Goal: Transaction & Acquisition: Book appointment/travel/reservation

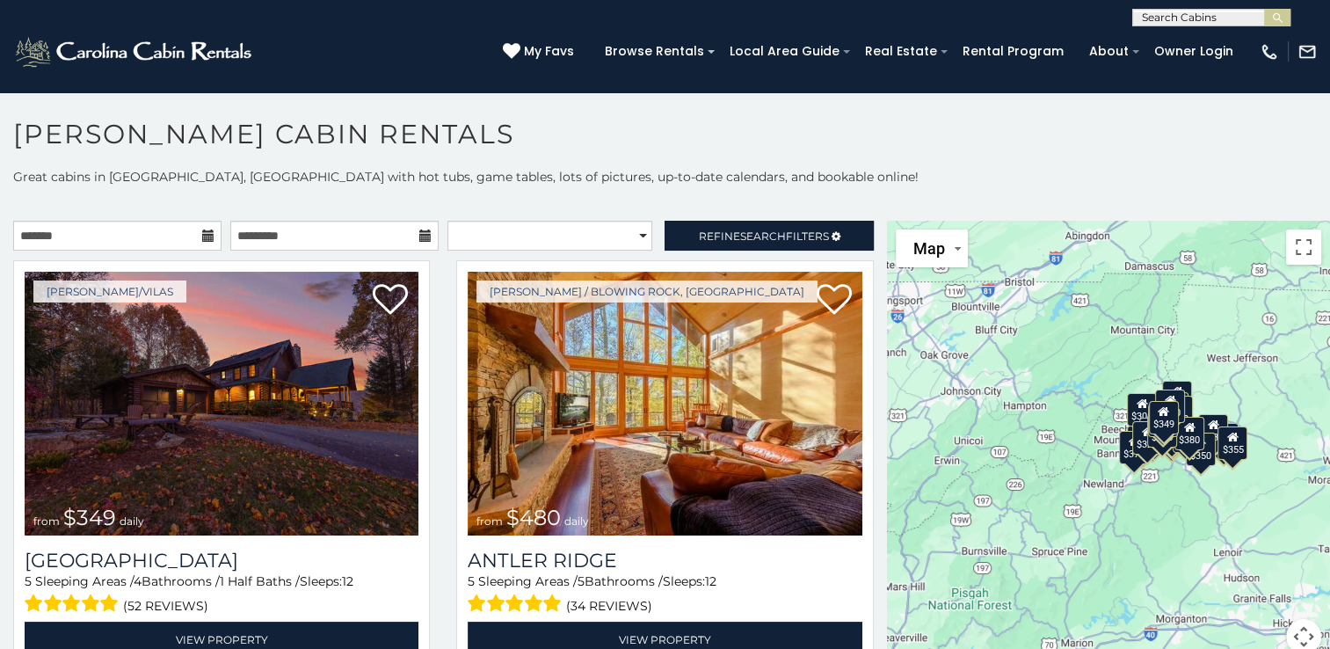
click at [206, 234] on icon at bounding box center [208, 235] width 12 height 12
click at [204, 232] on icon at bounding box center [208, 235] width 12 height 12
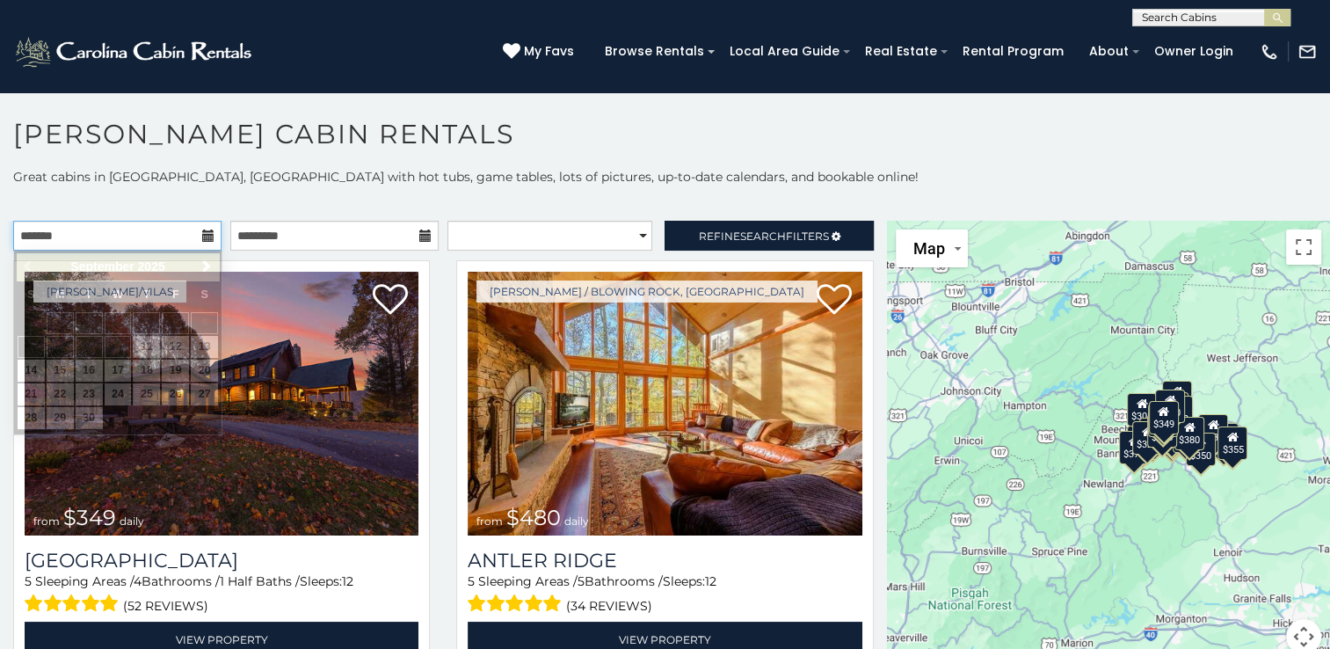
click at [179, 237] on input "text" at bounding box center [117, 236] width 208 height 30
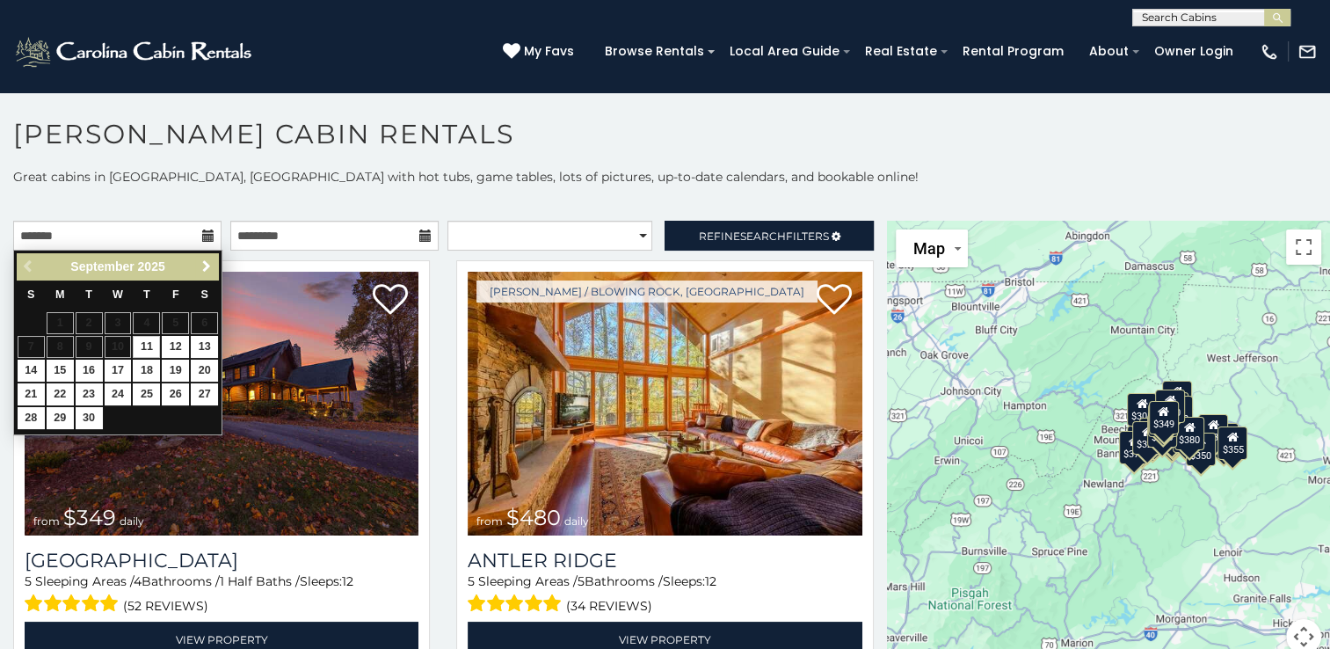
click at [207, 267] on span "Next" at bounding box center [207, 266] width 14 height 14
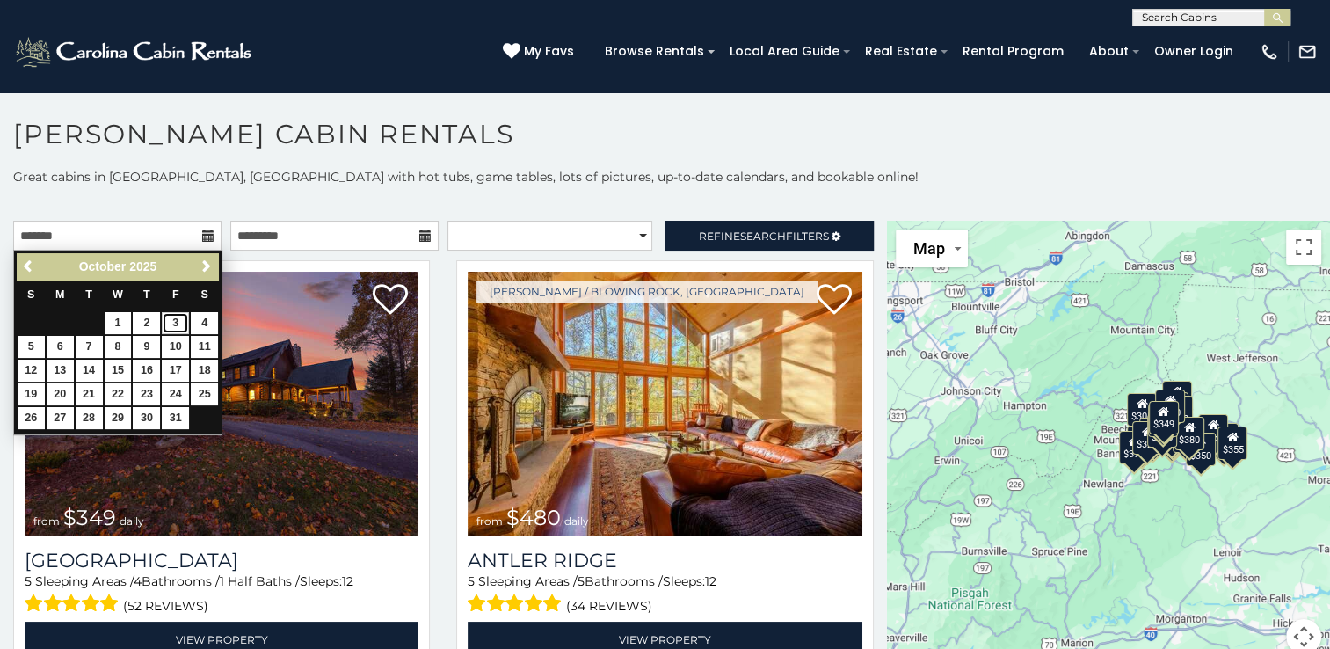
click at [176, 318] on link "3" at bounding box center [175, 323] width 27 height 22
type input "**********"
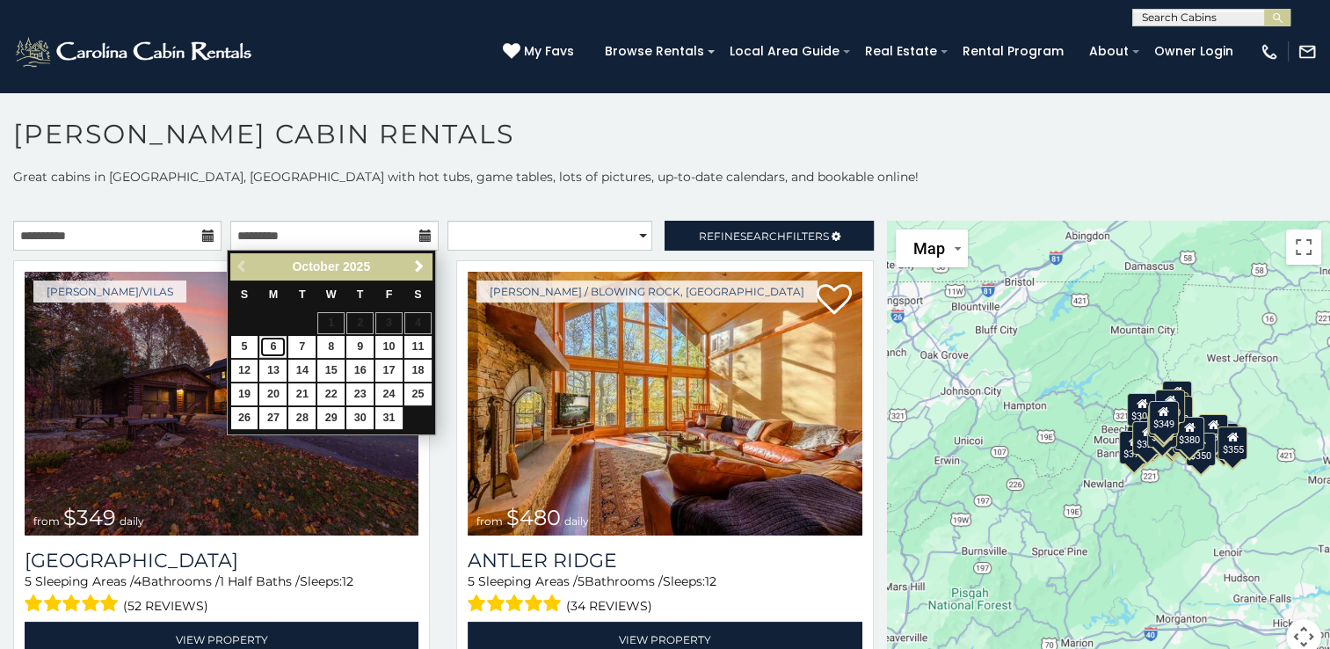
click at [280, 345] on link "6" at bounding box center [272, 347] width 27 height 22
type input "**********"
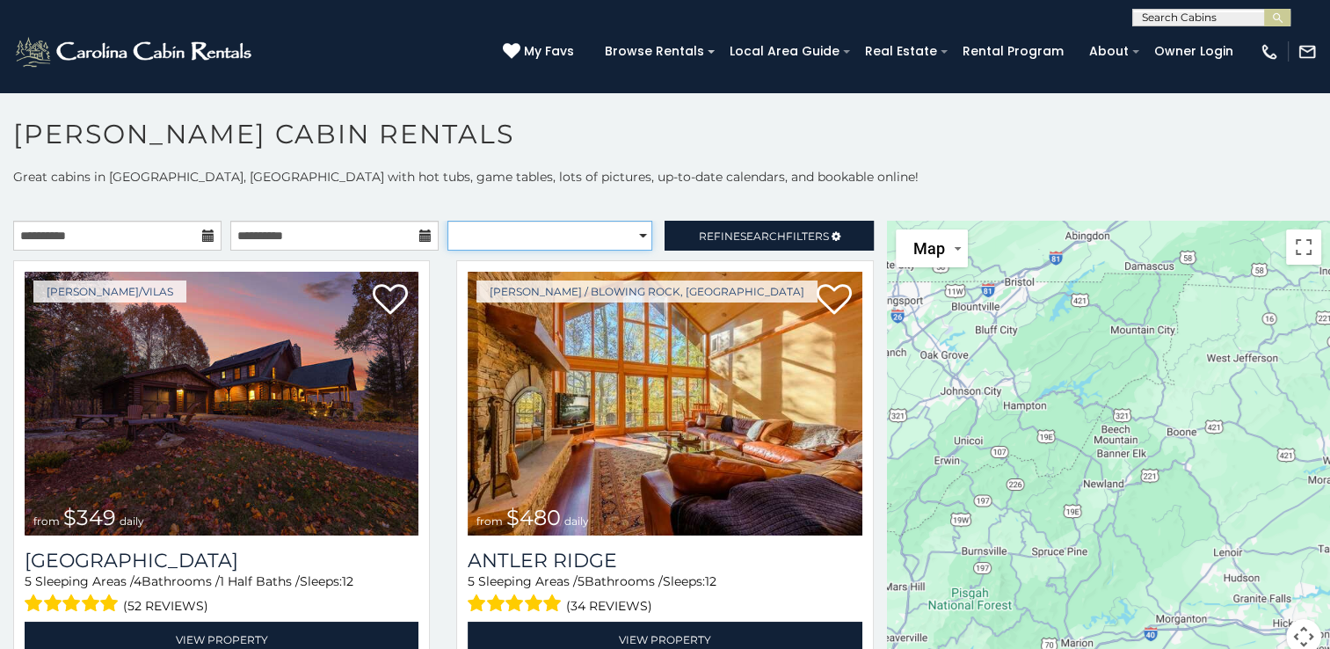
click at [635, 230] on select "**********" at bounding box center [550, 236] width 205 height 30
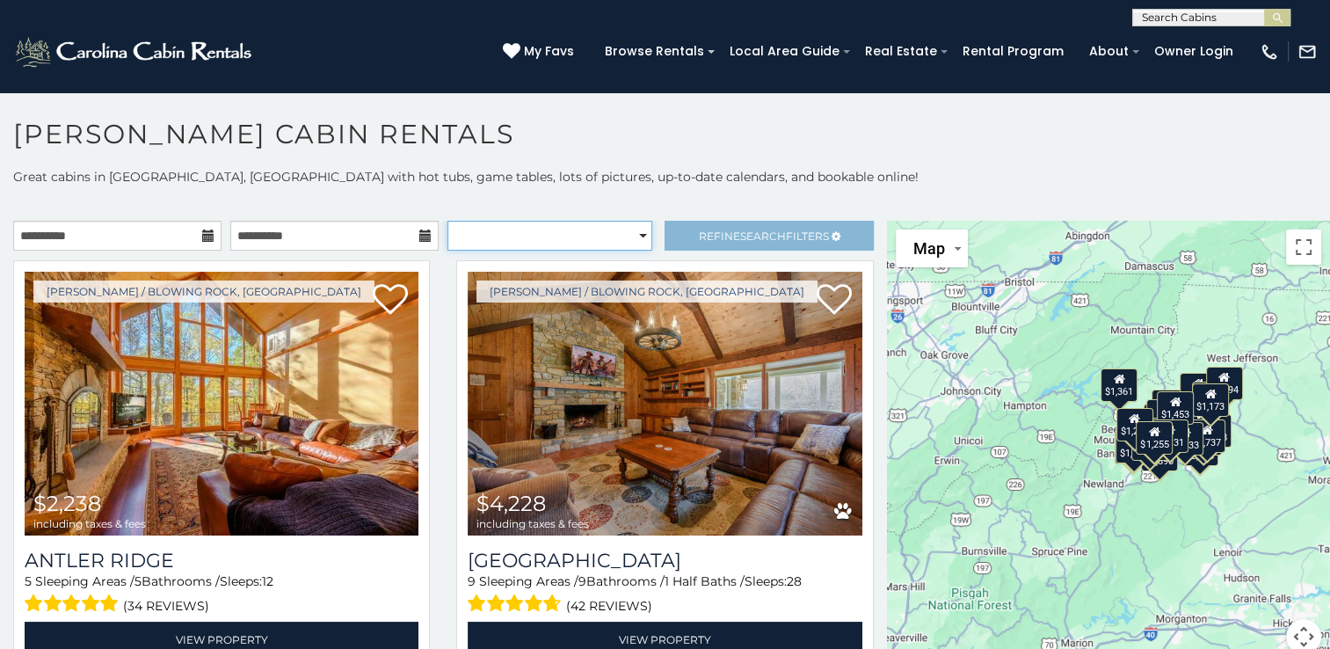
select select "*********"
click at [448, 221] on select "**********" at bounding box center [550, 236] width 205 height 30
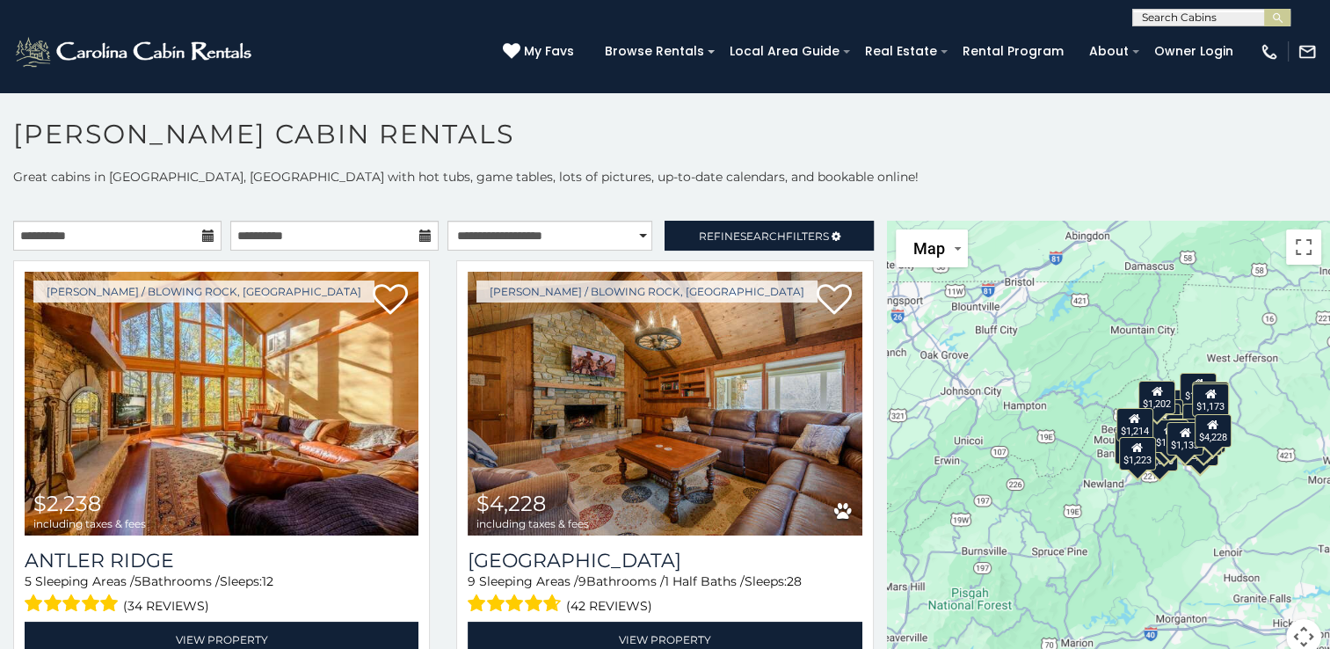
click at [939, 125] on h1 "[PERSON_NAME] Cabin Rentals" at bounding box center [665, 143] width 1330 height 50
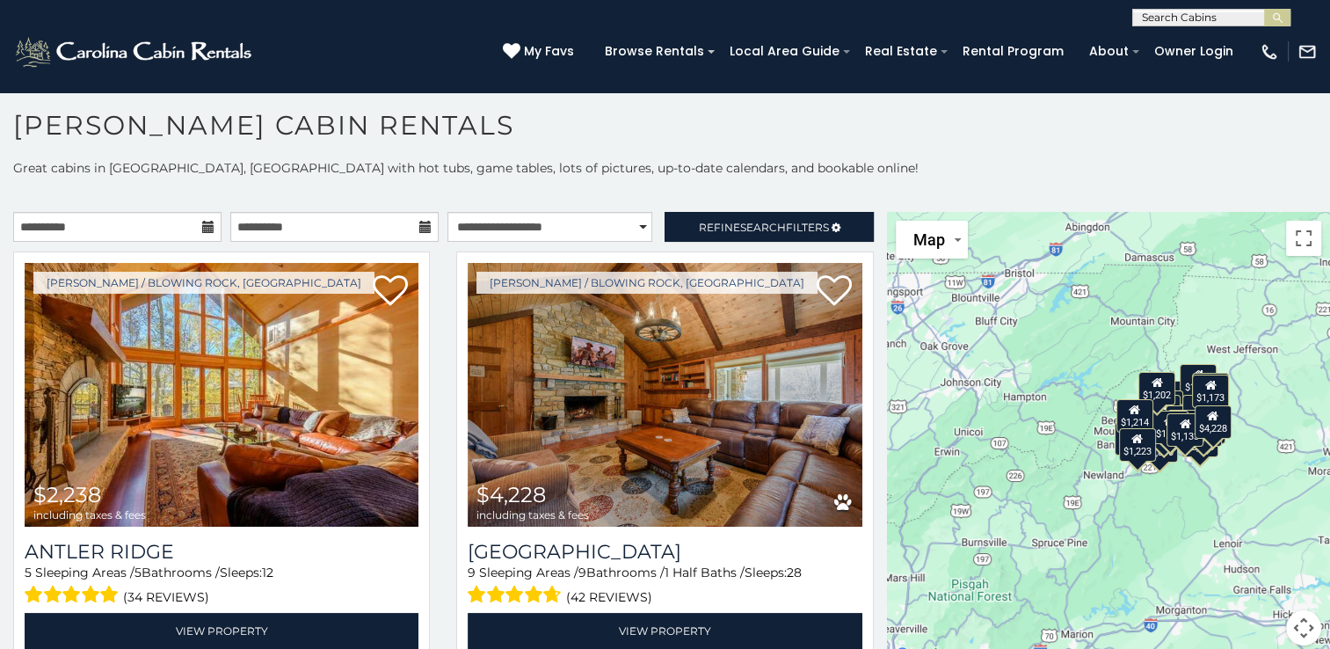
click at [933, 119] on h1 "[PERSON_NAME] Cabin Rentals" at bounding box center [665, 134] width 1330 height 50
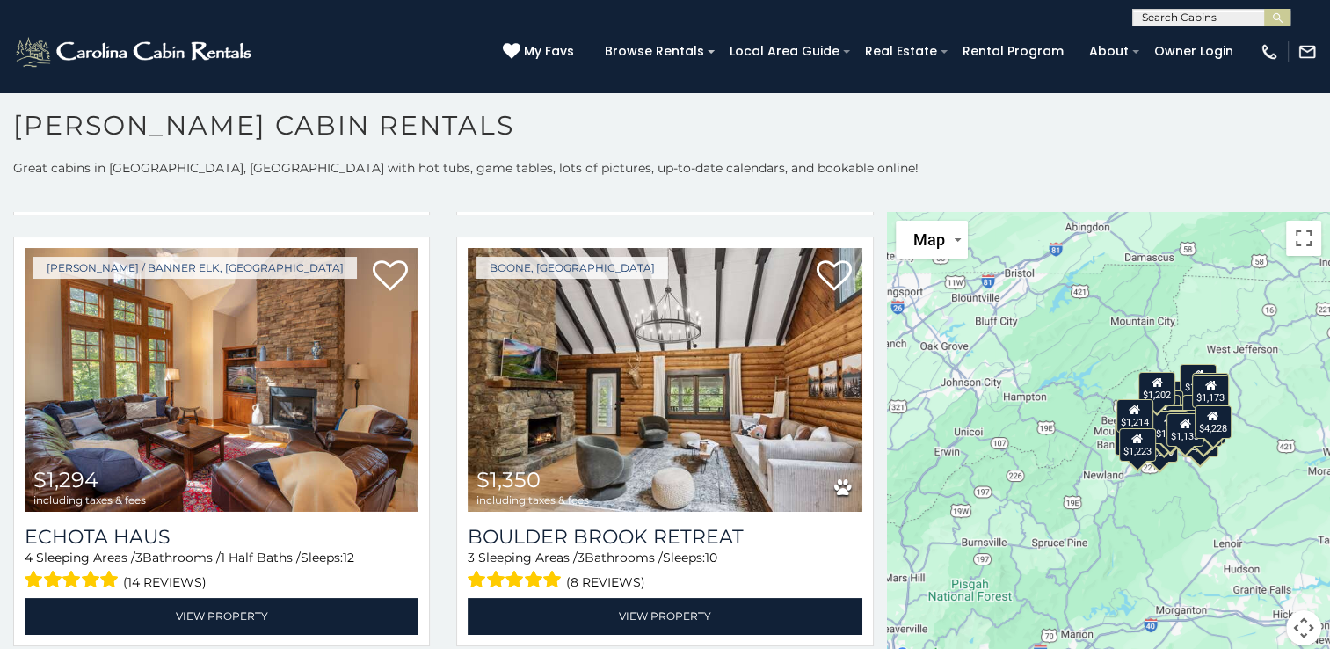
scroll to position [1789, 0]
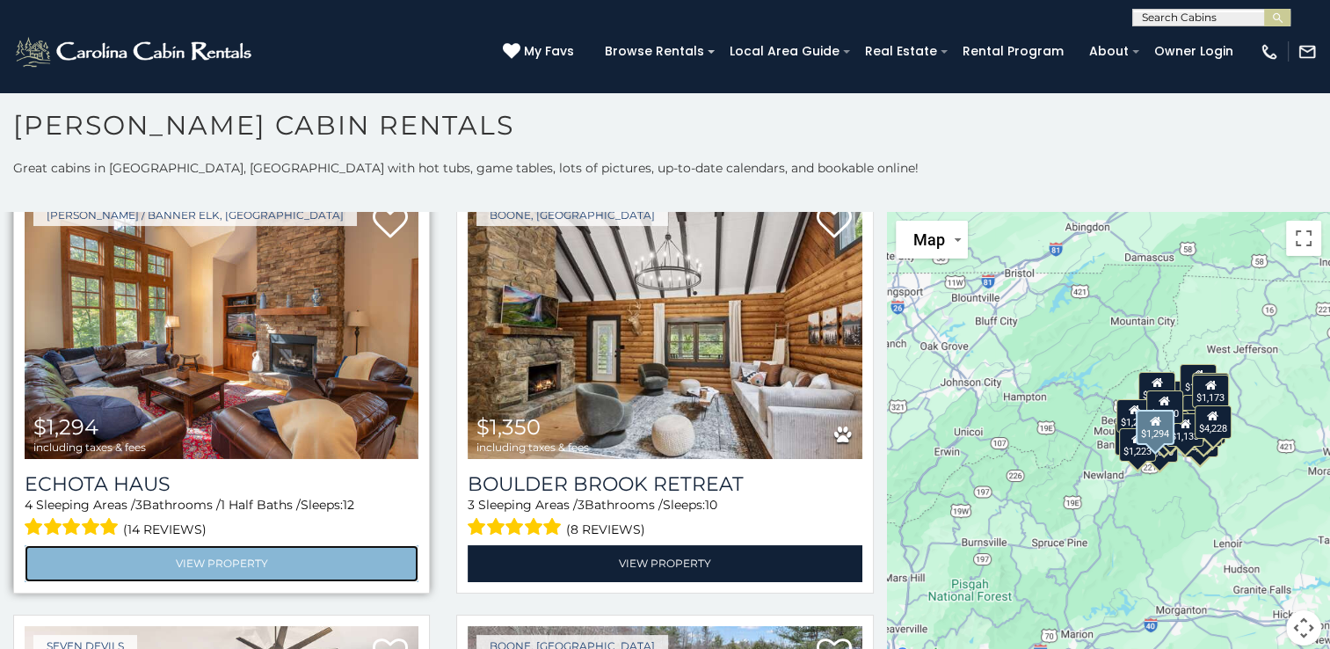
click at [332, 545] on link "View Property" at bounding box center [222, 563] width 394 height 36
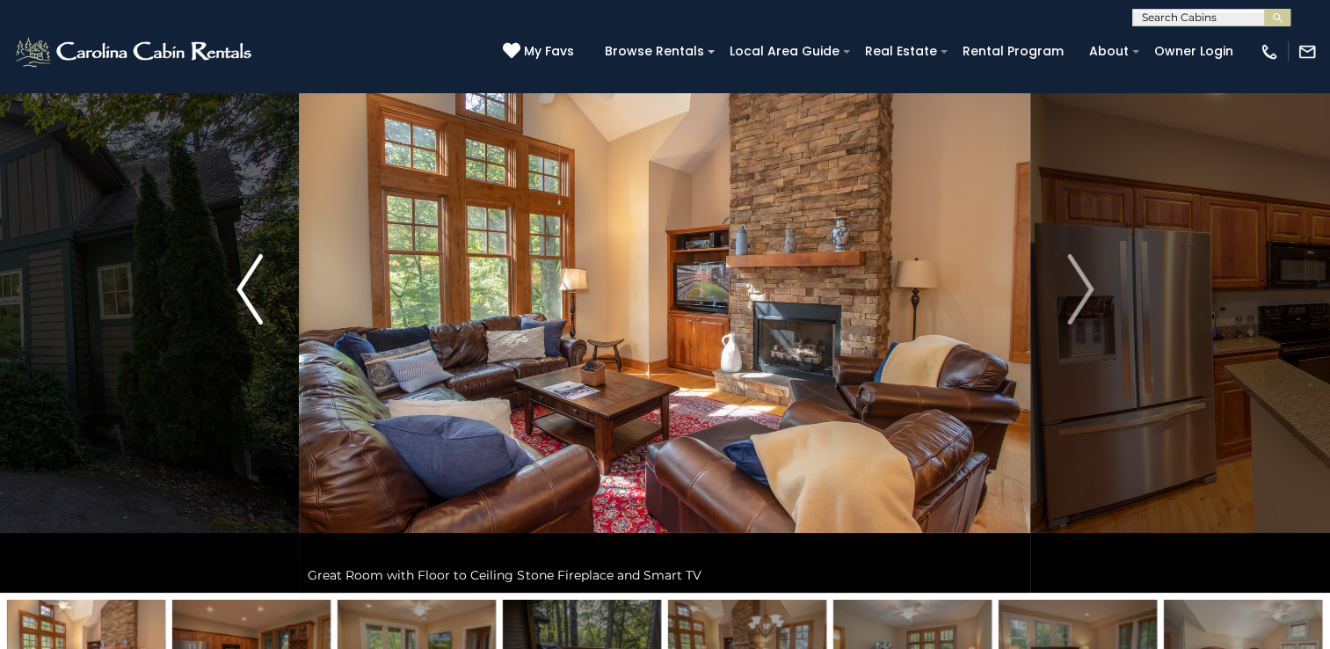
click at [249, 295] on img "Previous" at bounding box center [250, 289] width 26 height 70
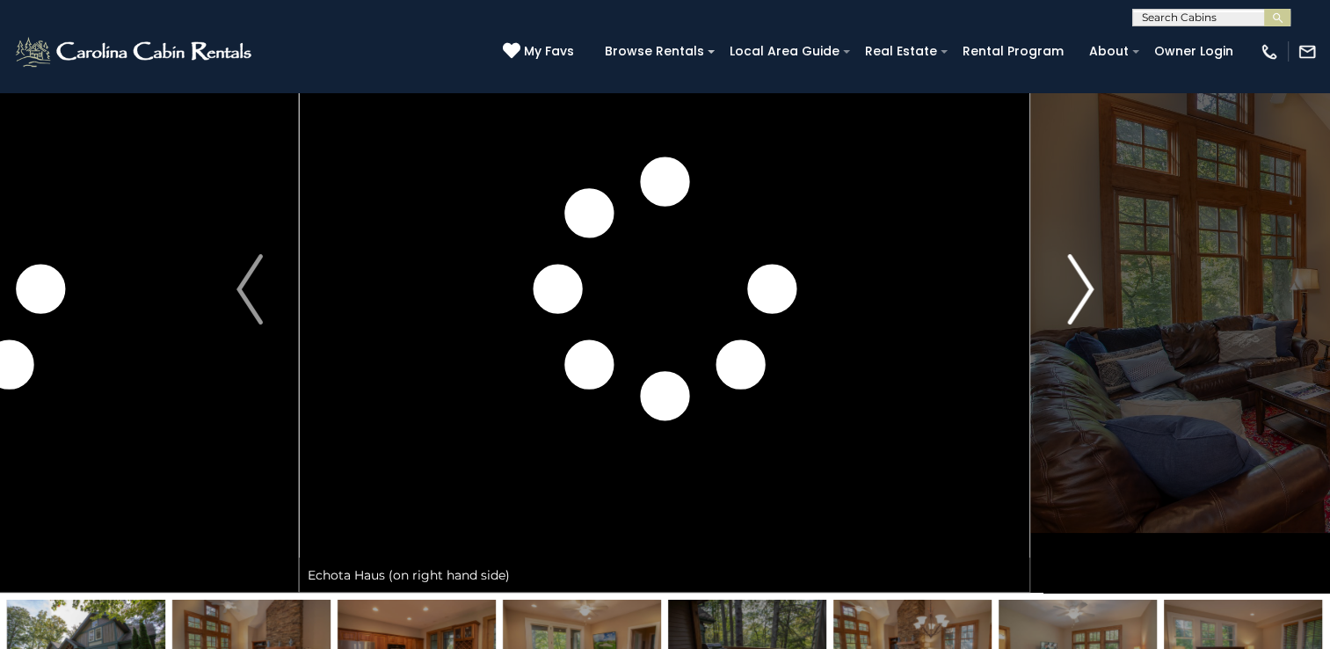
click at [1082, 292] on img "Next" at bounding box center [1080, 289] width 26 height 70
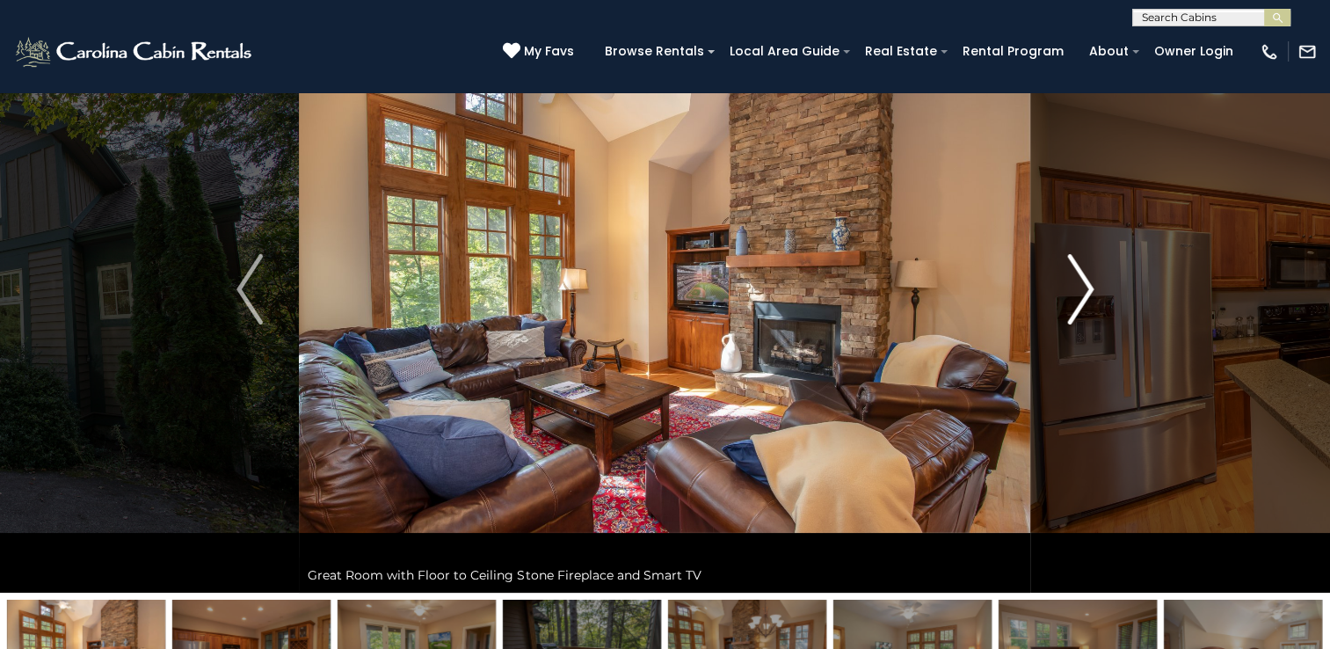
click at [1082, 292] on img "Next" at bounding box center [1080, 289] width 26 height 70
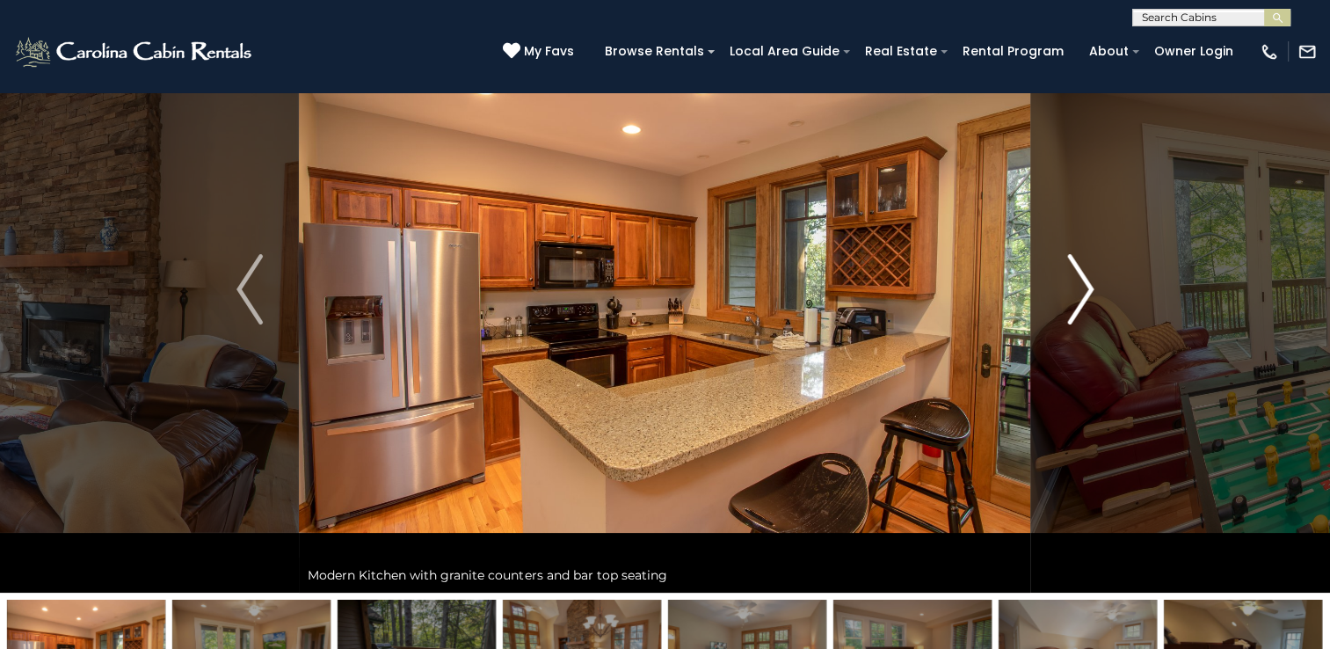
click at [1082, 292] on img "Next" at bounding box center [1080, 289] width 26 height 70
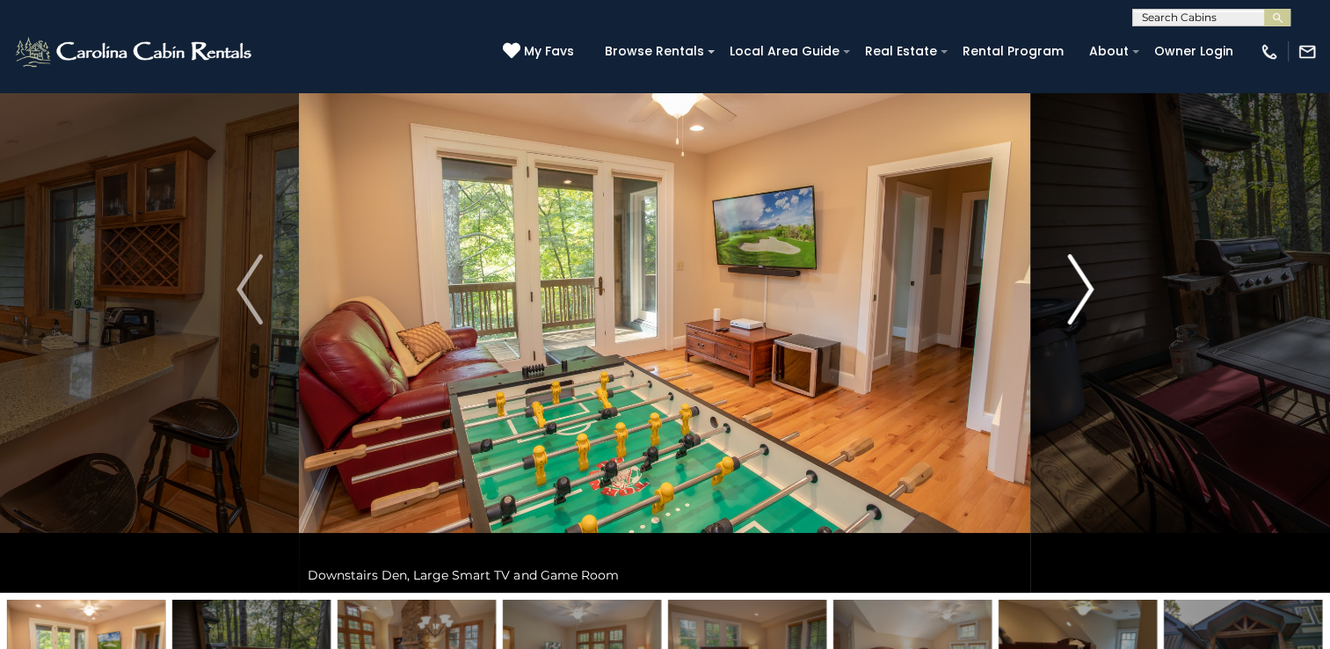
click at [1082, 292] on img "Next" at bounding box center [1080, 289] width 26 height 70
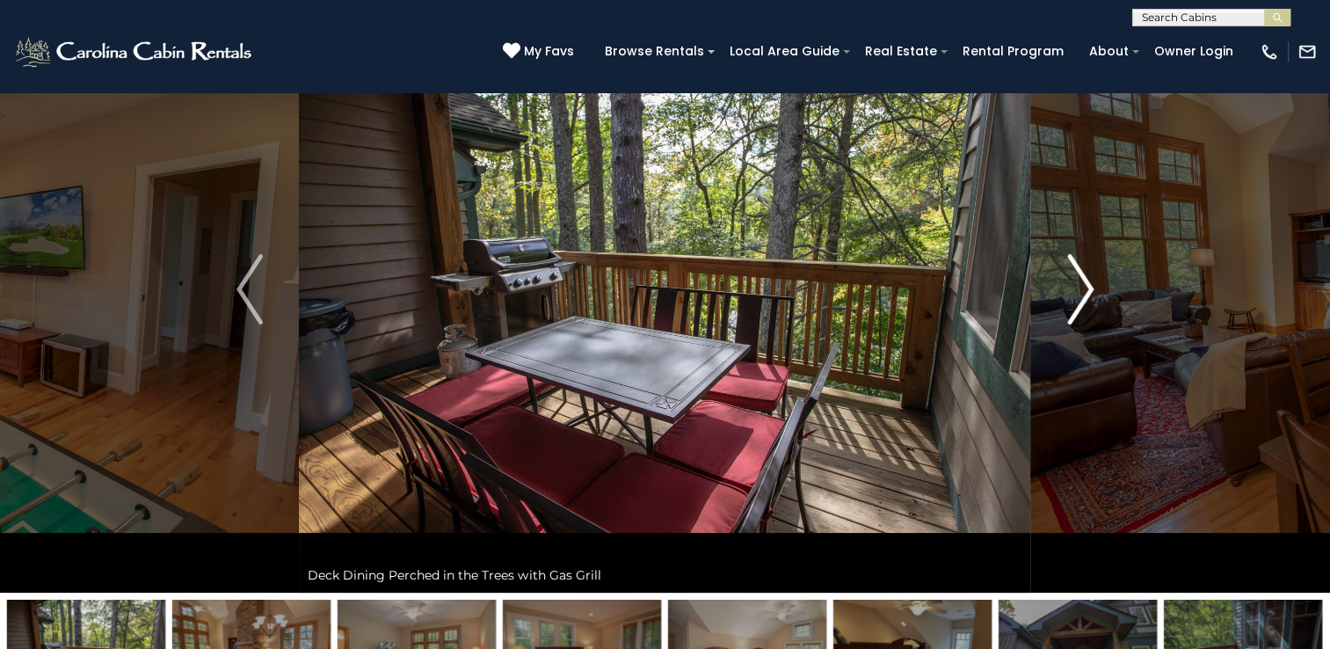
click at [1082, 292] on img "Next" at bounding box center [1080, 289] width 26 height 70
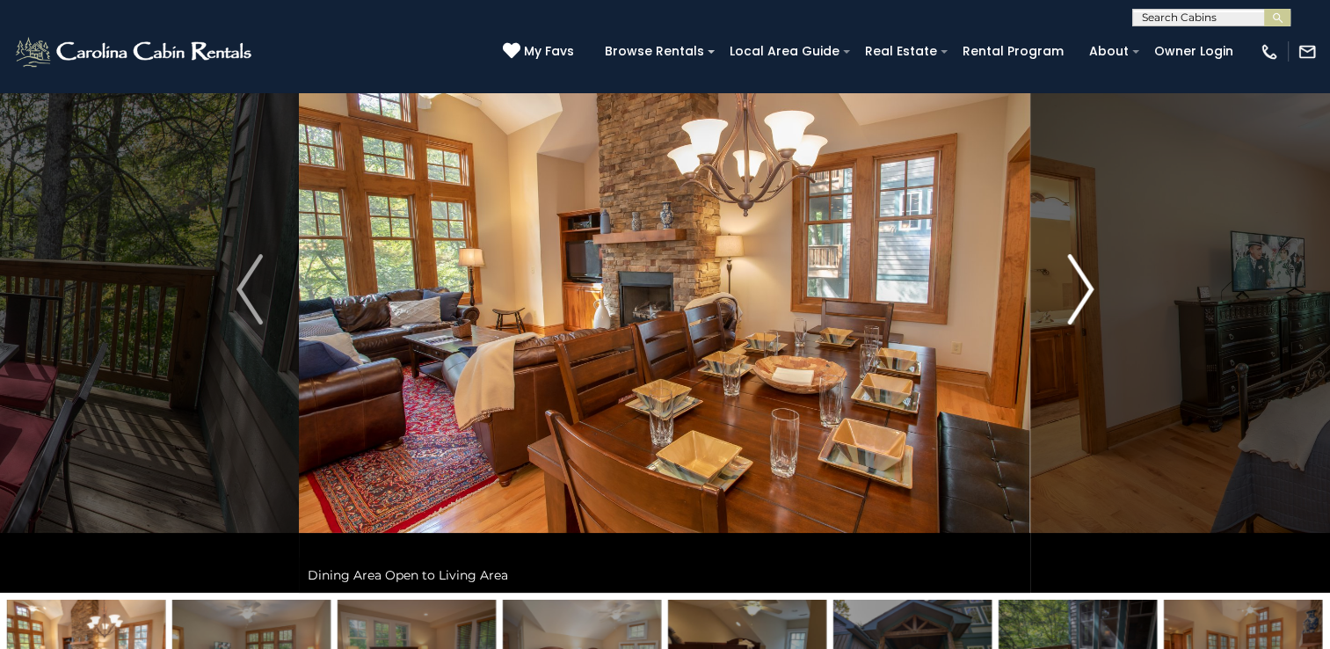
click at [1082, 292] on img "Next" at bounding box center [1080, 289] width 26 height 70
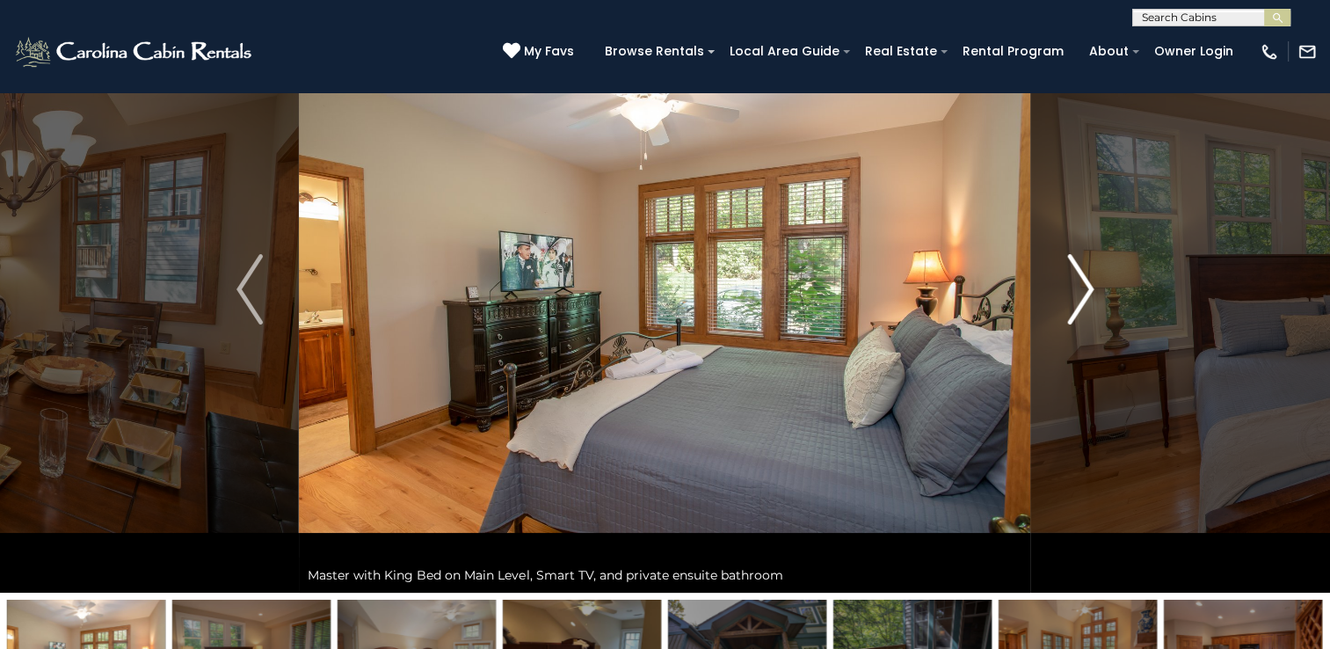
click at [1082, 292] on img "Next" at bounding box center [1080, 289] width 26 height 70
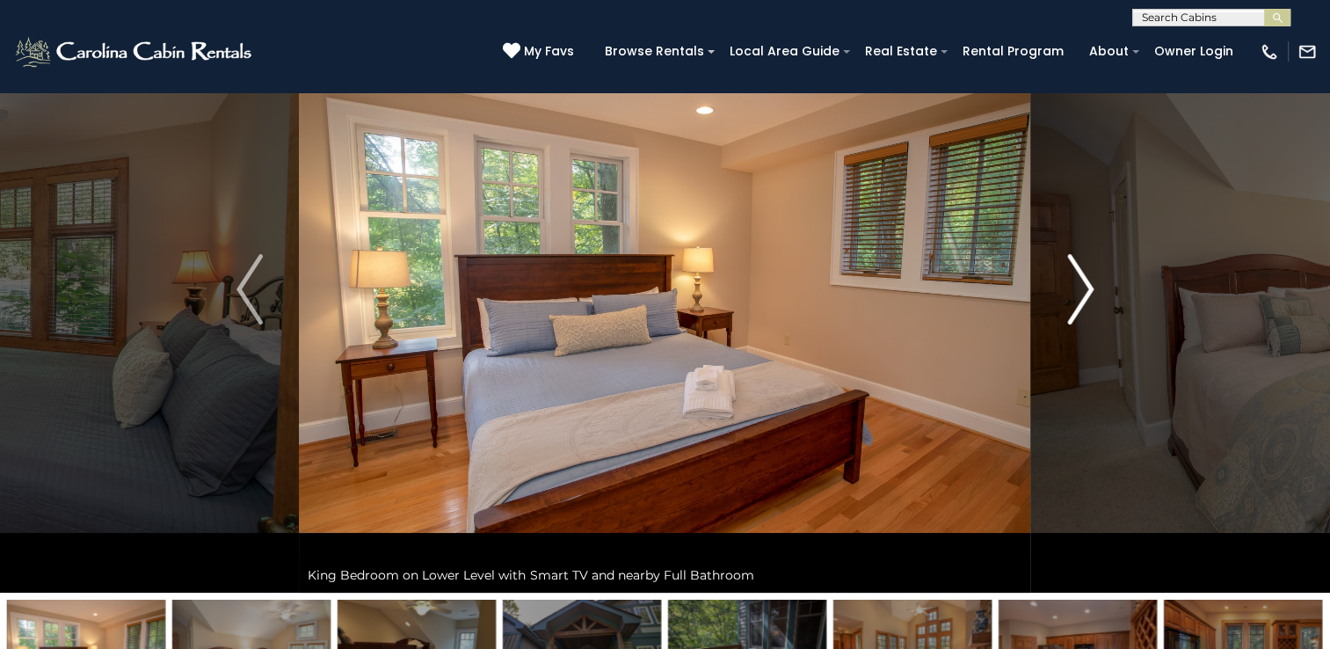
click at [1082, 292] on img "Next" at bounding box center [1080, 289] width 26 height 70
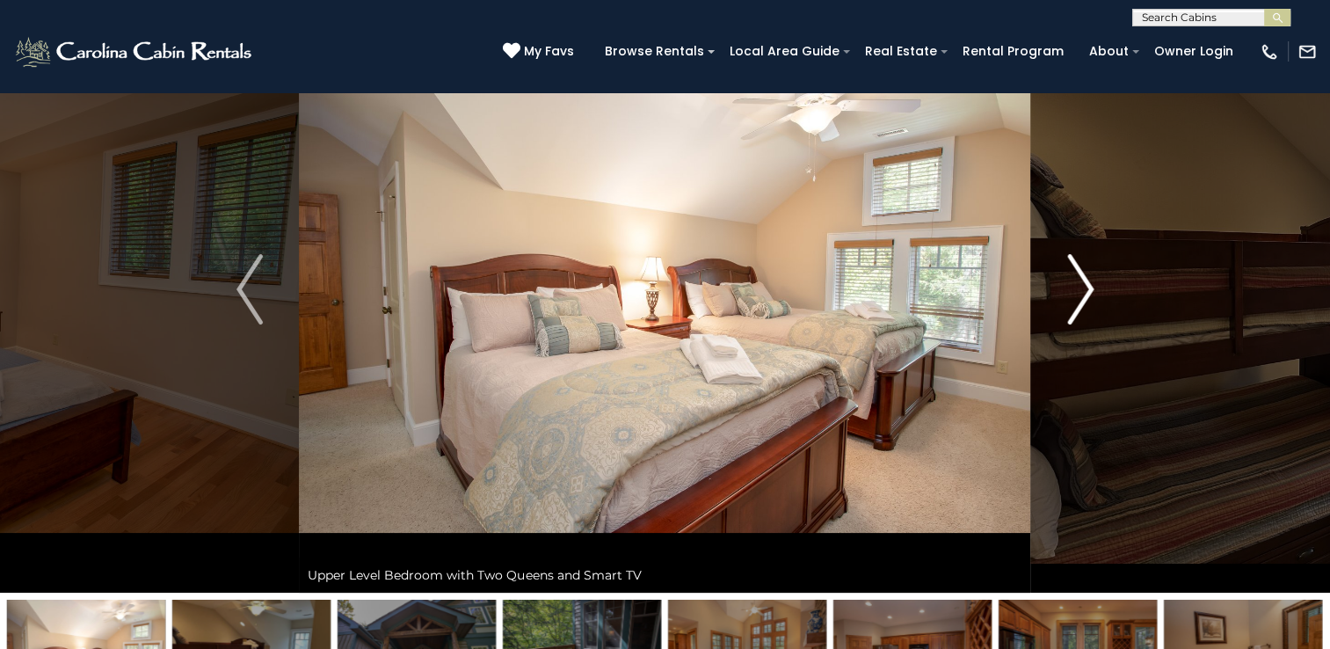
click at [1082, 292] on img "Next" at bounding box center [1080, 289] width 26 height 70
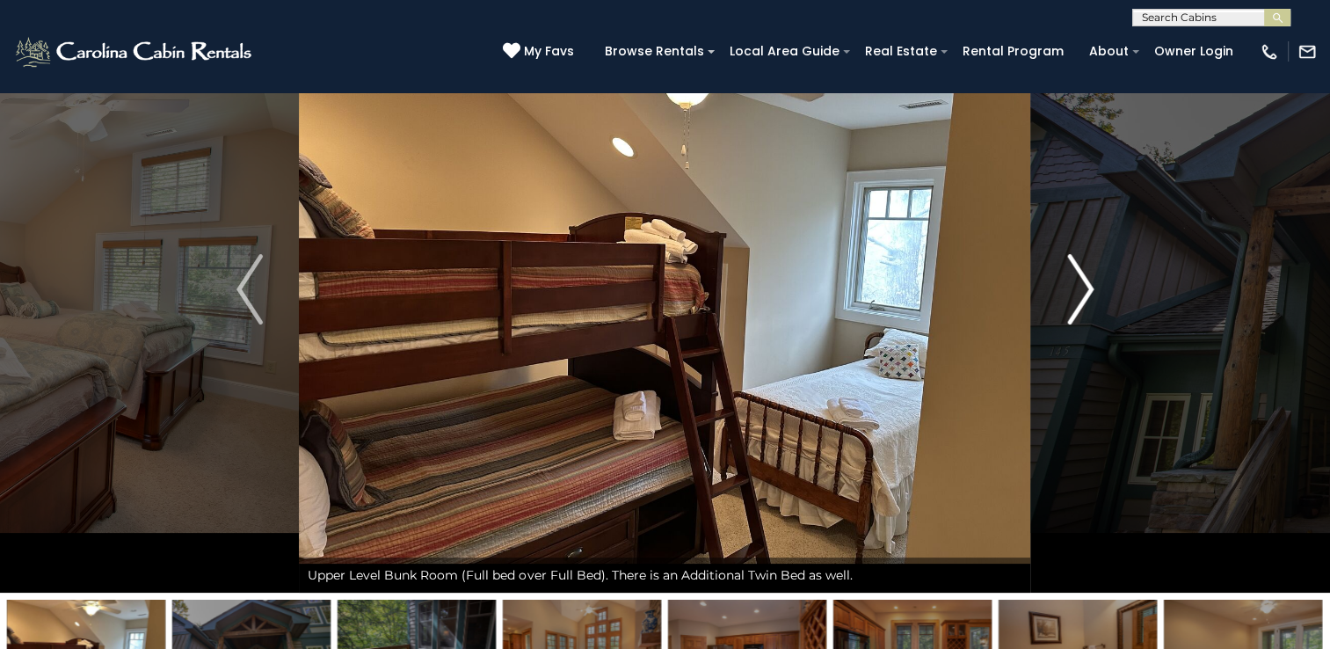
click at [1082, 292] on img "Next" at bounding box center [1080, 289] width 26 height 70
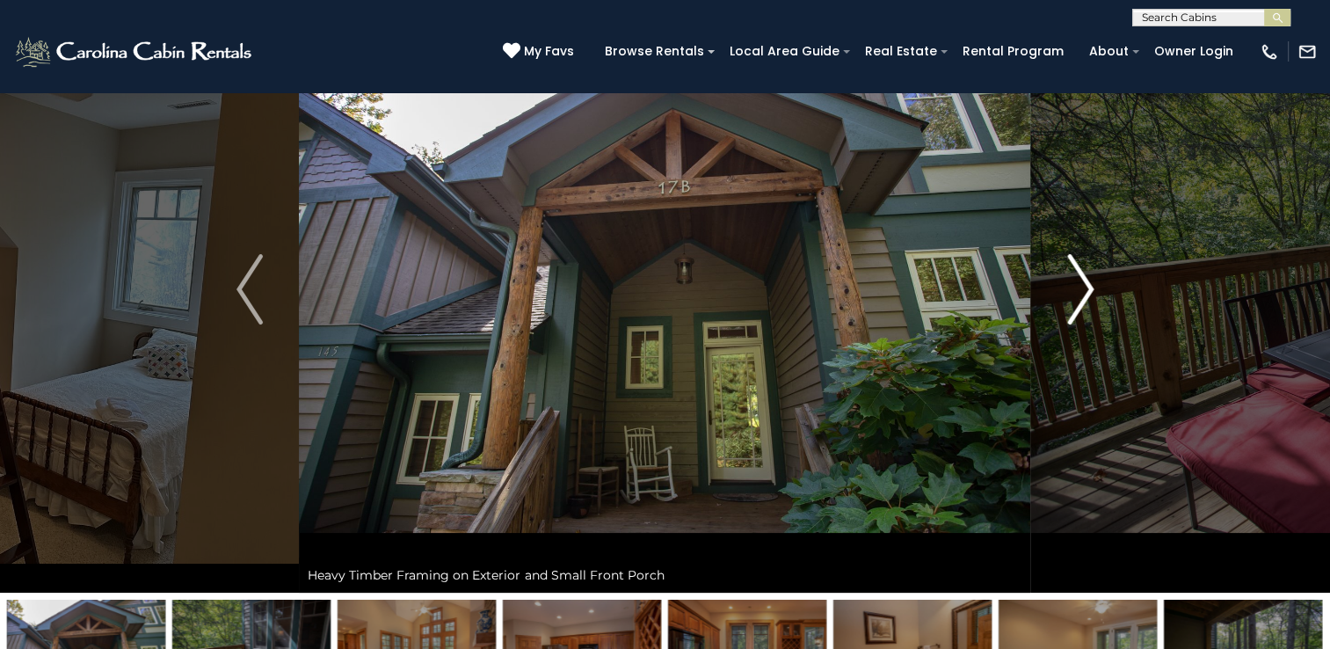
click at [1082, 292] on img "Next" at bounding box center [1080, 289] width 26 height 70
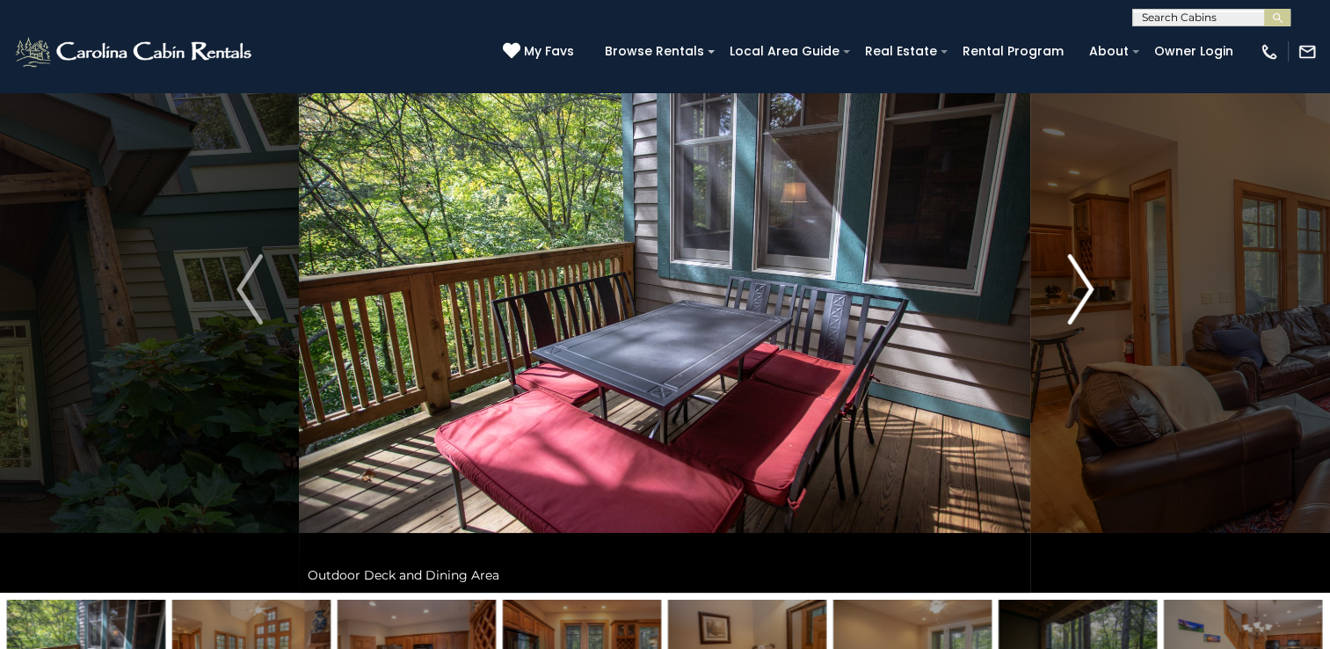
click at [1082, 292] on img "Next" at bounding box center [1080, 289] width 26 height 70
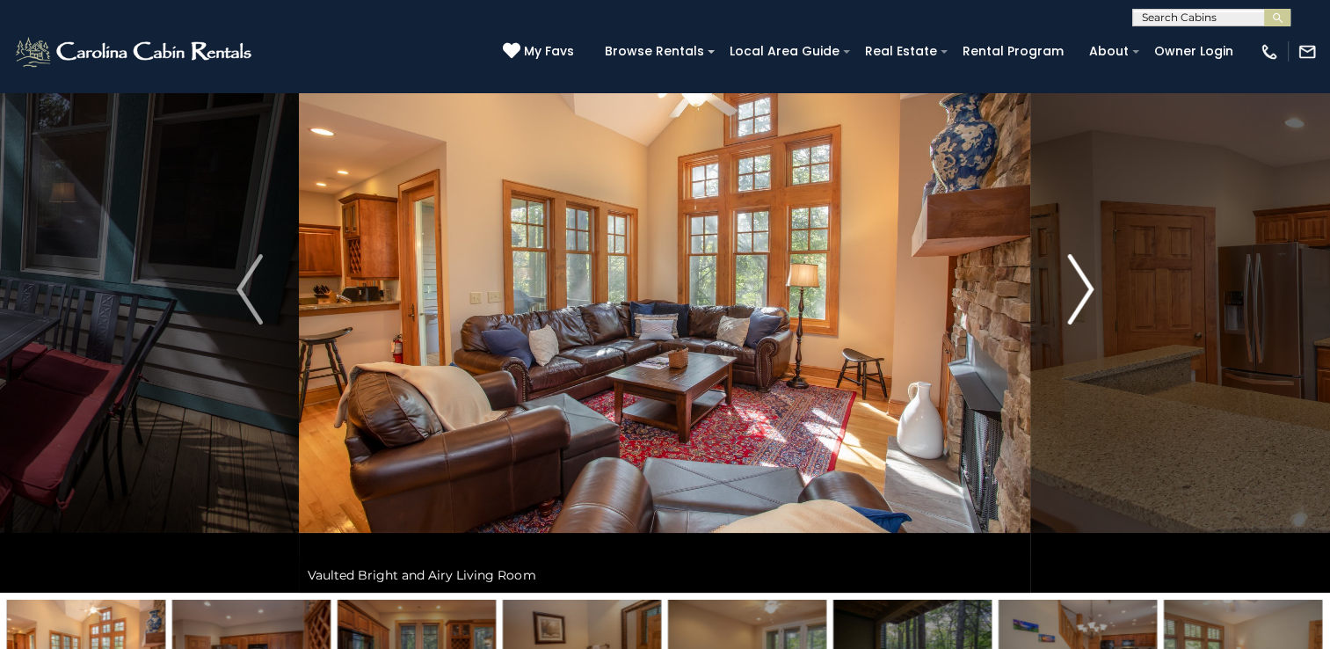
click at [1082, 292] on img "Next" at bounding box center [1080, 289] width 26 height 70
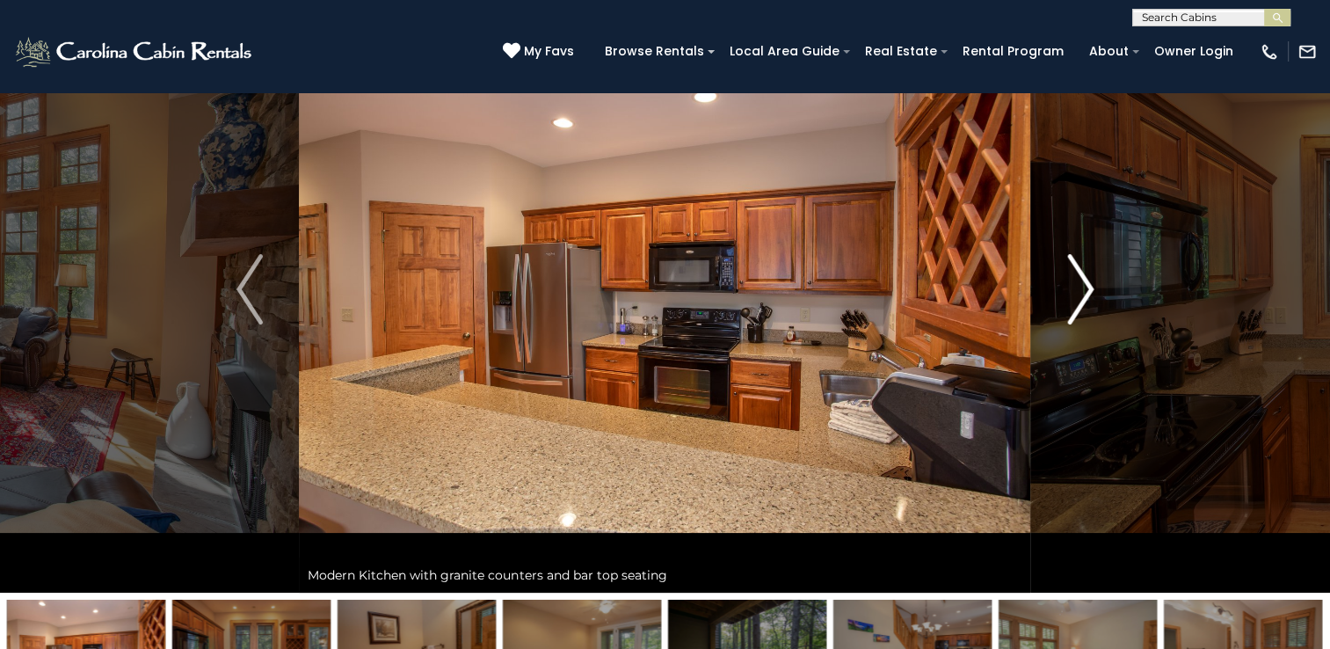
click at [1082, 292] on img "Next" at bounding box center [1080, 289] width 26 height 70
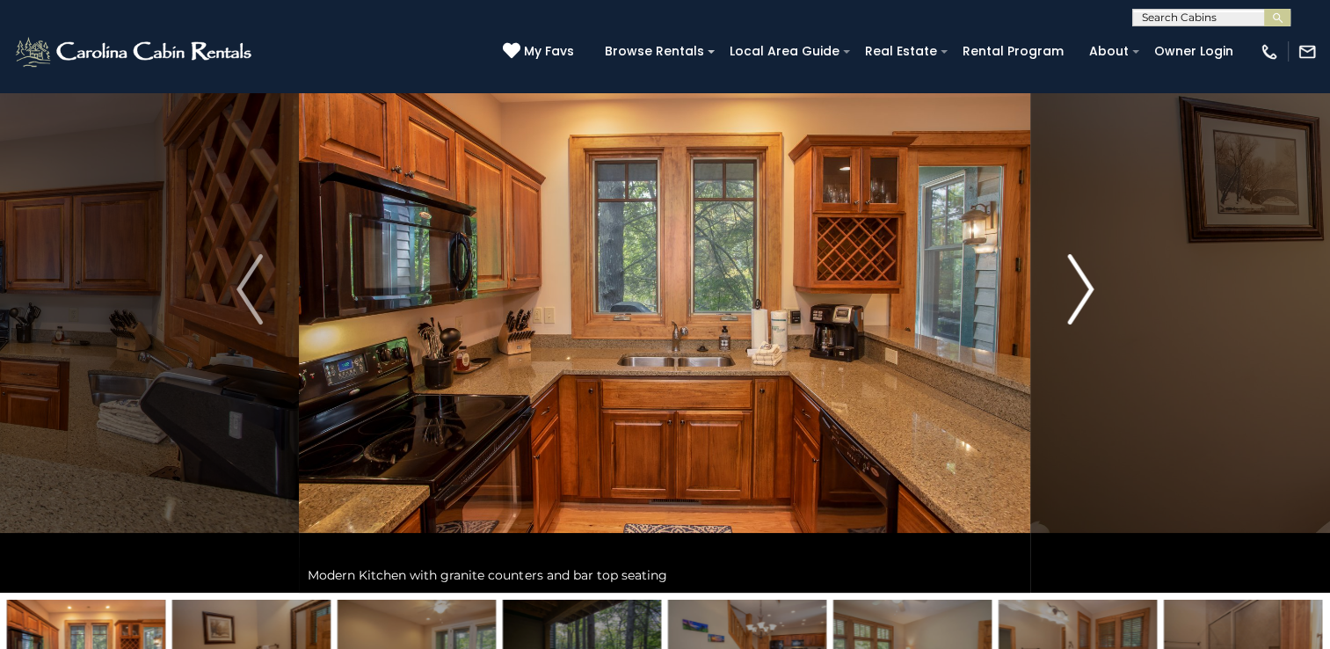
click at [1082, 292] on img "Next" at bounding box center [1080, 289] width 26 height 70
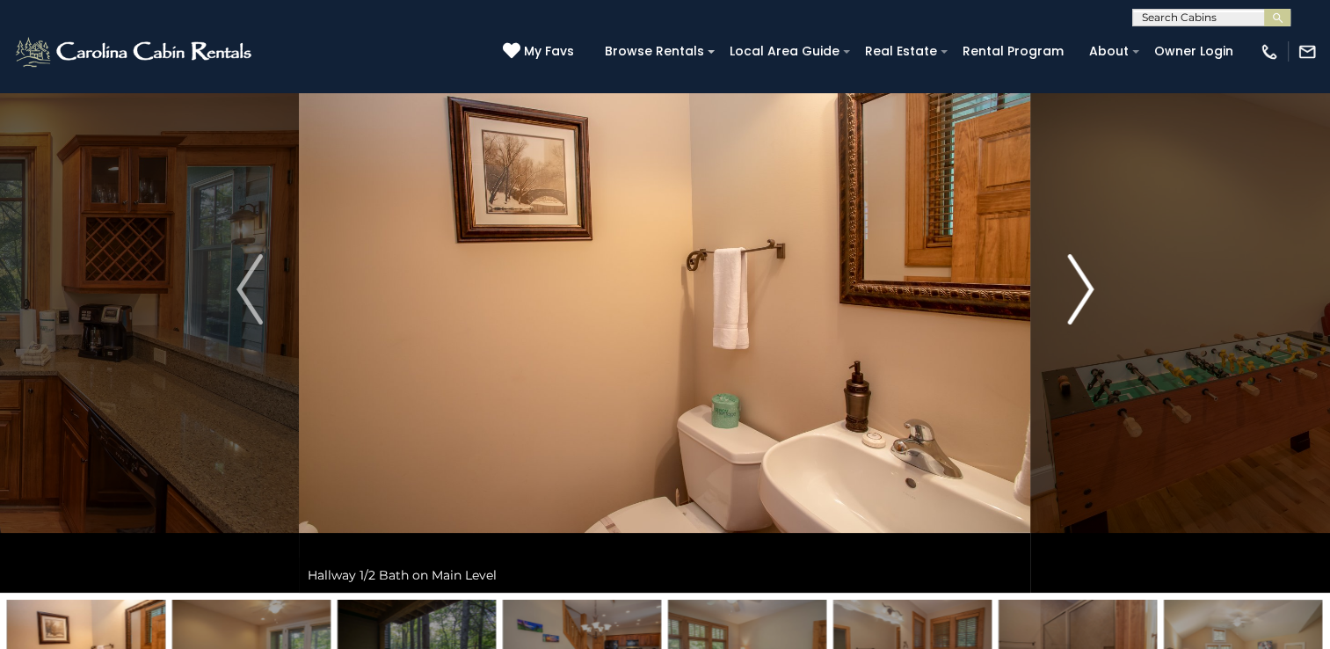
click at [1082, 292] on img "Next" at bounding box center [1080, 289] width 26 height 70
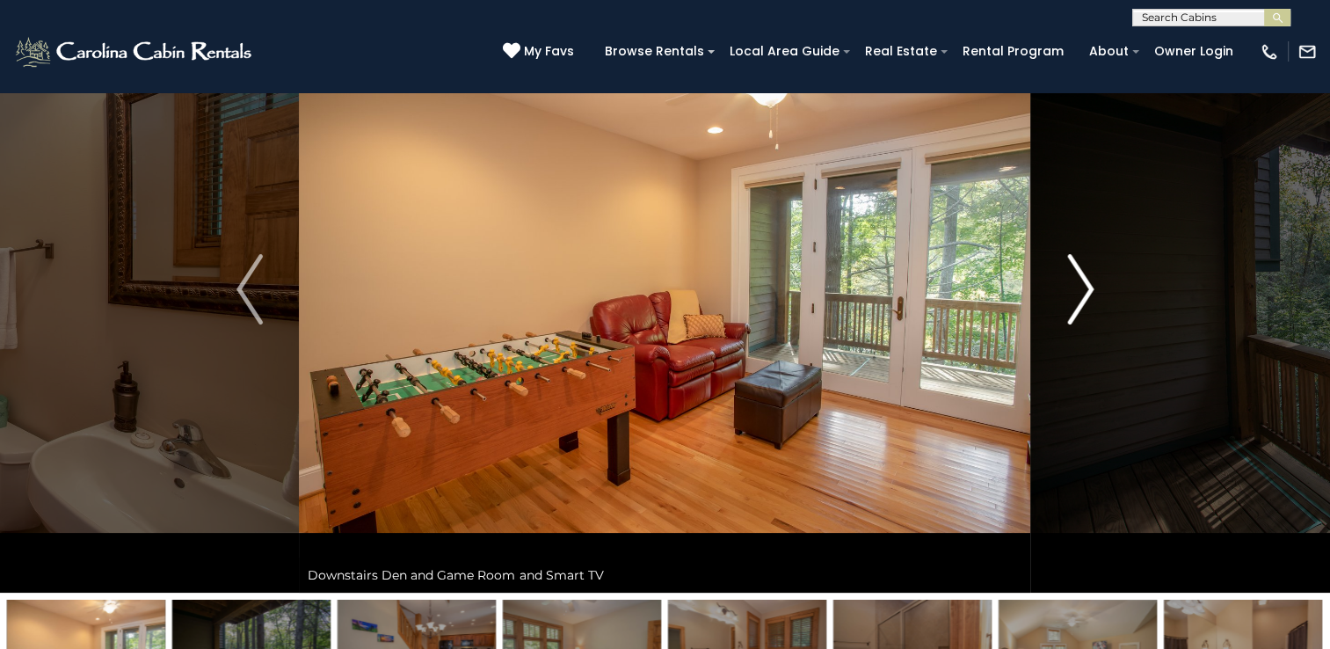
click at [1082, 292] on img "Next" at bounding box center [1080, 289] width 26 height 70
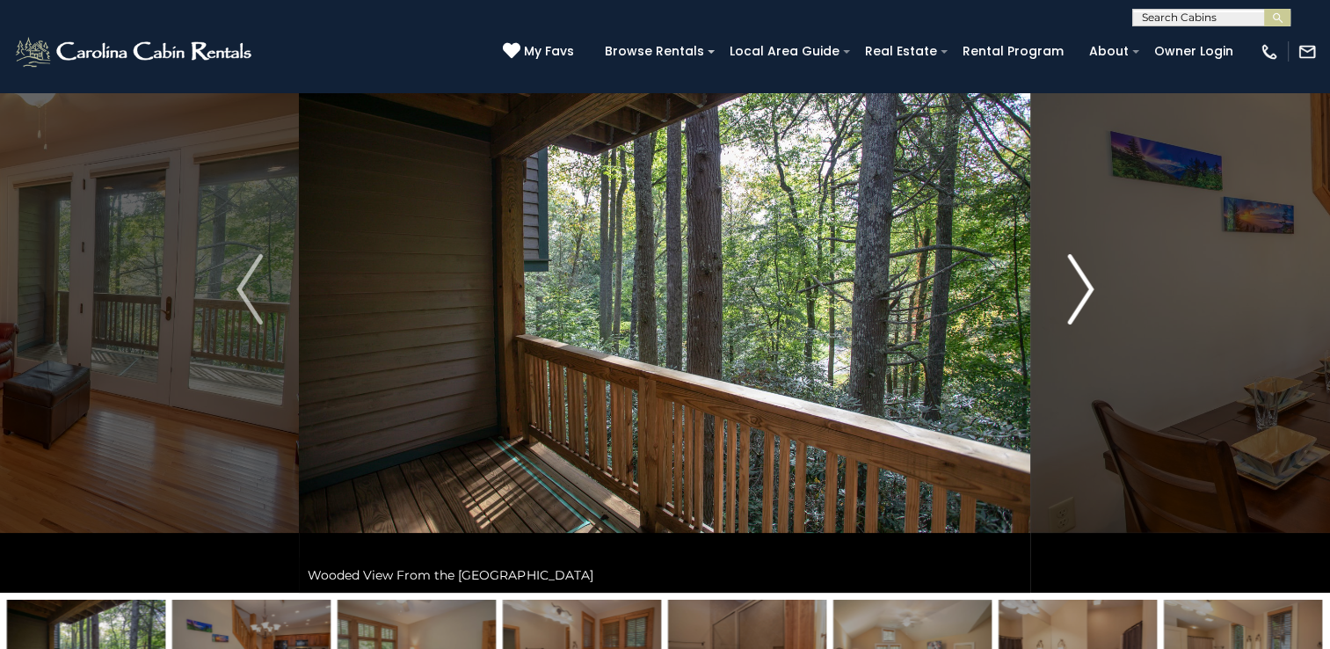
click at [1082, 292] on img "Next" at bounding box center [1080, 289] width 26 height 70
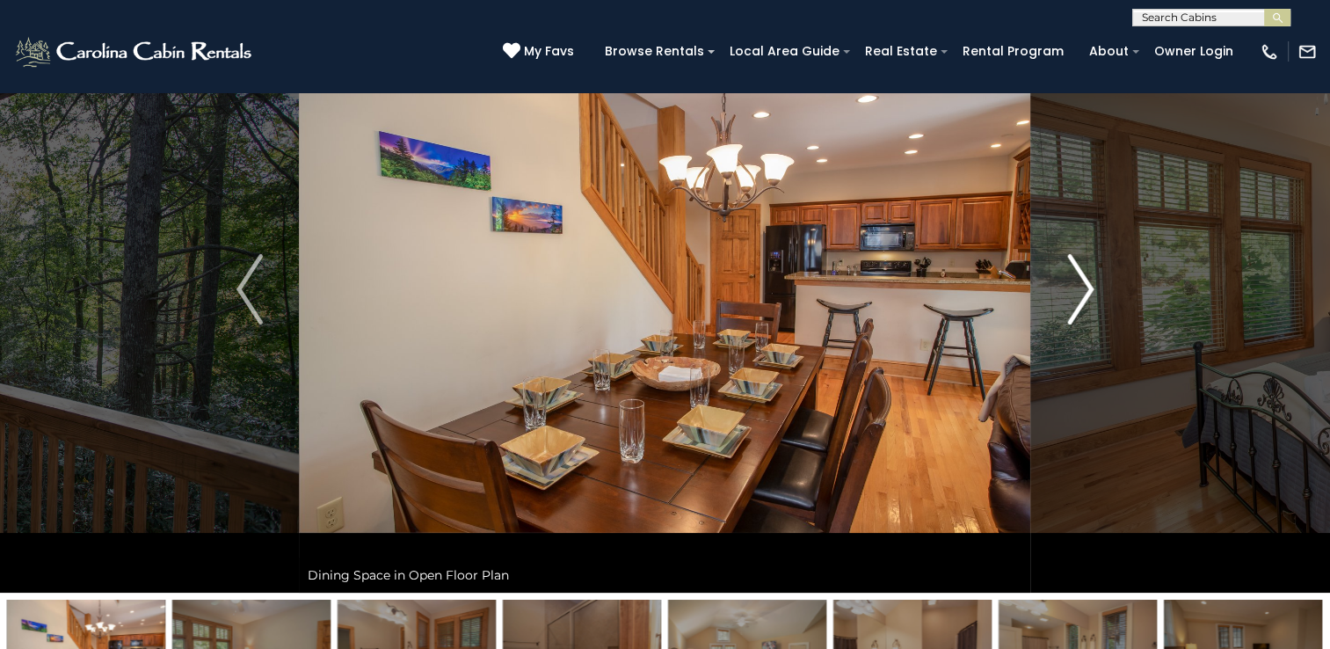
click at [1082, 292] on img "Next" at bounding box center [1080, 289] width 26 height 70
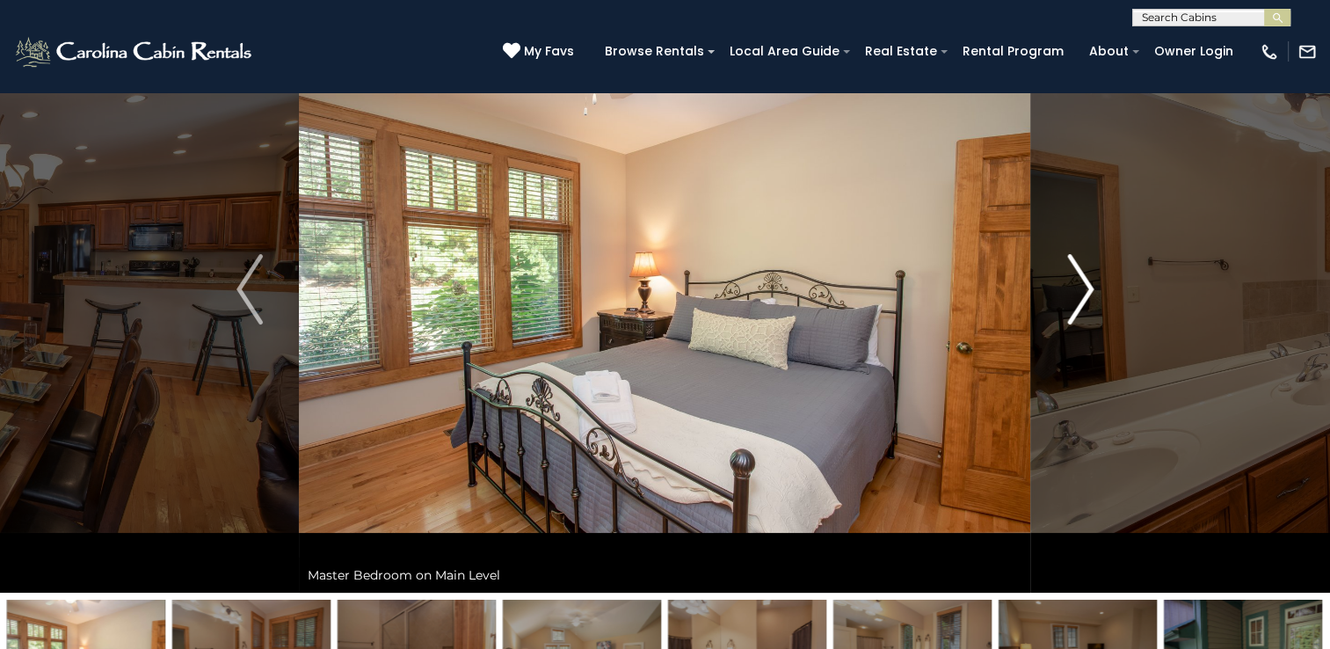
click at [1082, 292] on img "Next" at bounding box center [1080, 289] width 26 height 70
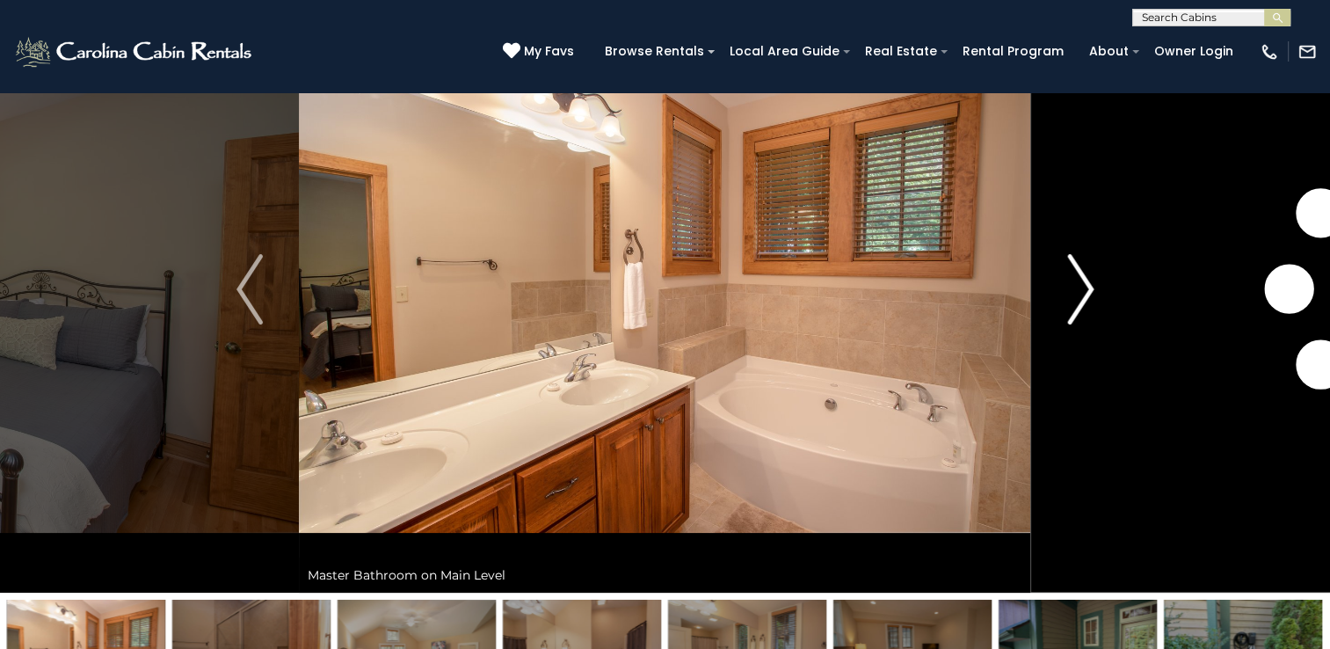
click at [1082, 292] on img "Next" at bounding box center [1080, 289] width 26 height 70
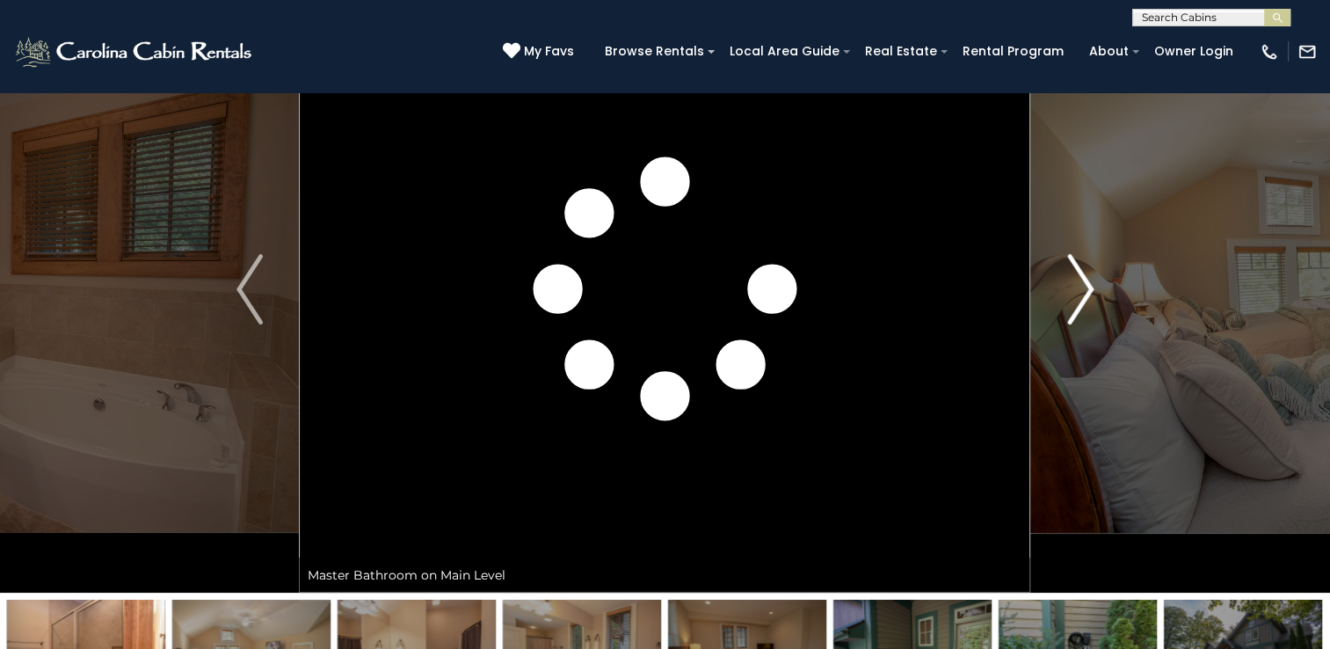
click at [1082, 292] on img "Next" at bounding box center [1080, 289] width 26 height 70
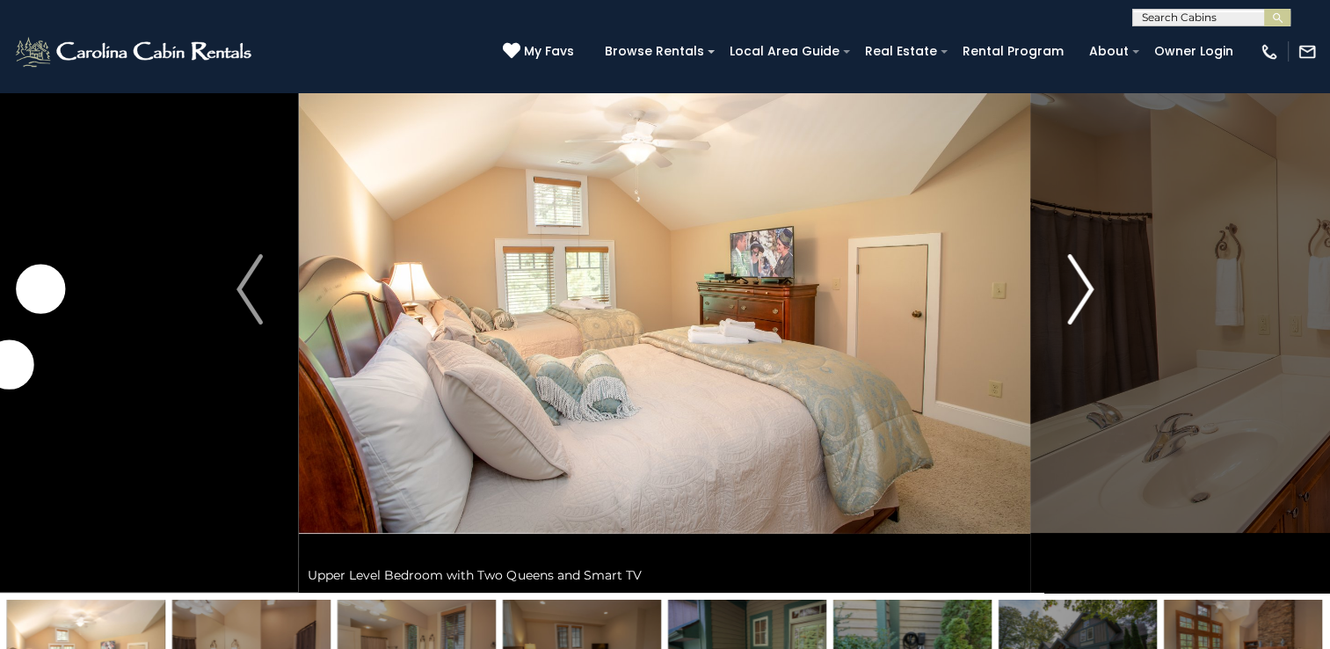
click at [1082, 292] on img "Next" at bounding box center [1080, 289] width 26 height 70
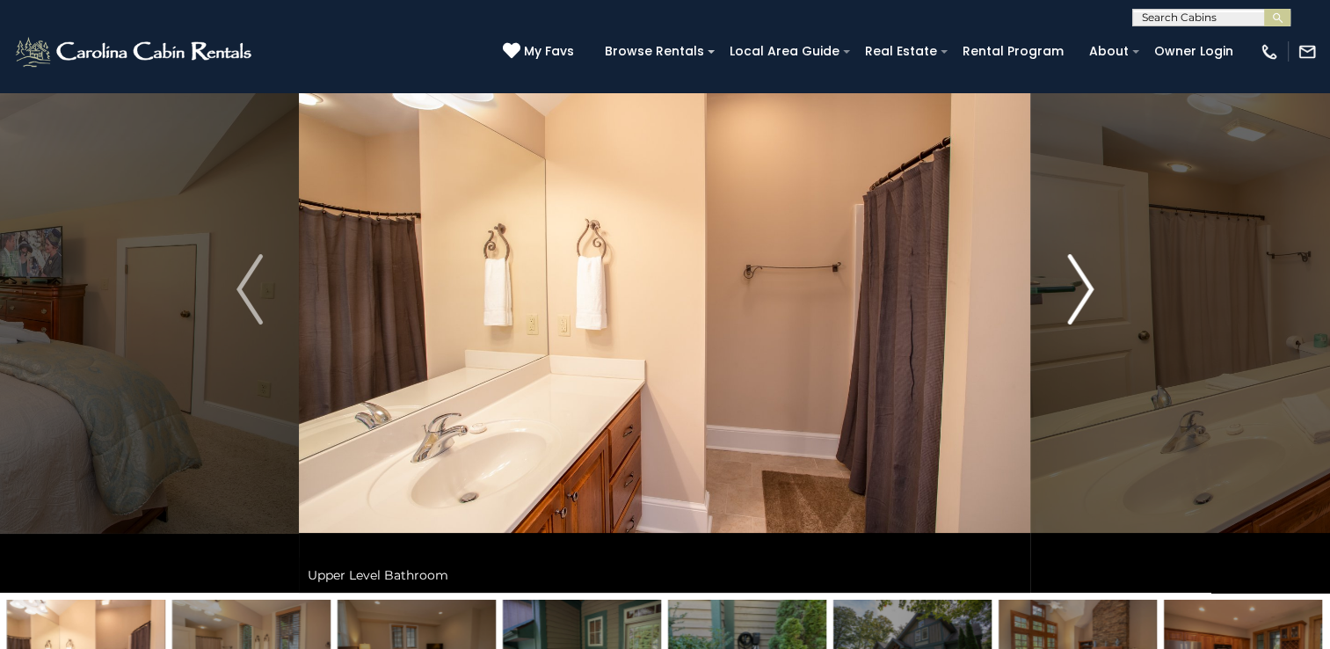
click at [1082, 292] on img "Next" at bounding box center [1080, 289] width 26 height 70
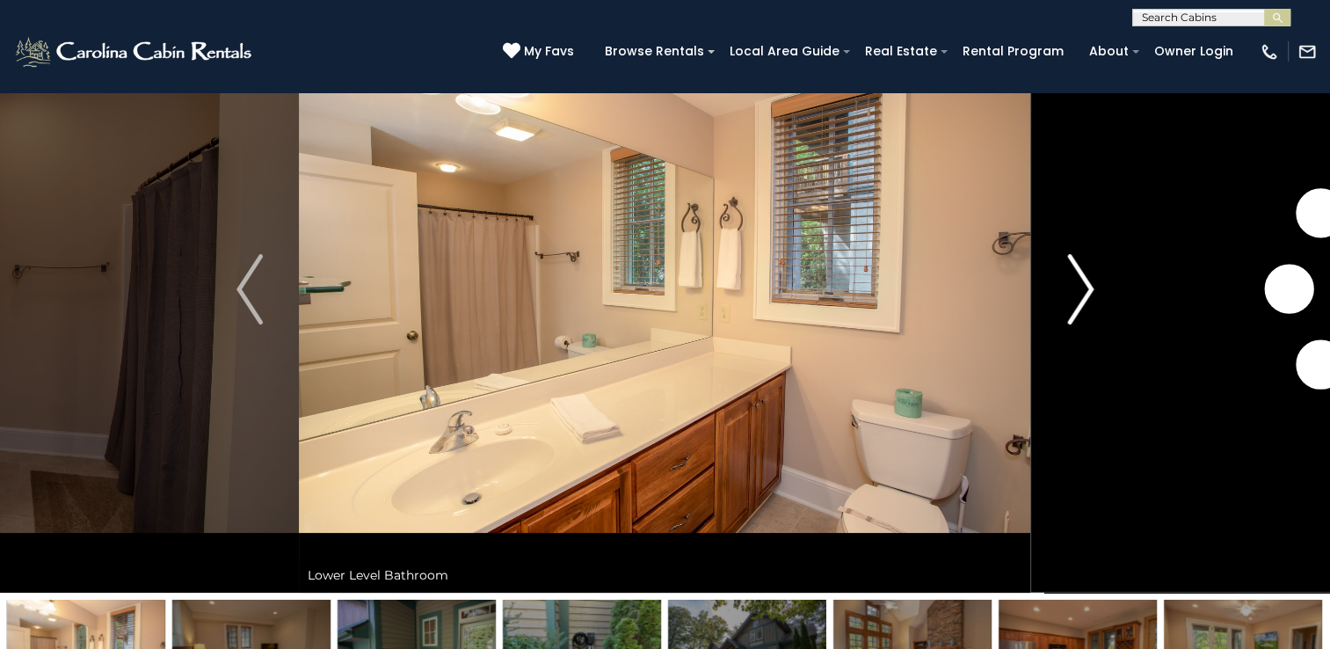
click at [1082, 292] on img "Next" at bounding box center [1080, 289] width 26 height 70
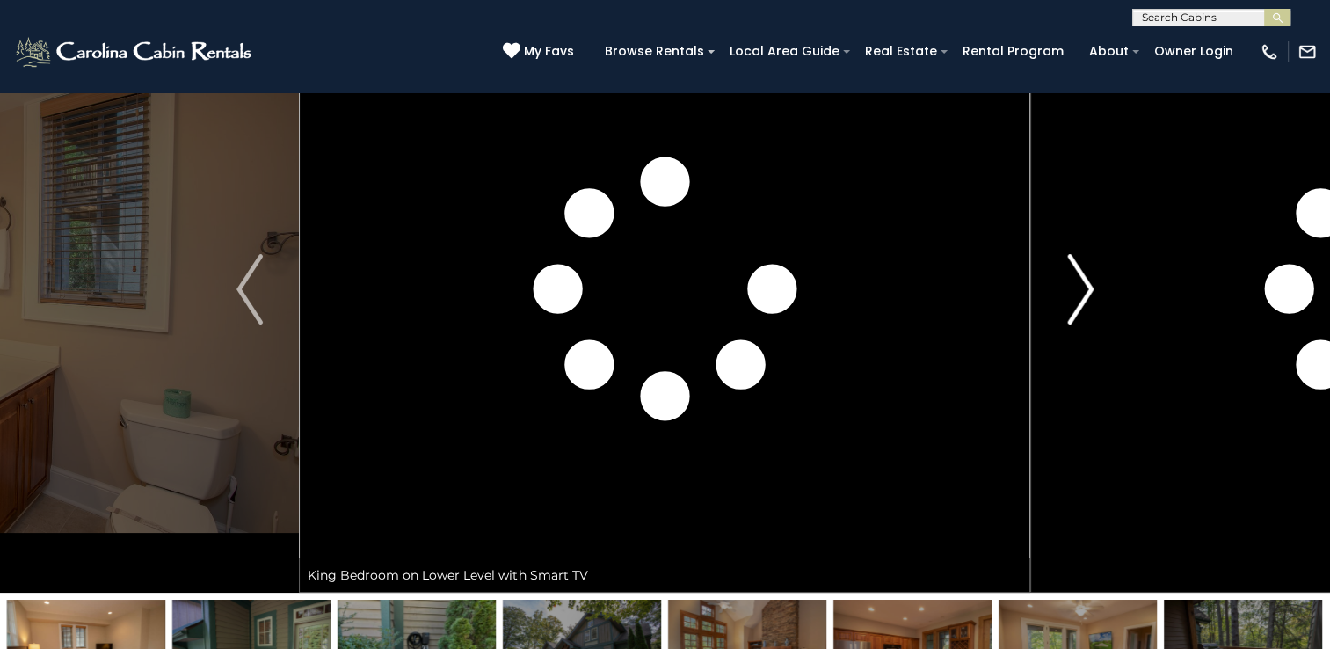
click at [1082, 292] on img "Next" at bounding box center [1080, 289] width 26 height 70
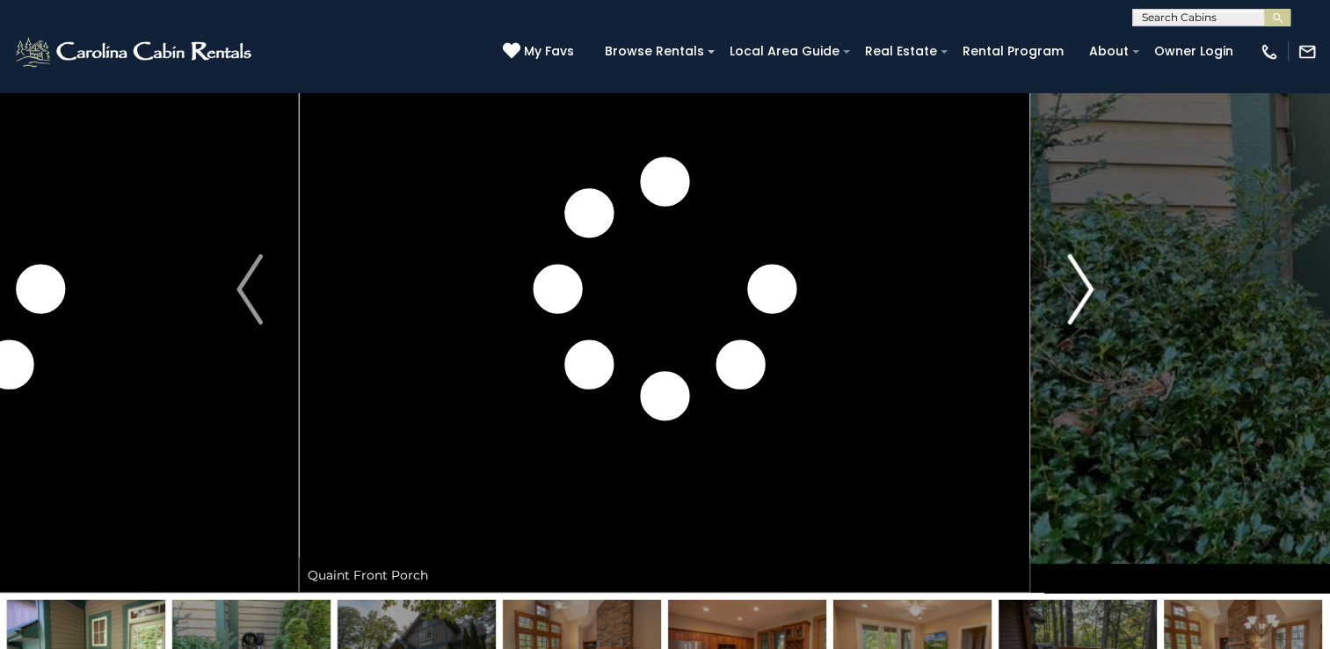
click at [1082, 292] on img "Next" at bounding box center [1080, 289] width 26 height 70
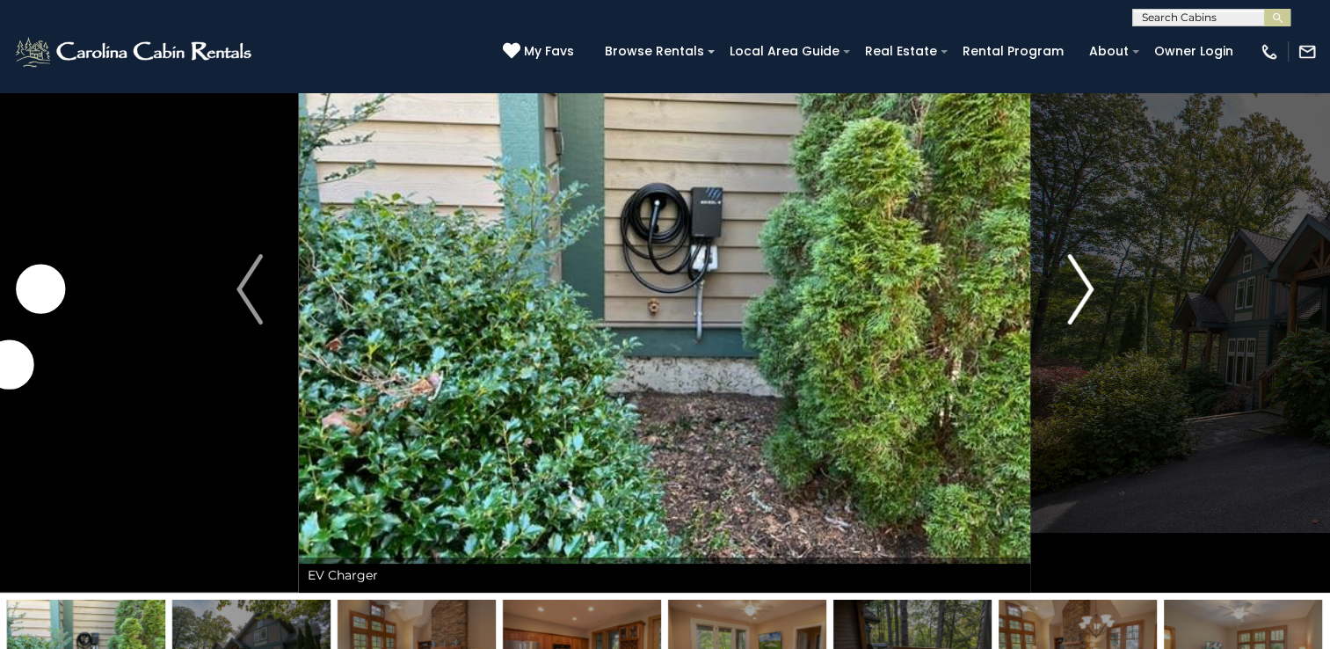
click at [1082, 292] on img "Next" at bounding box center [1080, 289] width 26 height 70
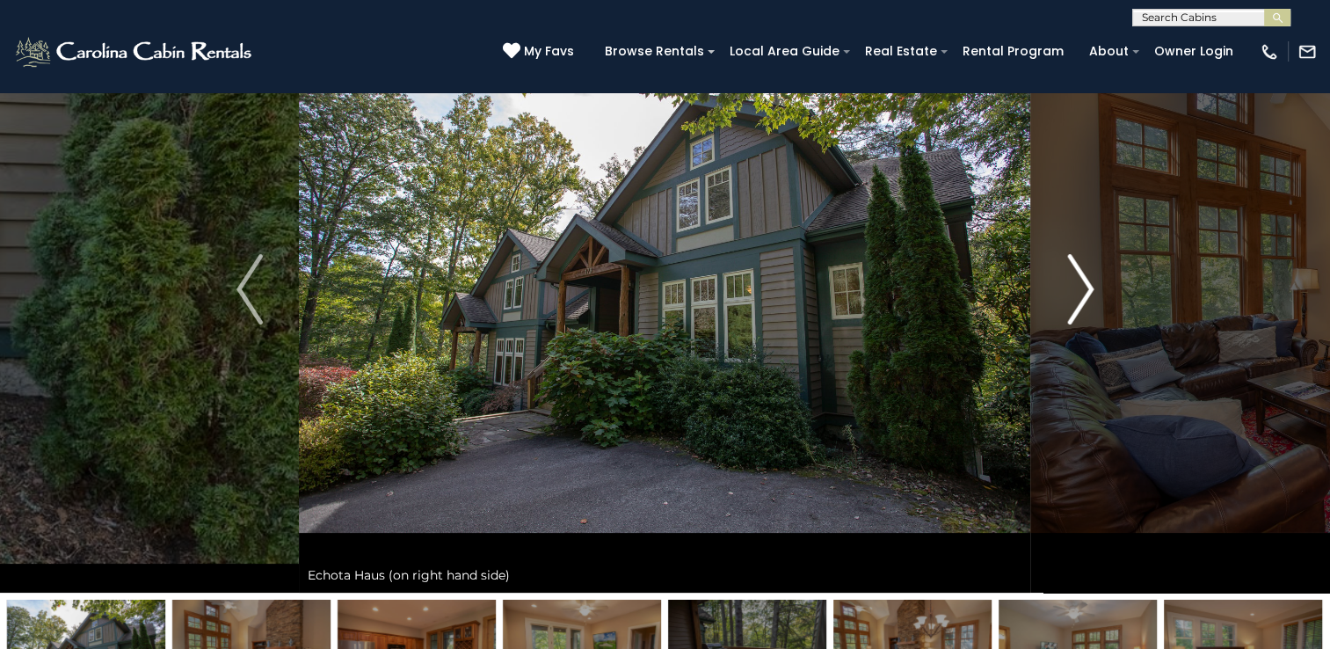
click at [1082, 292] on img "Next" at bounding box center [1080, 289] width 26 height 70
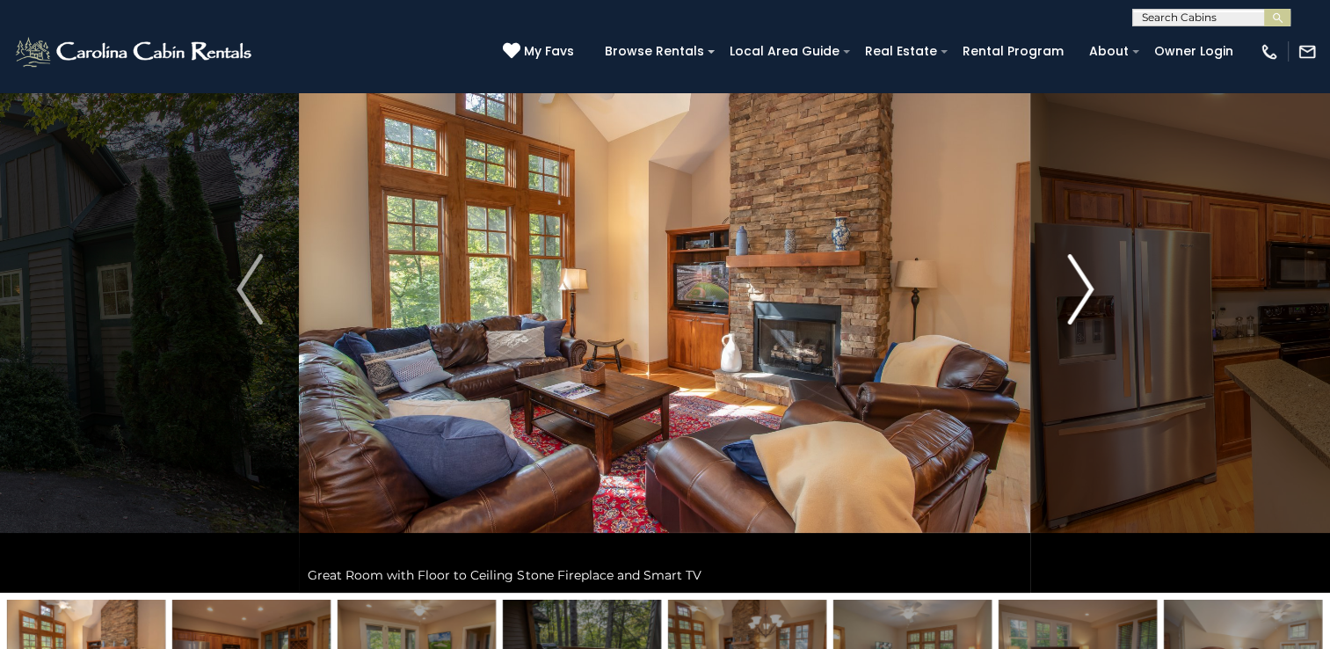
click at [1082, 292] on img "Next" at bounding box center [1080, 289] width 26 height 70
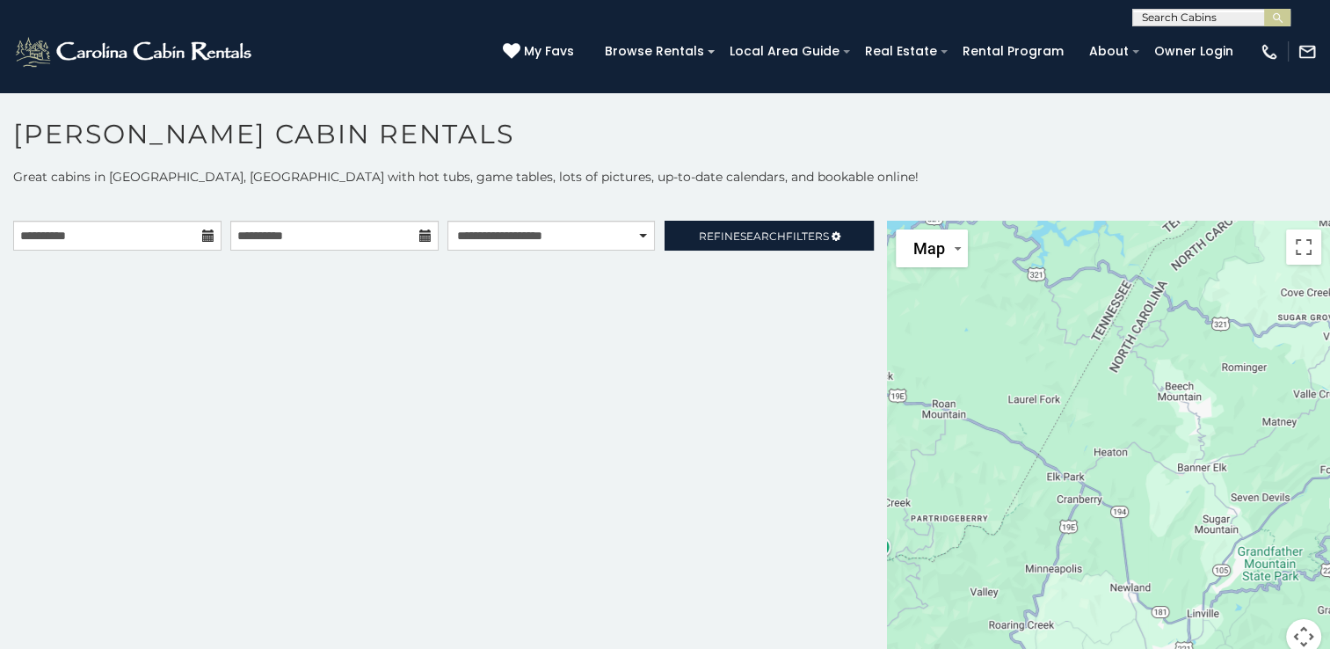
scroll to position [9, 0]
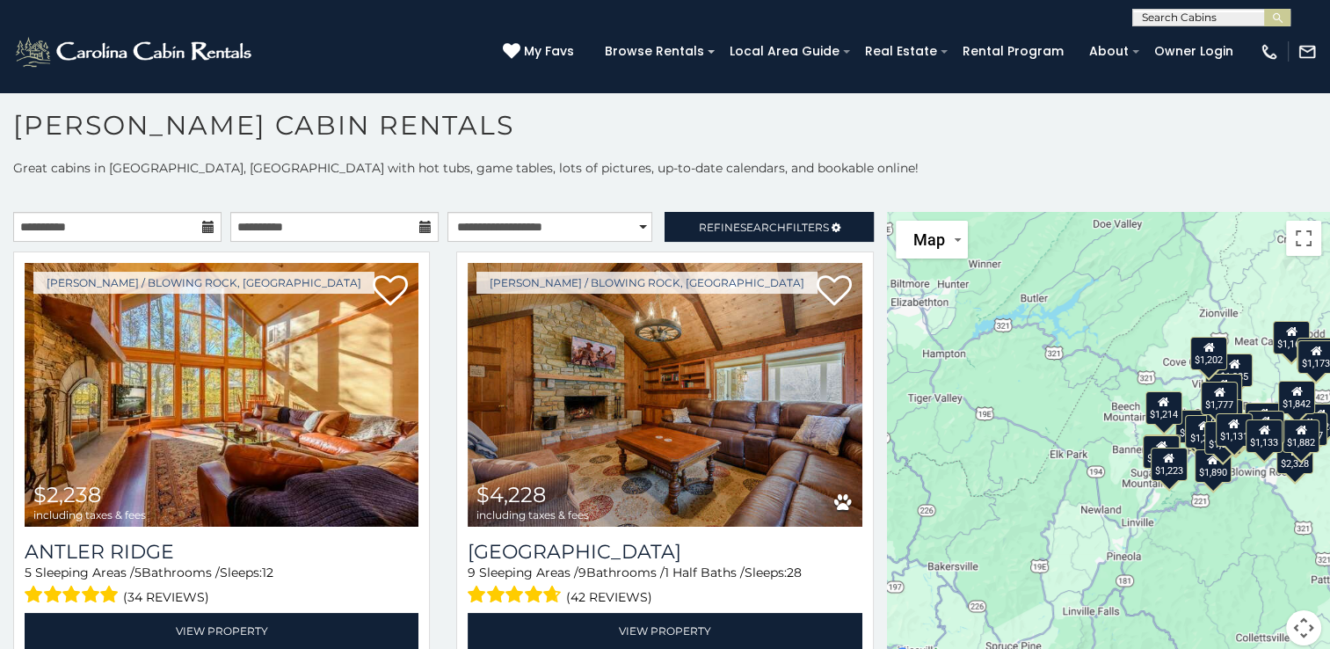
click at [845, 168] on p "Great cabins in Boone, NC with hot tubs, game tables, lots of pictures, up-to-d…" at bounding box center [665, 168] width 1330 height 18
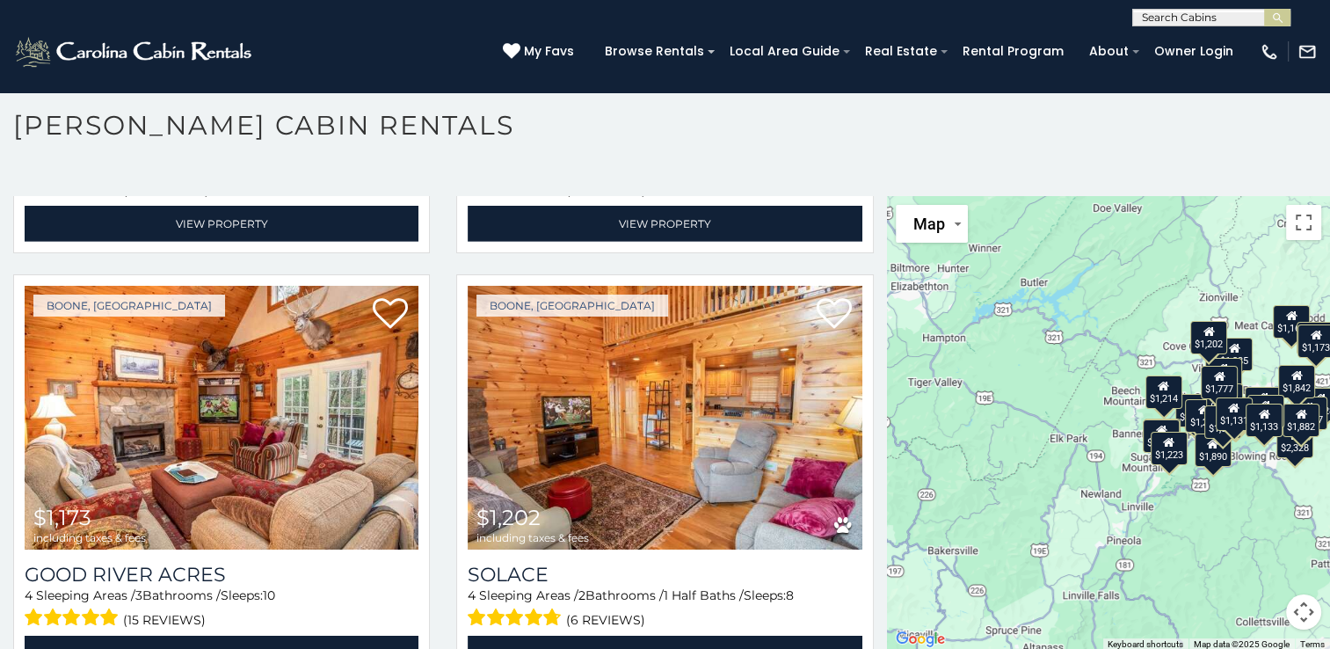
scroll to position [5592, 0]
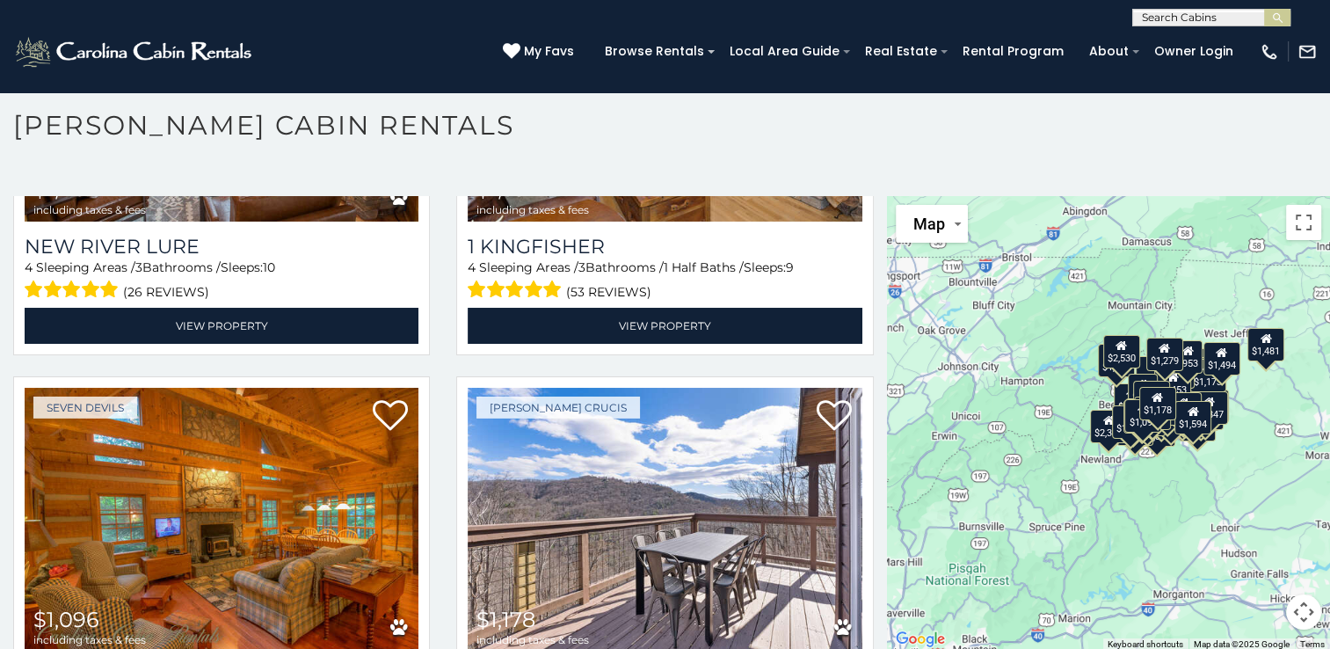
scroll to position [12344, 0]
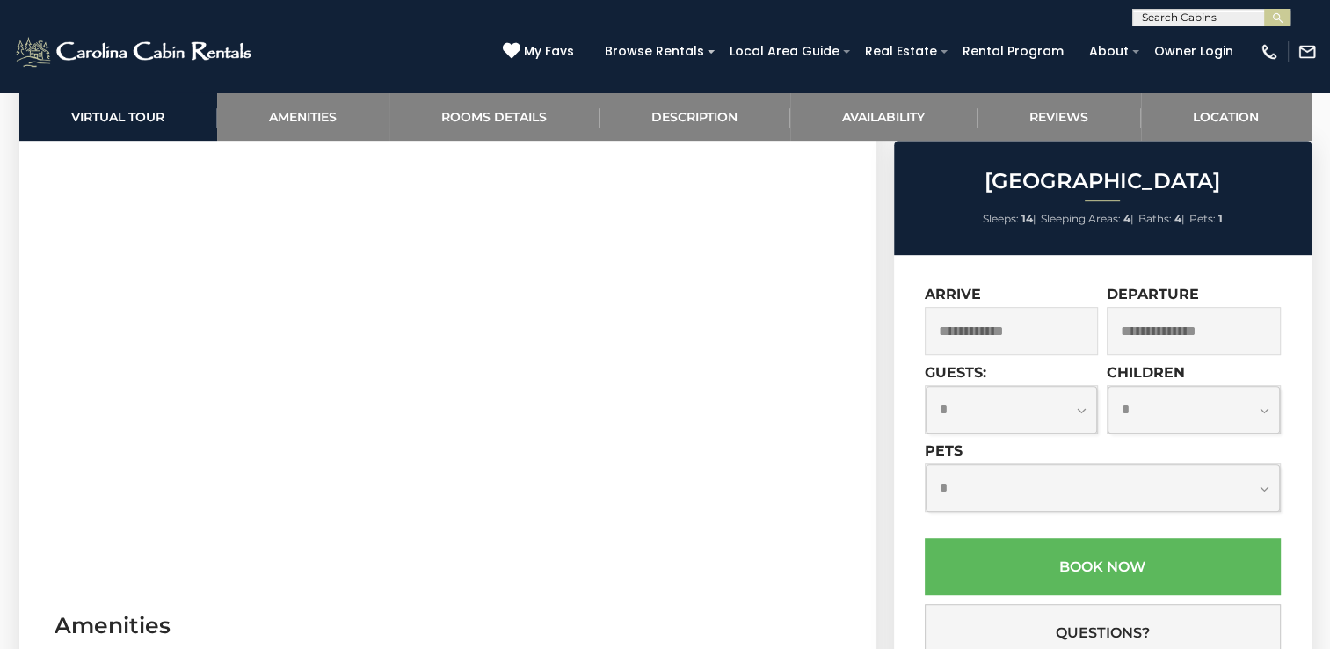
scroll to position [950, 0]
click at [995, 318] on input "text" at bounding box center [1012, 331] width 174 height 48
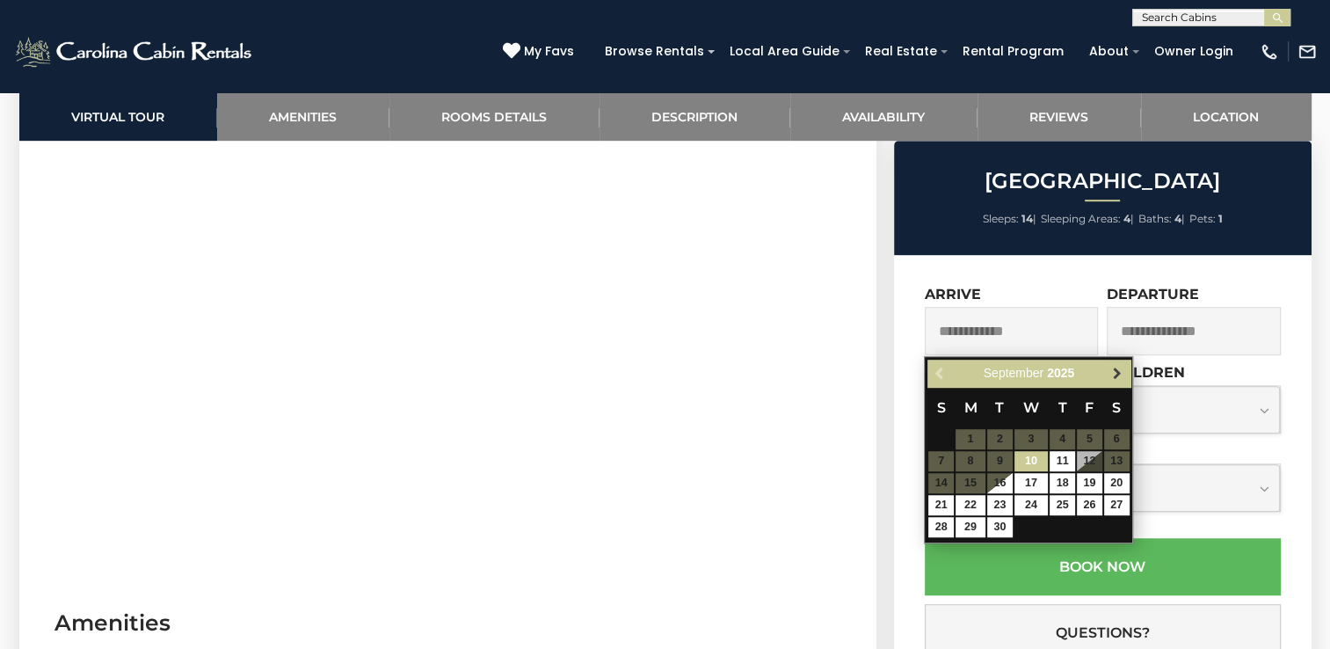
click at [1114, 370] on span "Next" at bounding box center [1117, 374] width 14 height 14
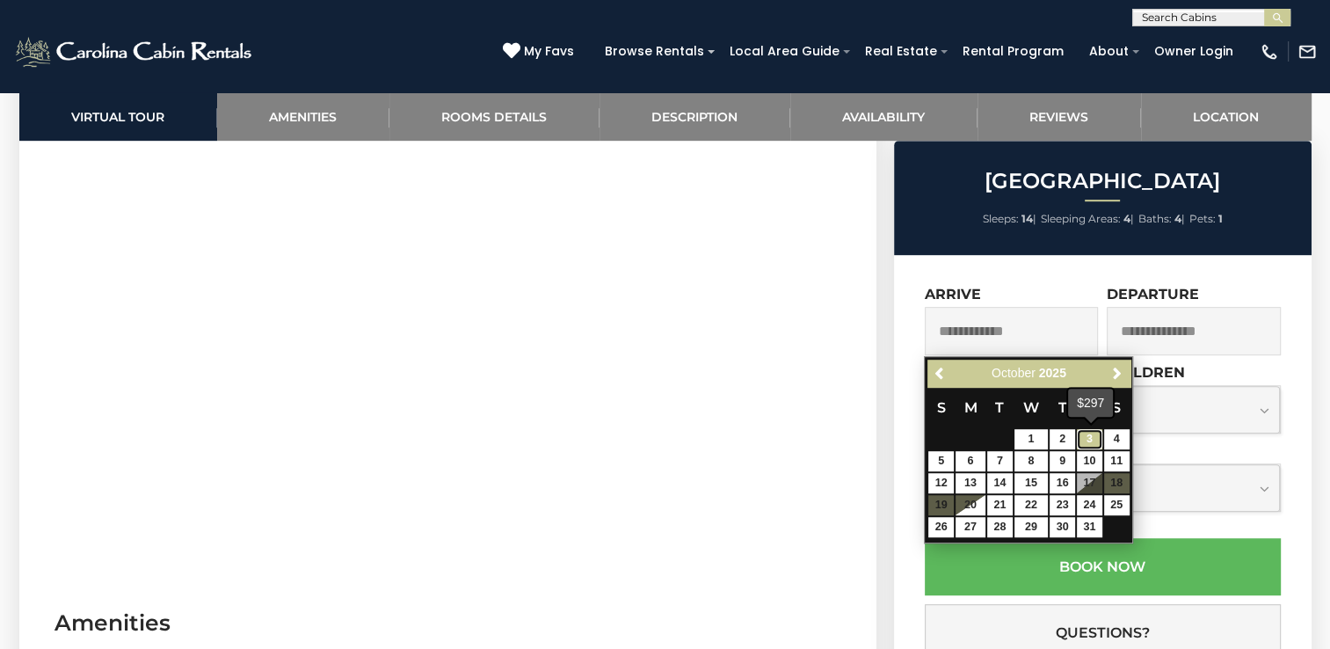
click at [1094, 432] on link "3" at bounding box center [1089, 439] width 25 height 20
type input "**********"
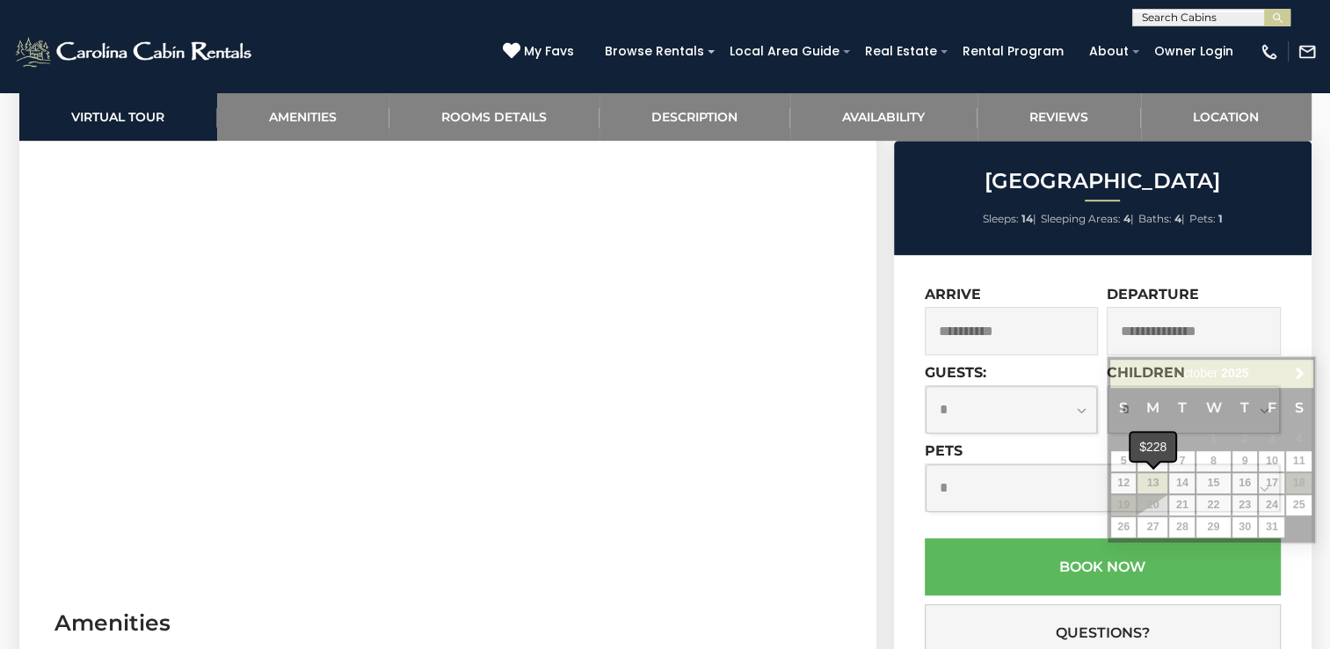
click at [1158, 455] on div "$228" at bounding box center [1153, 447] width 45 height 28
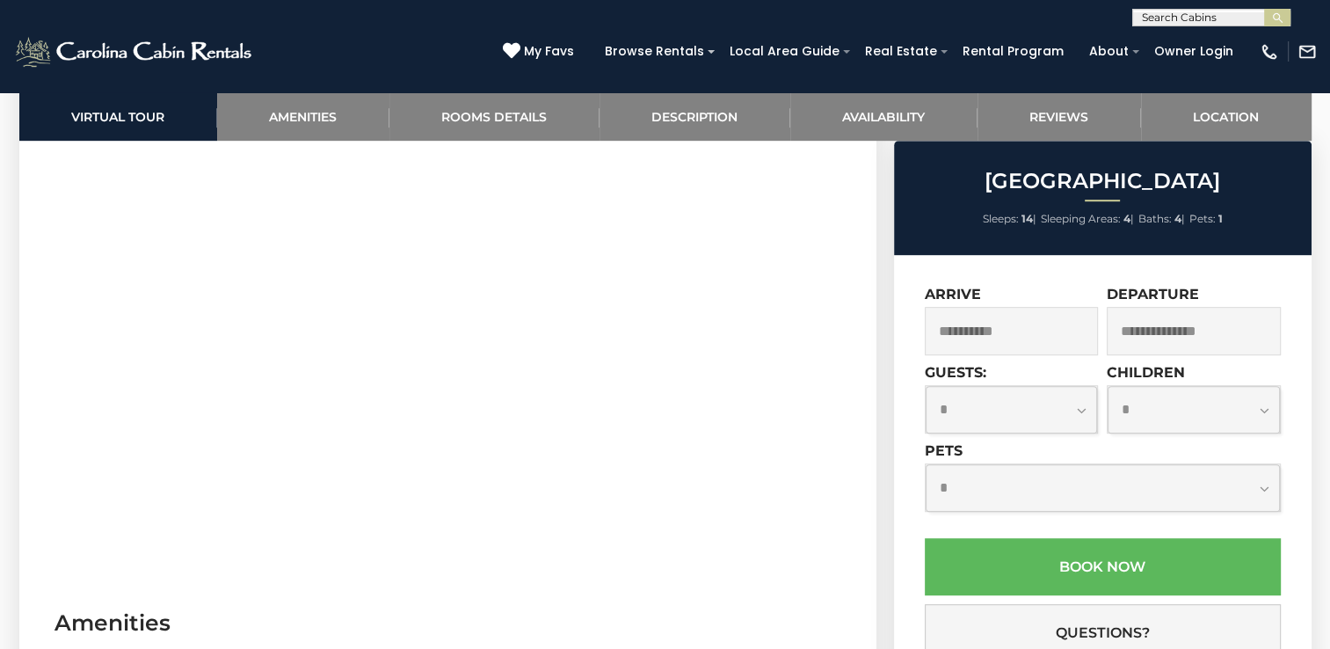
click at [1190, 336] on input "text" at bounding box center [1194, 331] width 174 height 48
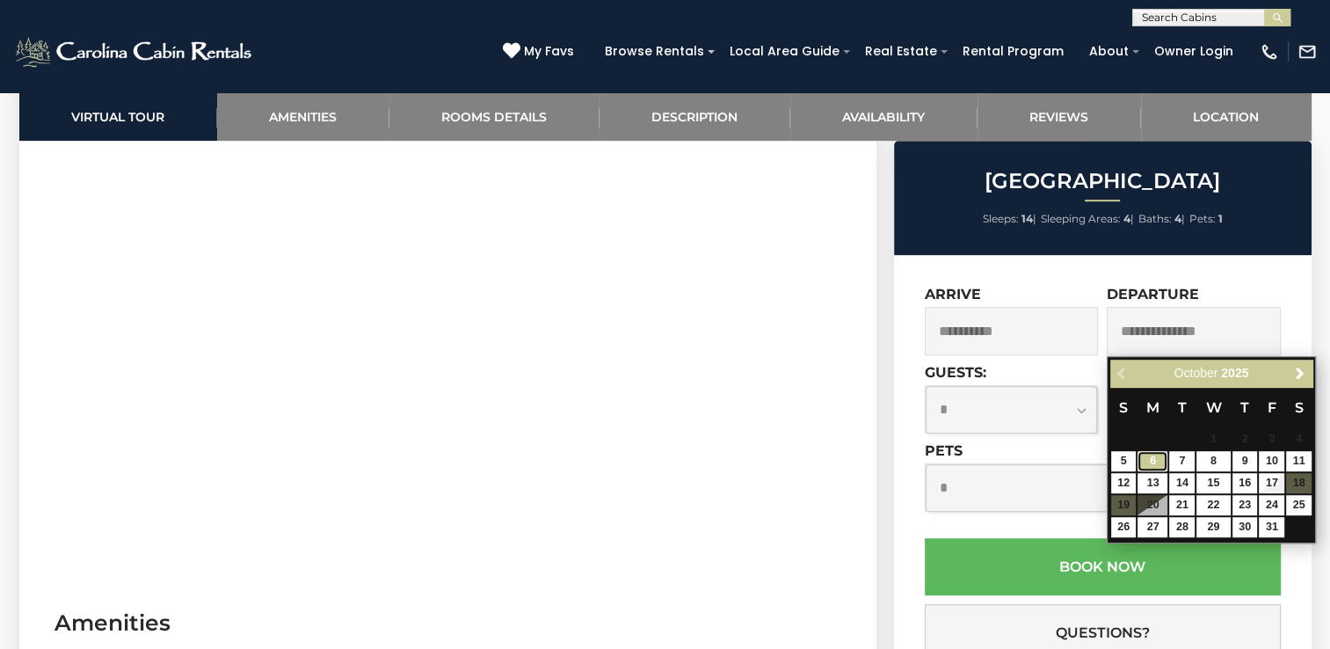
click at [1152, 455] on link "6" at bounding box center [1153, 461] width 30 height 20
type input "**********"
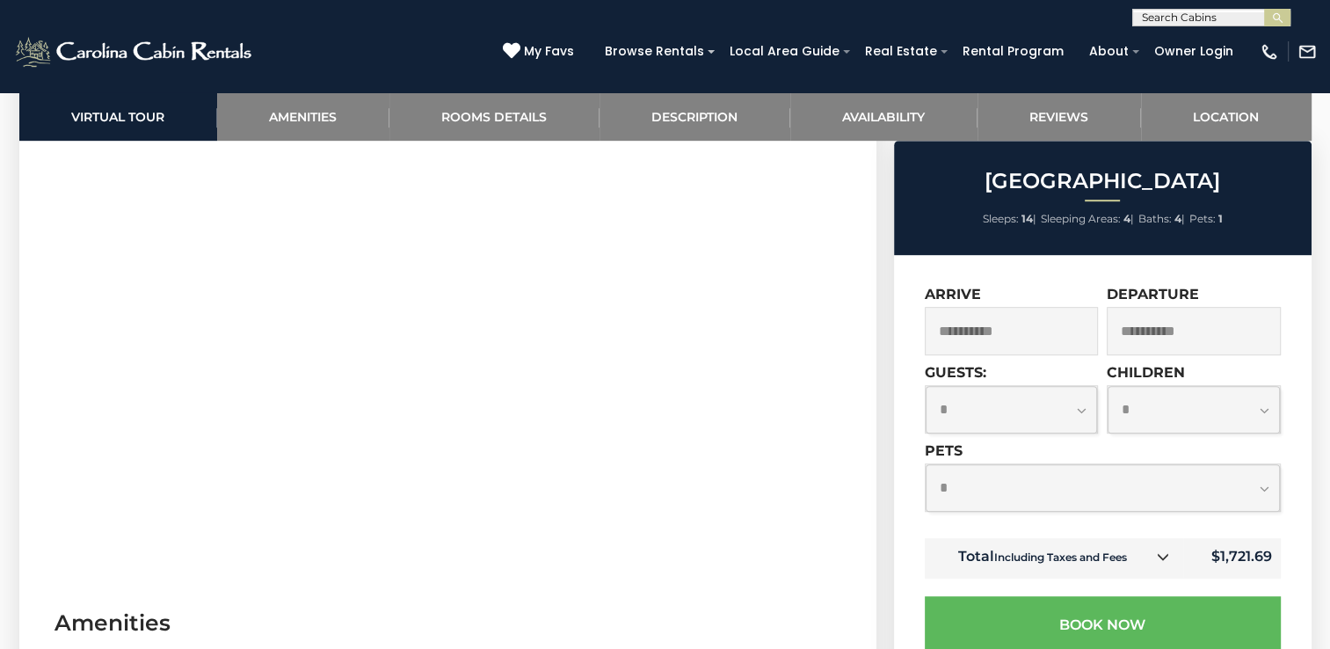
click at [1083, 409] on select "**********" at bounding box center [1012, 409] width 172 height 47
click at [926, 387] on select "**********" at bounding box center [1012, 409] width 172 height 47
click at [1088, 409] on select "**********" at bounding box center [1012, 409] width 172 height 47
click at [926, 387] on select "**********" at bounding box center [1012, 409] width 172 height 47
click at [1080, 417] on select "**********" at bounding box center [1012, 409] width 172 height 47
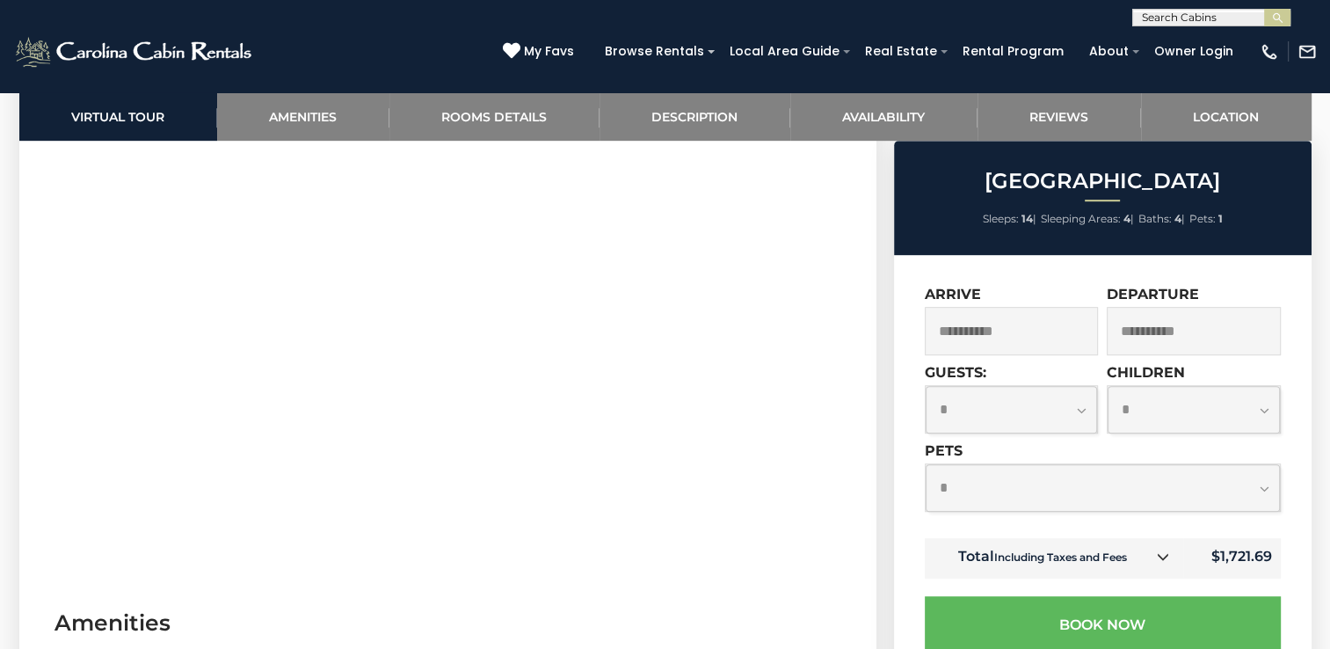
select select "*"
click at [926, 387] on select "**********" at bounding box center [1012, 409] width 172 height 47
click at [1181, 420] on select "**********" at bounding box center [1194, 409] width 172 height 47
select select "*"
click at [1108, 387] on select "**********" at bounding box center [1194, 409] width 172 height 47
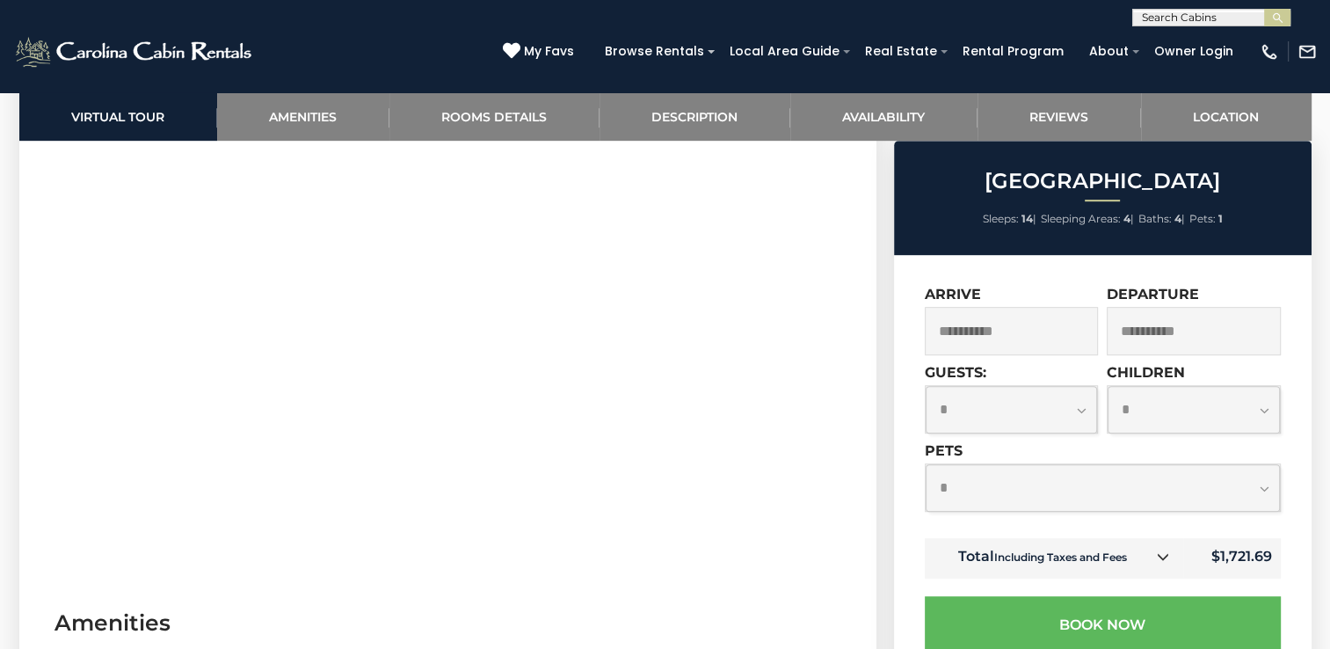
click at [837, 346] on section "Virtual Tour" at bounding box center [447, 313] width 857 height 536
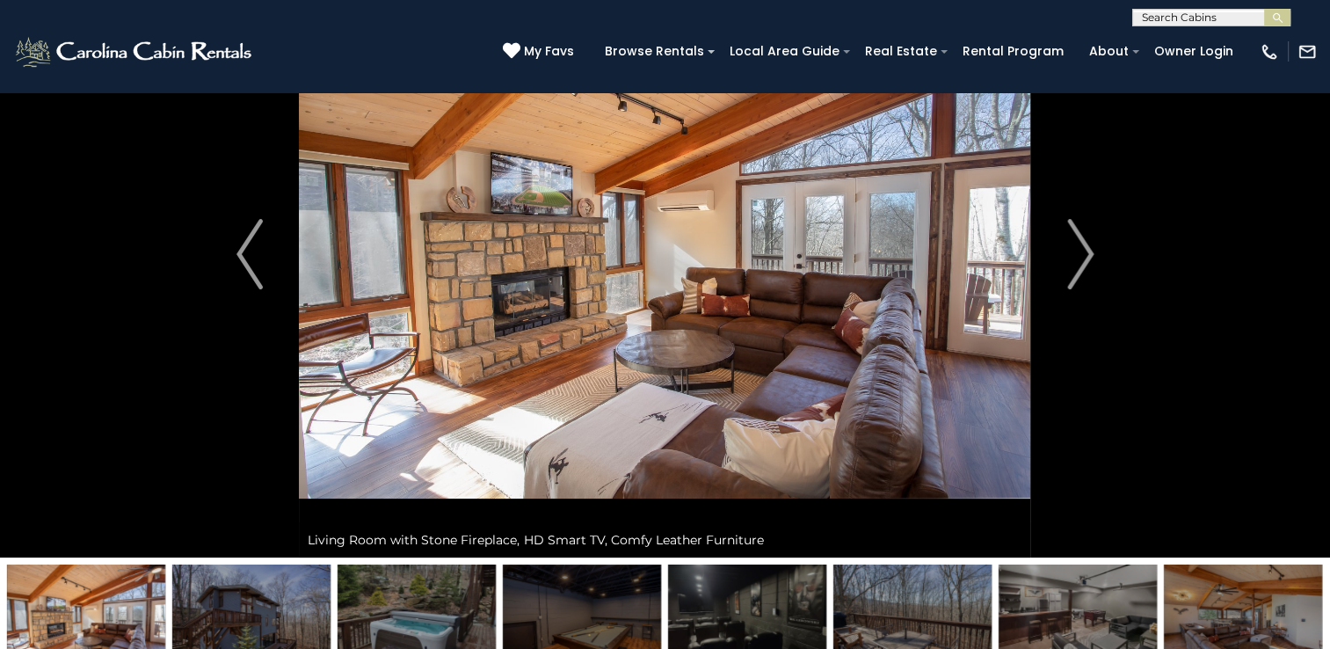
scroll to position [106, 0]
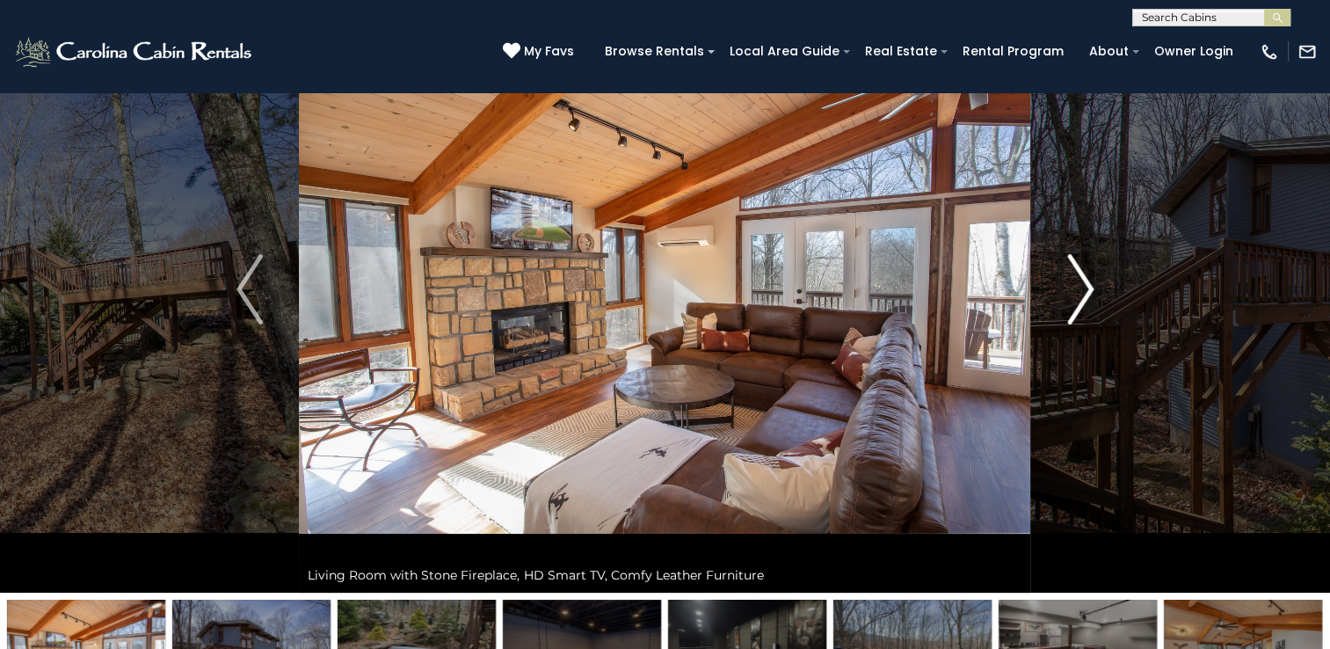
click at [1083, 282] on img "Next" at bounding box center [1080, 289] width 26 height 70
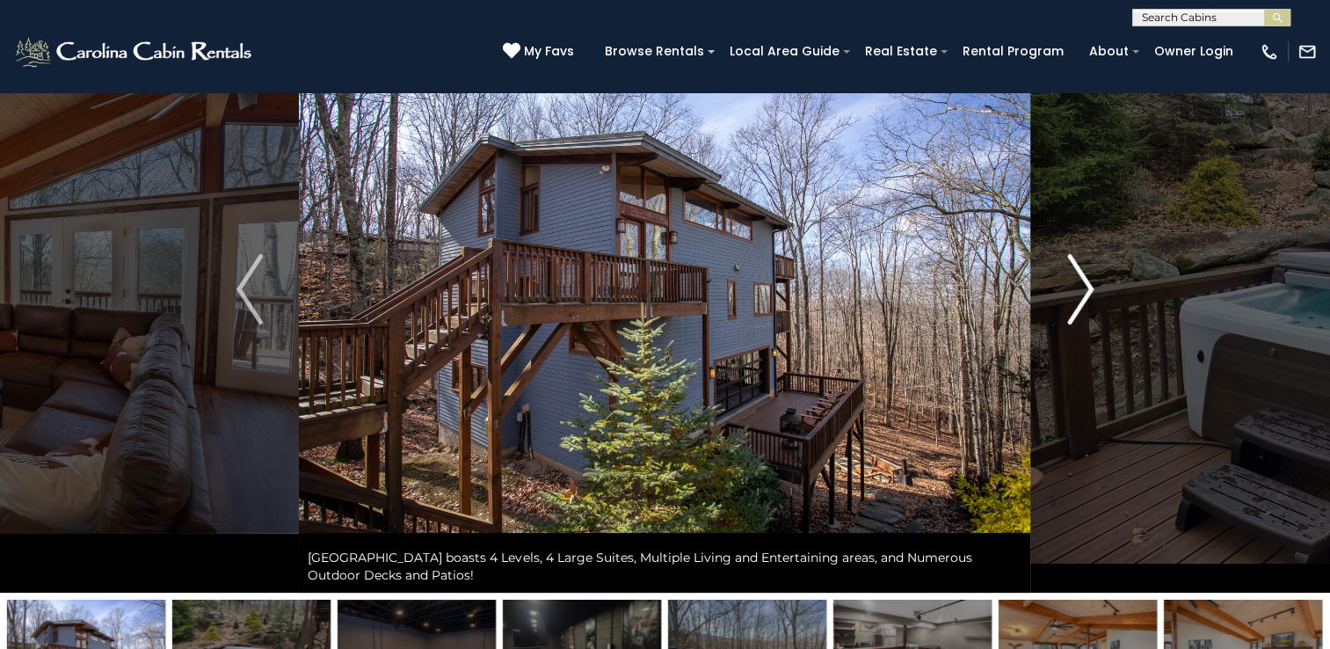
click at [1083, 282] on img "Next" at bounding box center [1080, 289] width 26 height 70
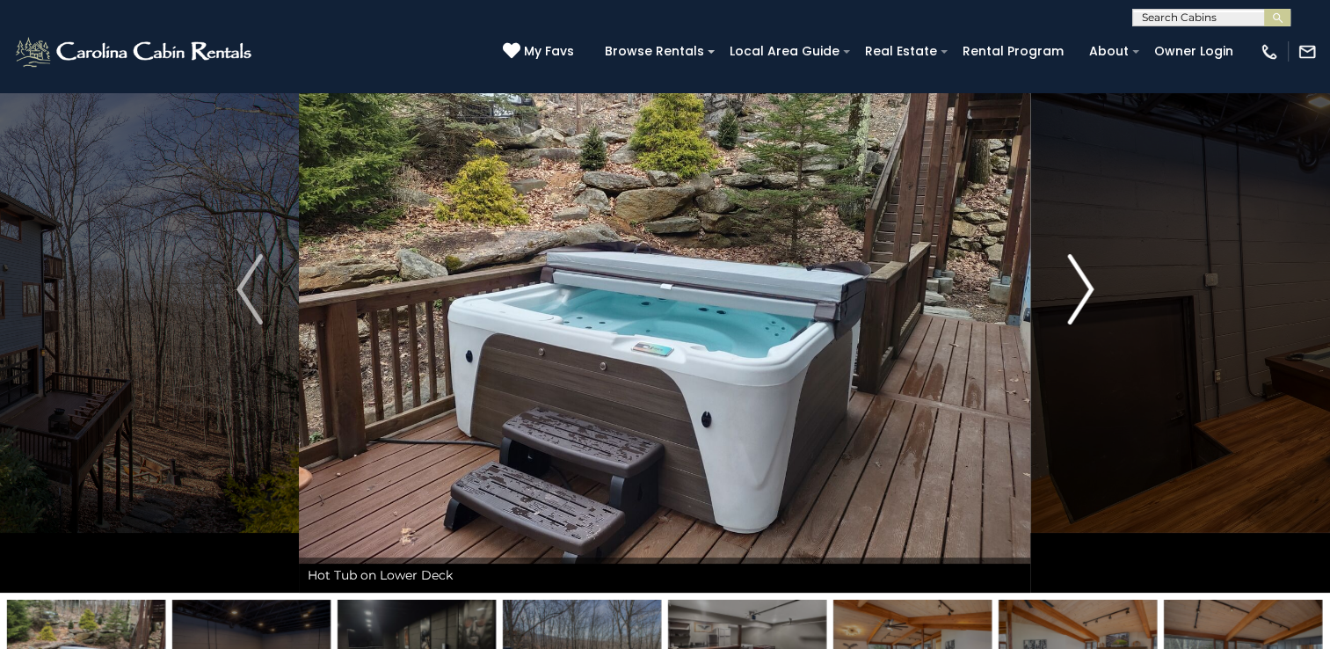
click at [1083, 282] on img "Next" at bounding box center [1080, 289] width 26 height 70
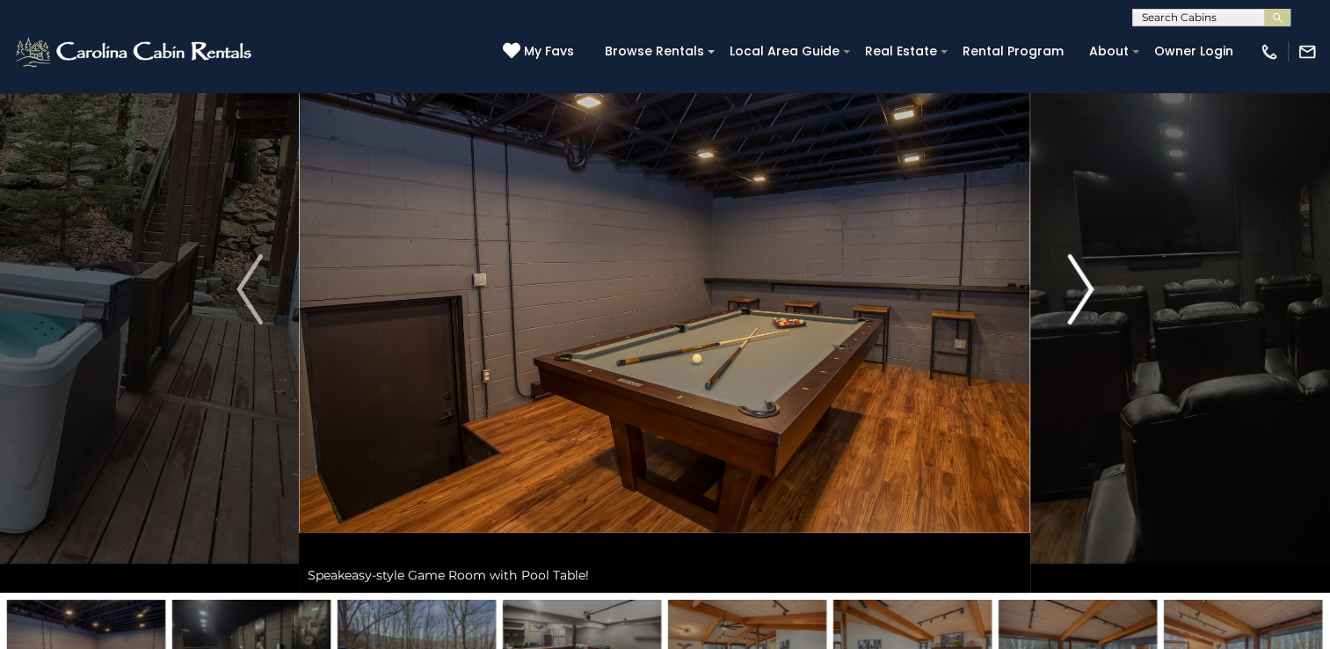
click at [1083, 282] on img "Next" at bounding box center [1080, 289] width 26 height 70
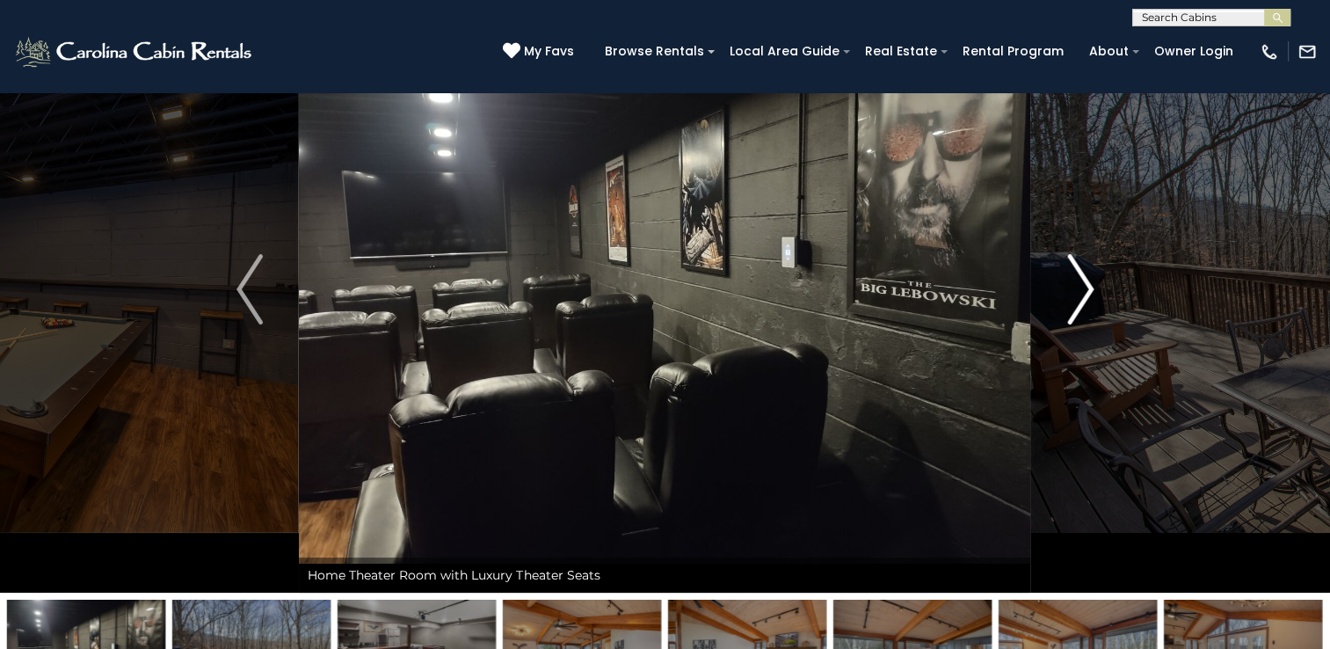
click at [1083, 282] on img "Next" at bounding box center [1080, 289] width 26 height 70
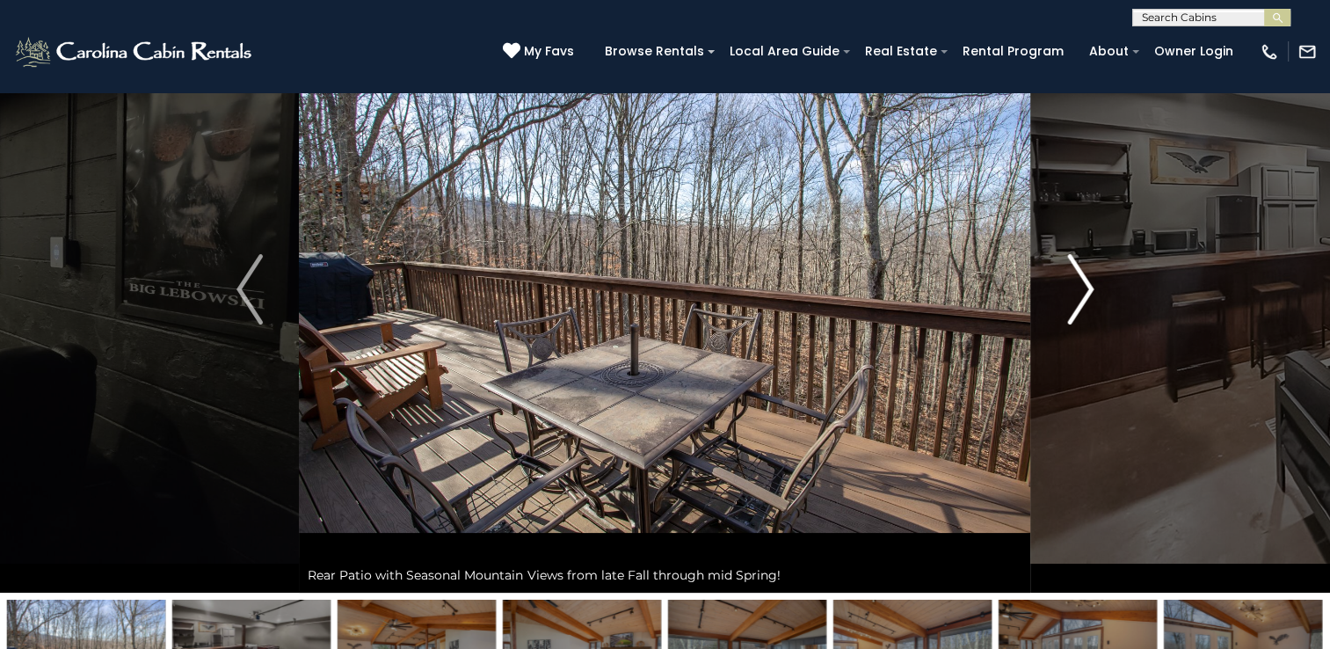
click at [1083, 282] on img "Next" at bounding box center [1080, 289] width 26 height 70
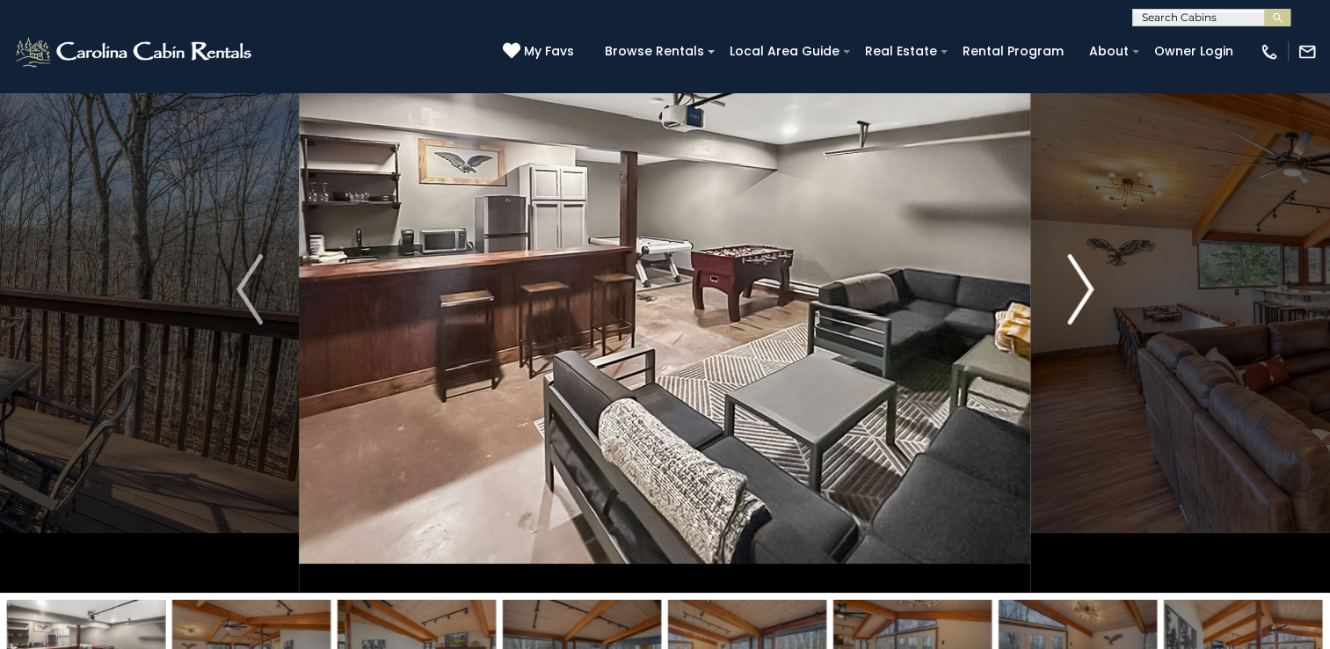
click at [1083, 282] on img "Next" at bounding box center [1080, 289] width 26 height 70
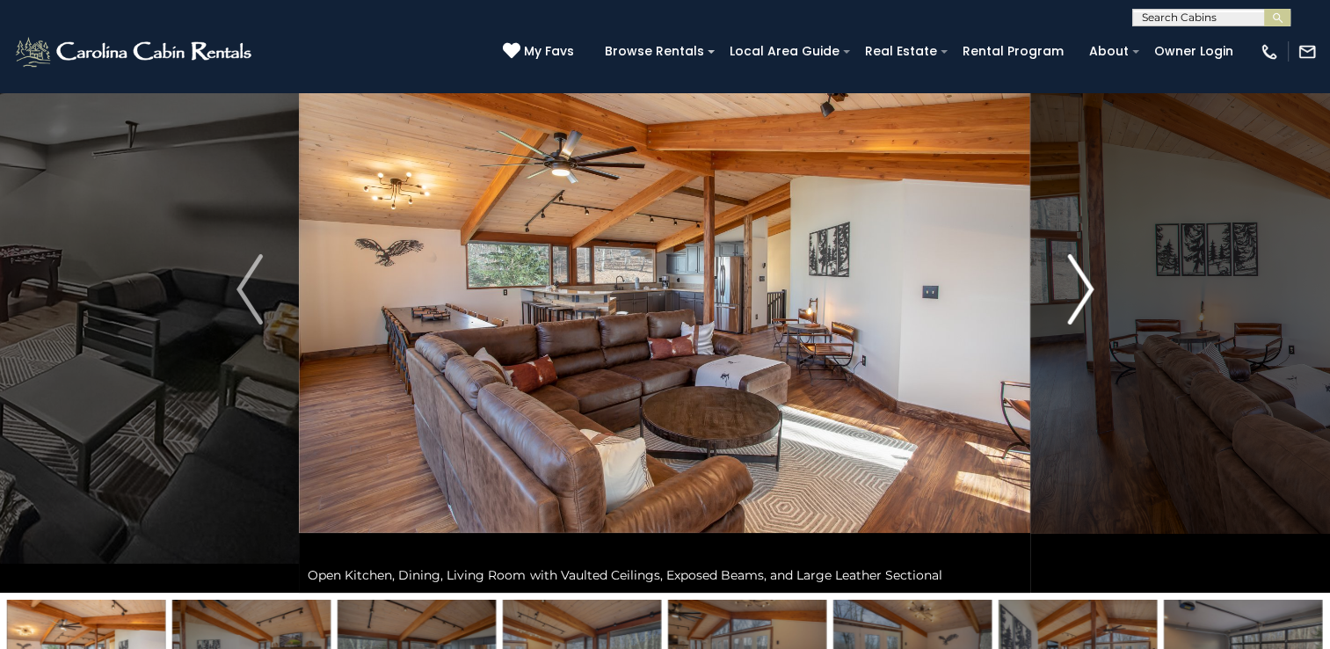
click at [1083, 282] on img "Next" at bounding box center [1080, 289] width 26 height 70
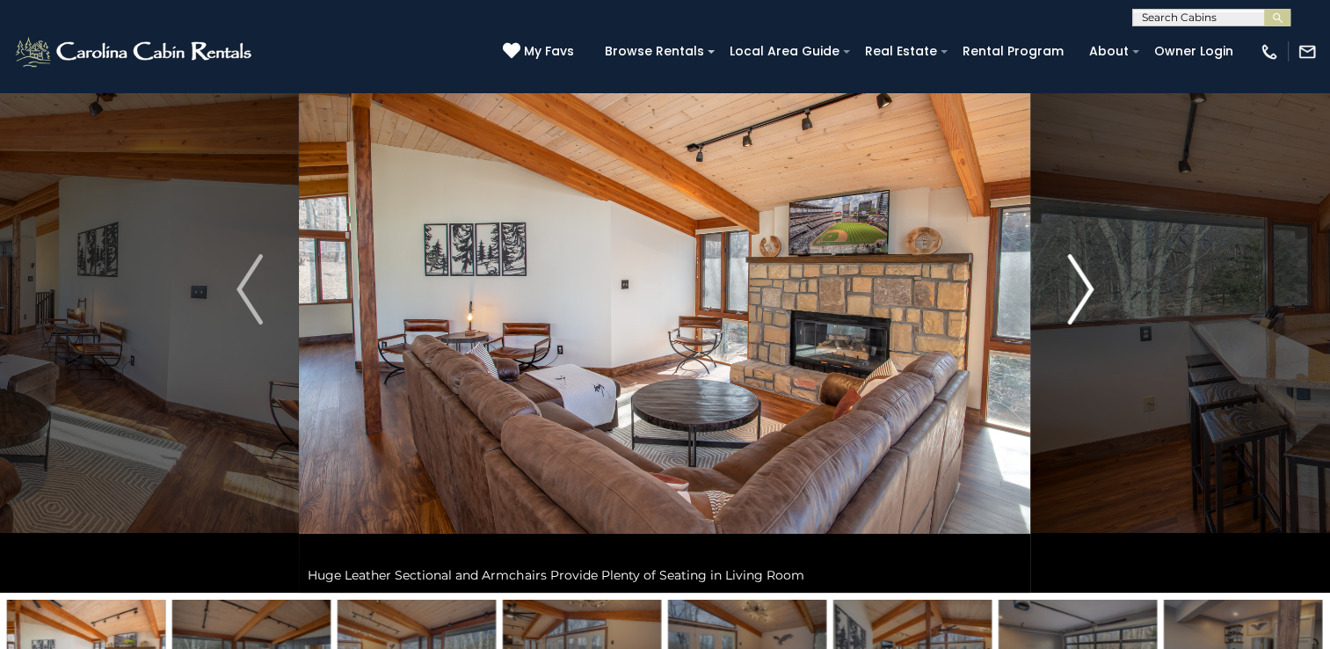
click at [1083, 282] on img "Next" at bounding box center [1080, 289] width 26 height 70
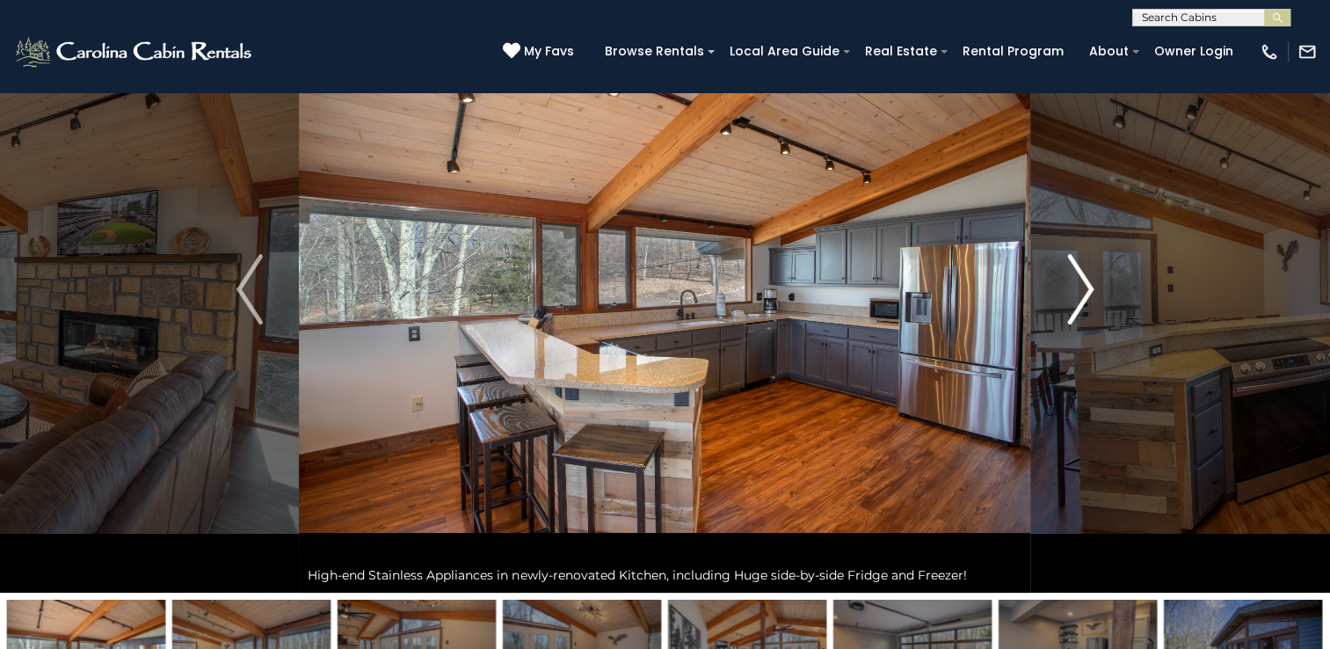
click at [1083, 282] on img "Next" at bounding box center [1080, 289] width 26 height 70
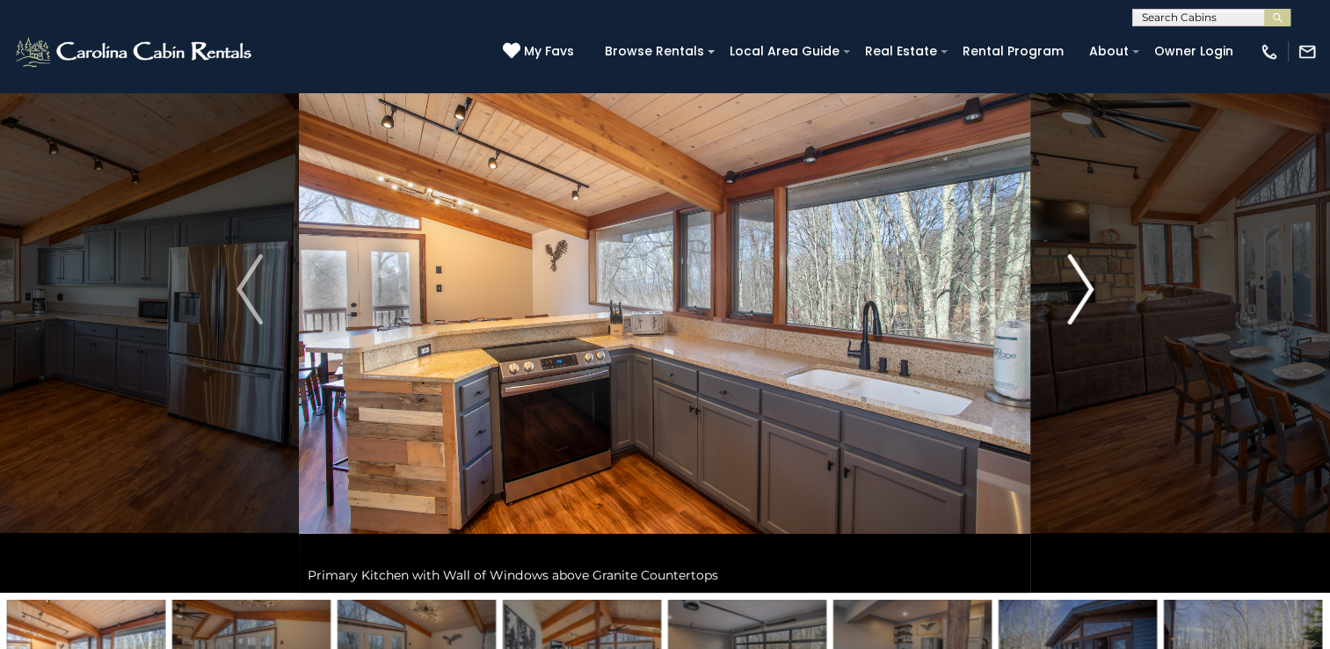
click at [1083, 282] on img "Next" at bounding box center [1080, 289] width 26 height 70
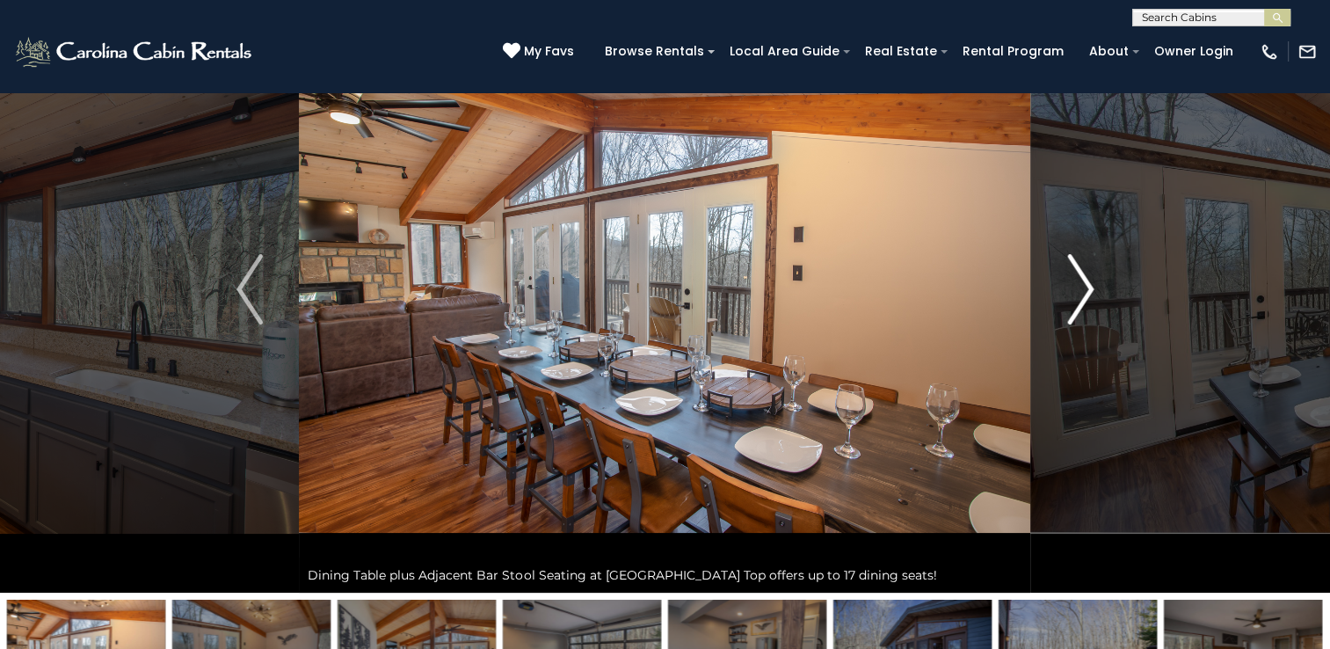
click at [1083, 282] on img "Next" at bounding box center [1080, 289] width 26 height 70
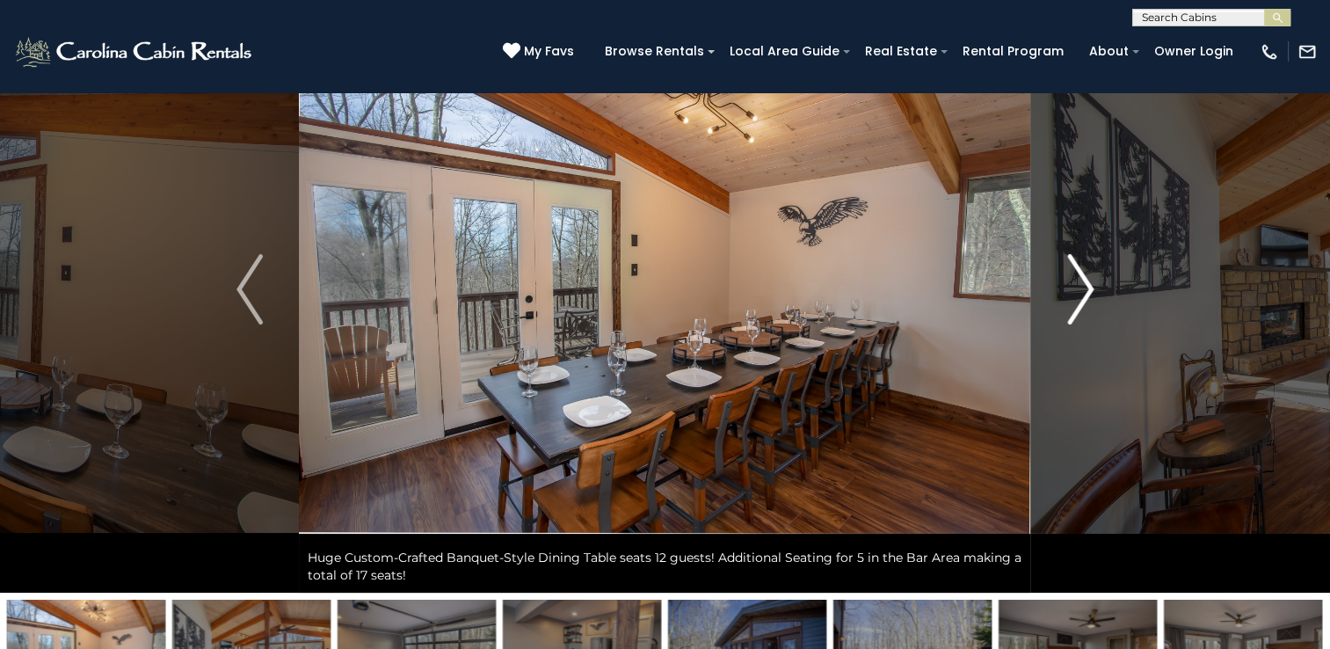
click at [1083, 282] on img "Next" at bounding box center [1080, 289] width 26 height 70
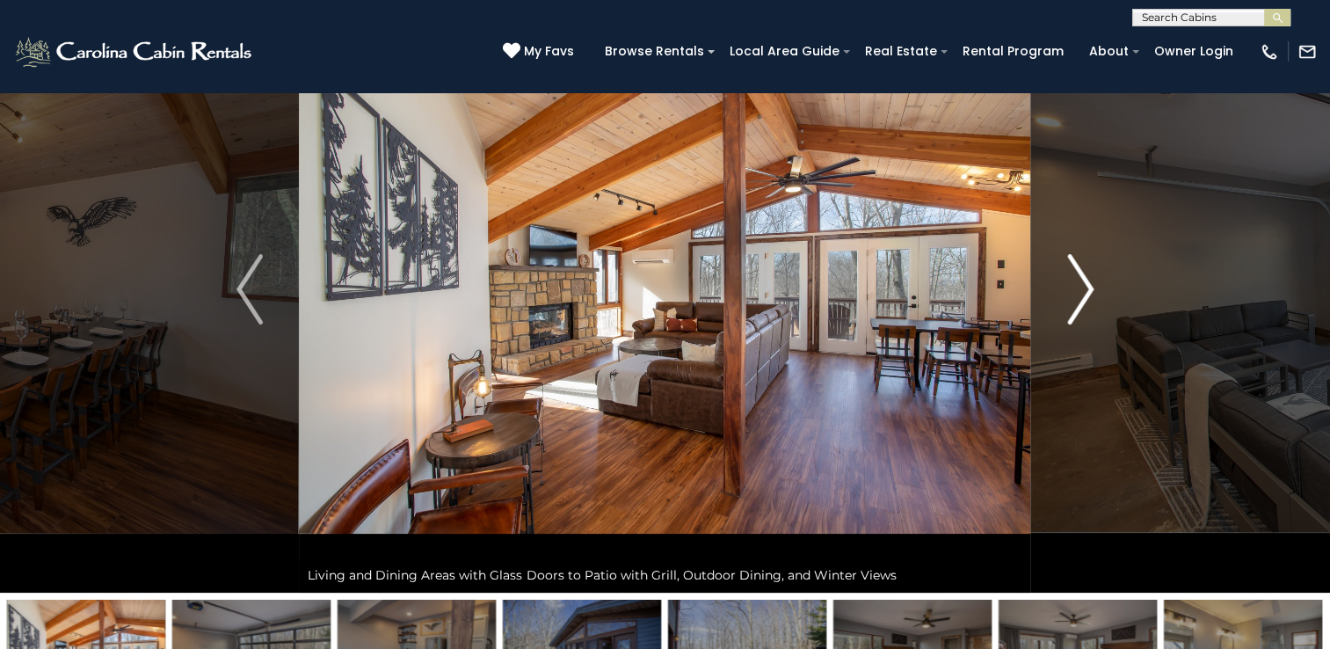
click at [1083, 282] on img "Next" at bounding box center [1080, 289] width 26 height 70
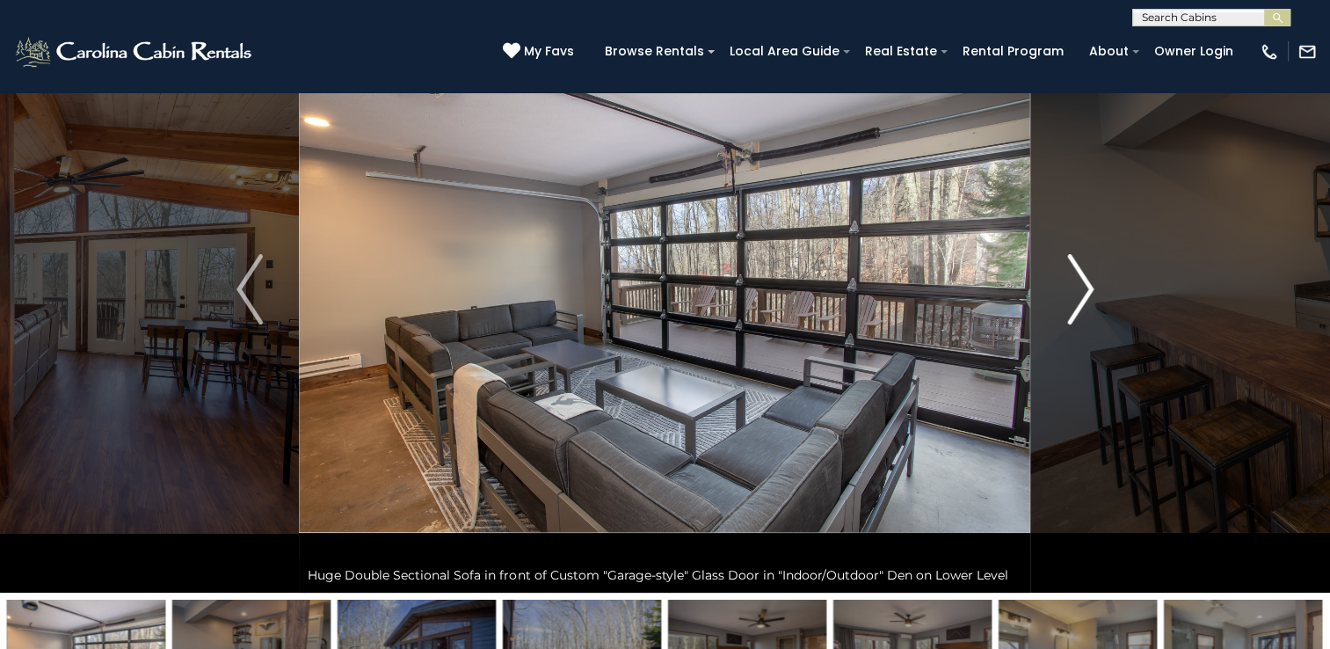
click at [1083, 282] on img "Next" at bounding box center [1080, 289] width 26 height 70
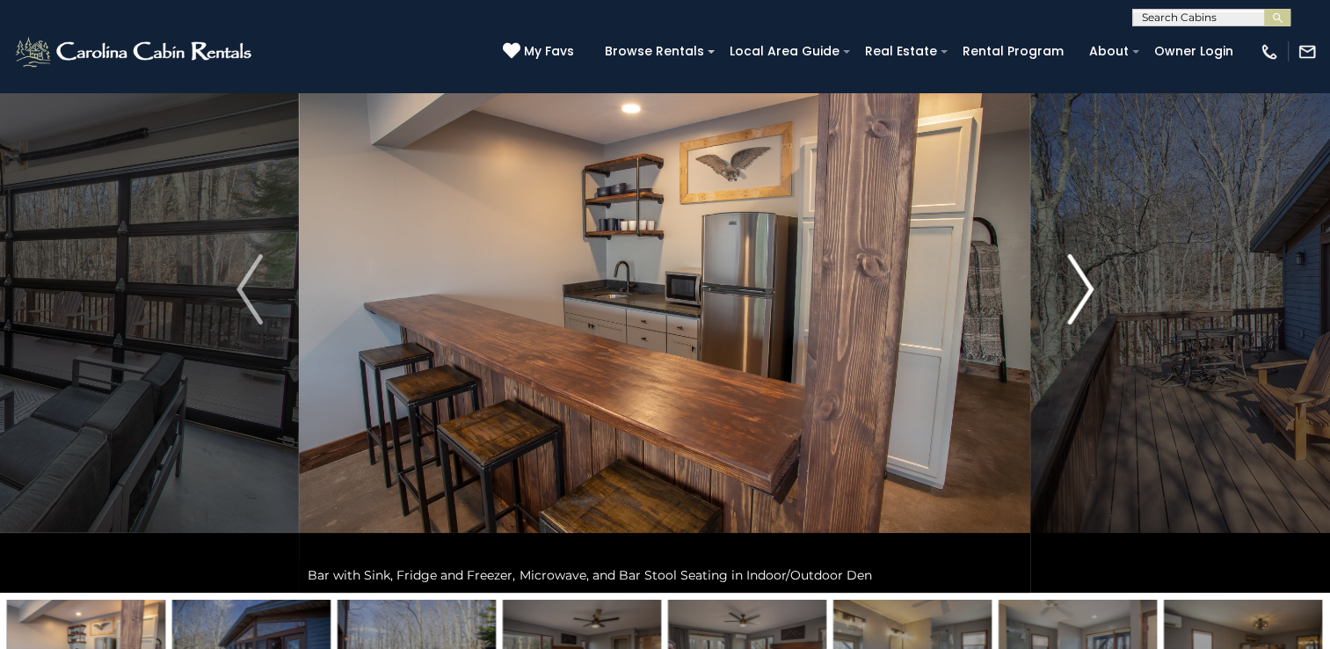
click at [1083, 282] on img "Next" at bounding box center [1080, 289] width 26 height 70
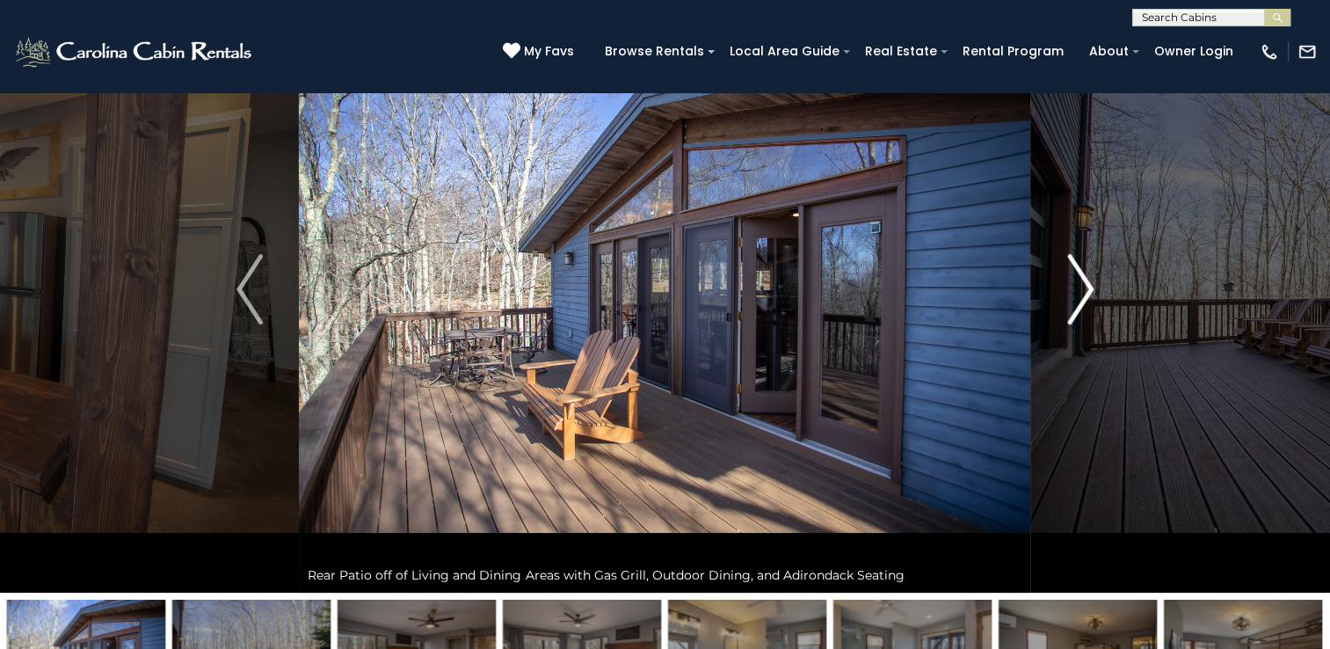
click at [1083, 282] on img "Next" at bounding box center [1080, 289] width 26 height 70
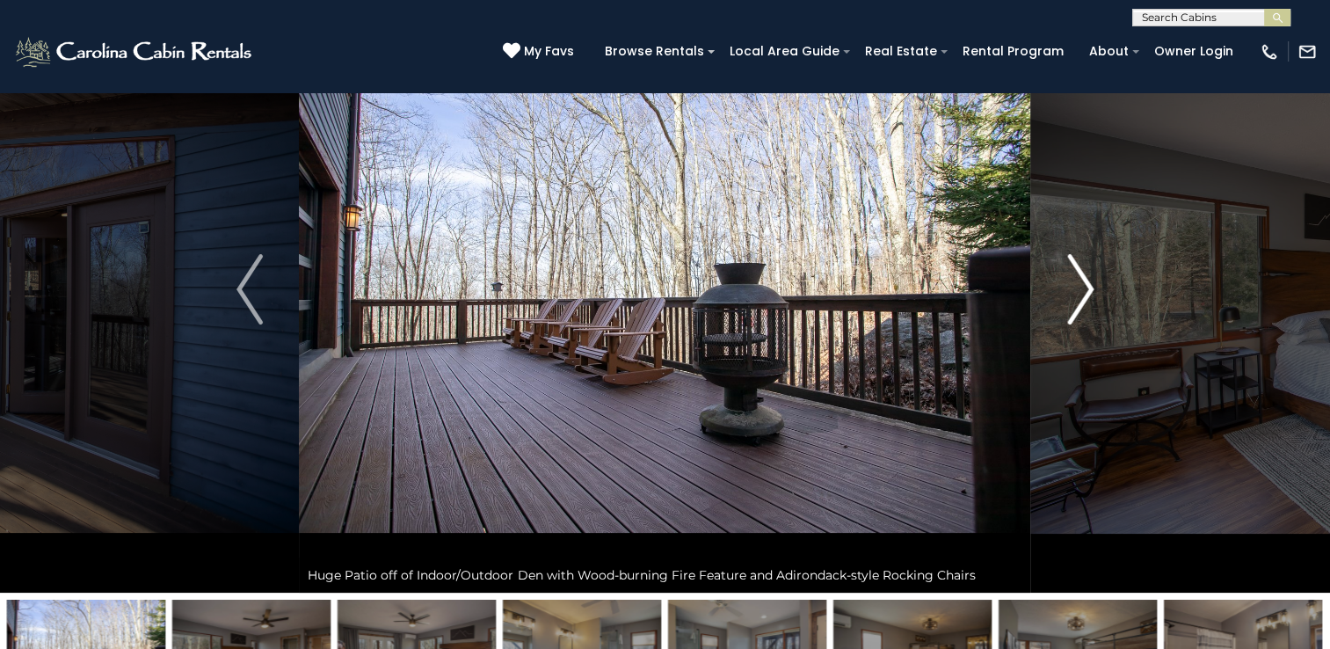
click at [1083, 282] on img "Next" at bounding box center [1080, 289] width 26 height 70
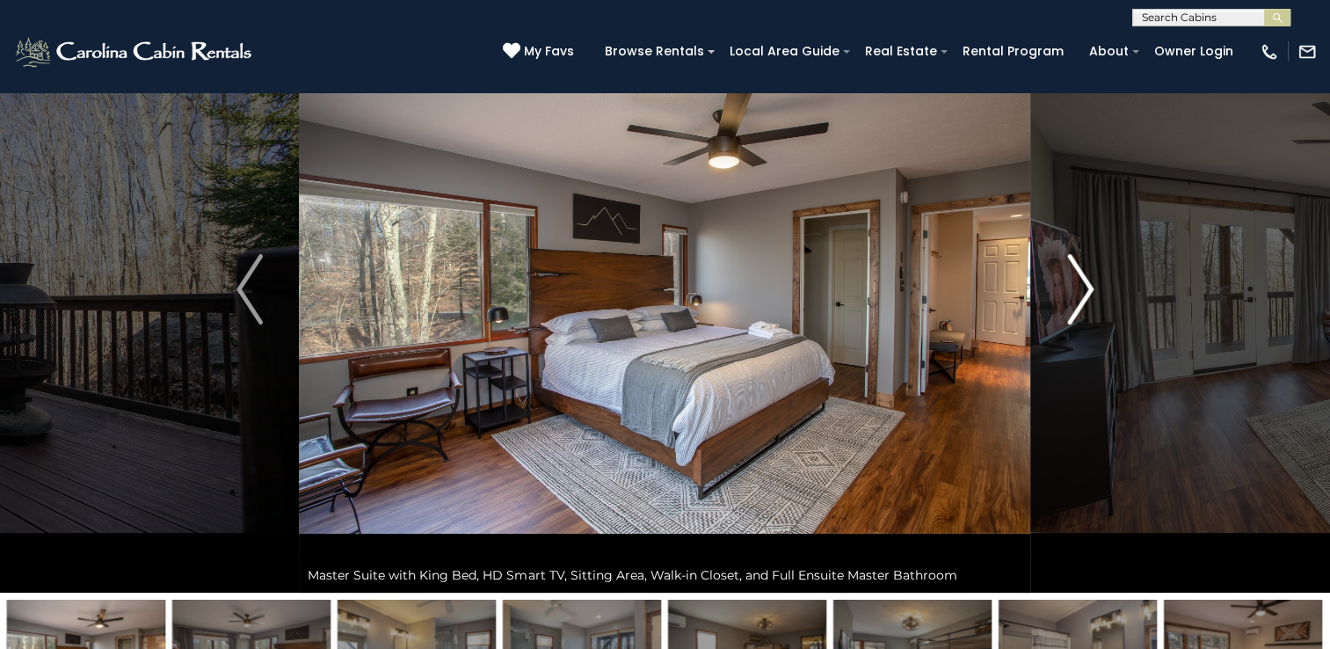
click at [1083, 282] on img "Next" at bounding box center [1080, 289] width 26 height 70
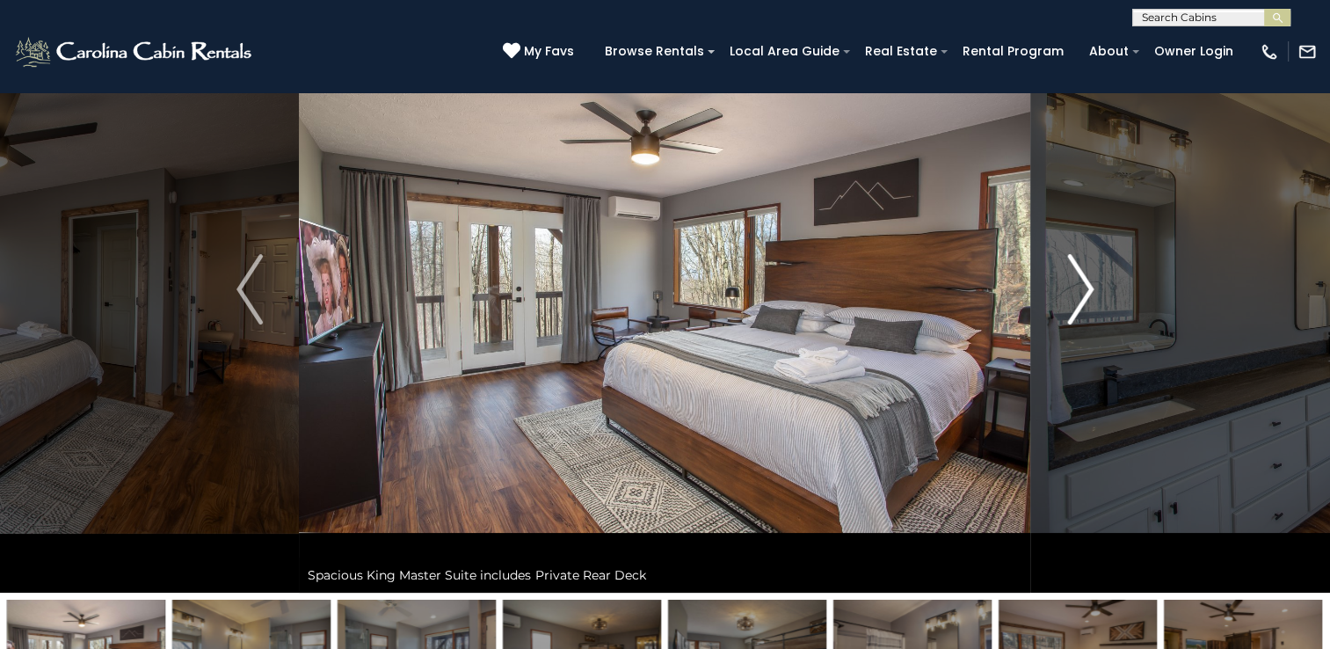
click at [1083, 282] on img "Next" at bounding box center [1080, 289] width 26 height 70
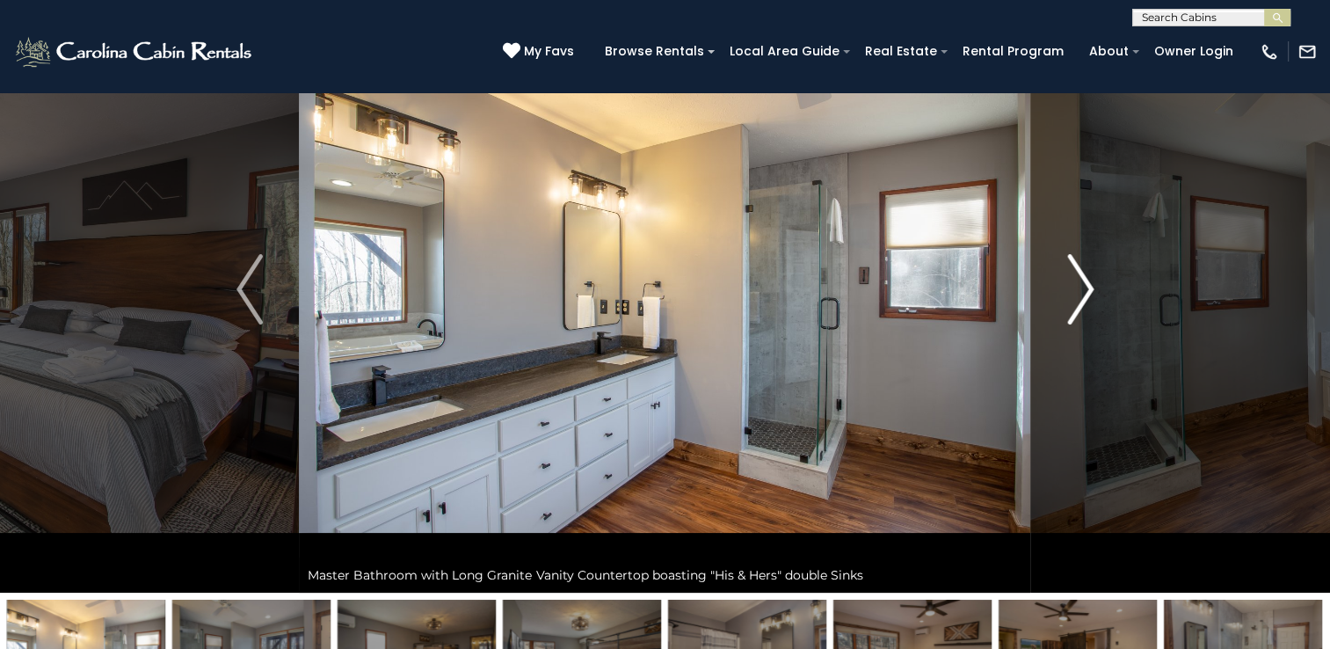
click at [1083, 282] on img "Next" at bounding box center [1080, 289] width 26 height 70
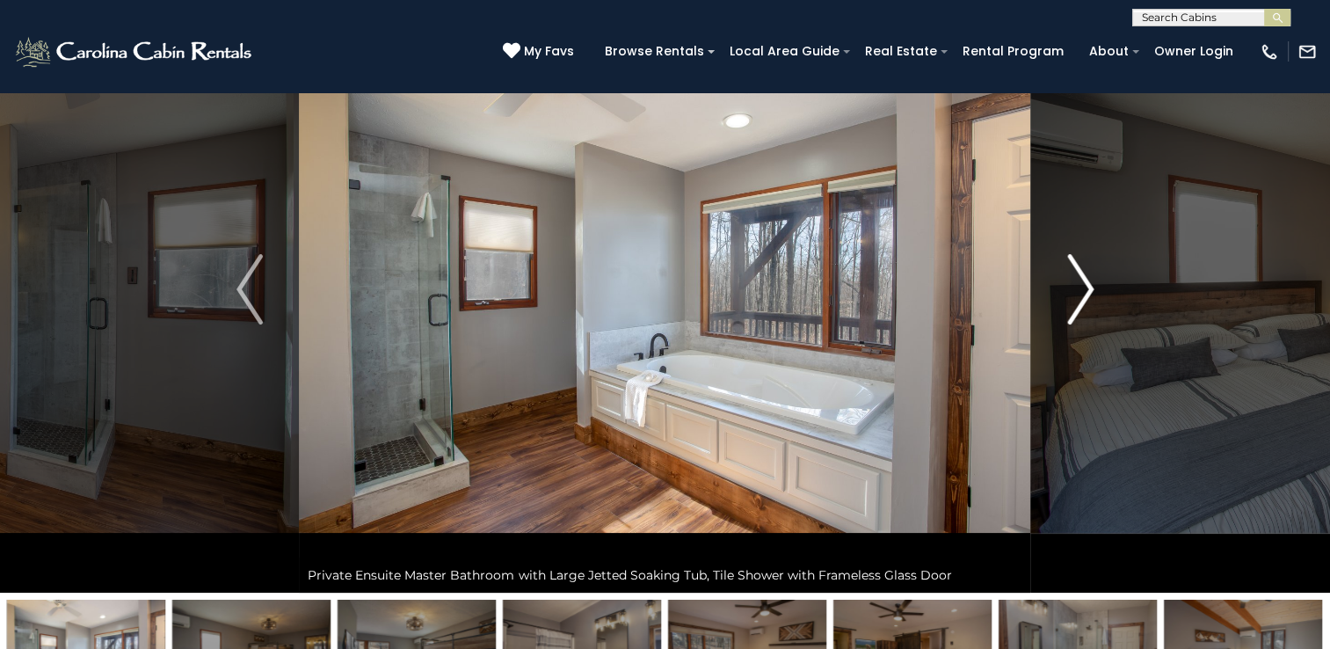
click at [1083, 282] on img "Next" at bounding box center [1080, 289] width 26 height 70
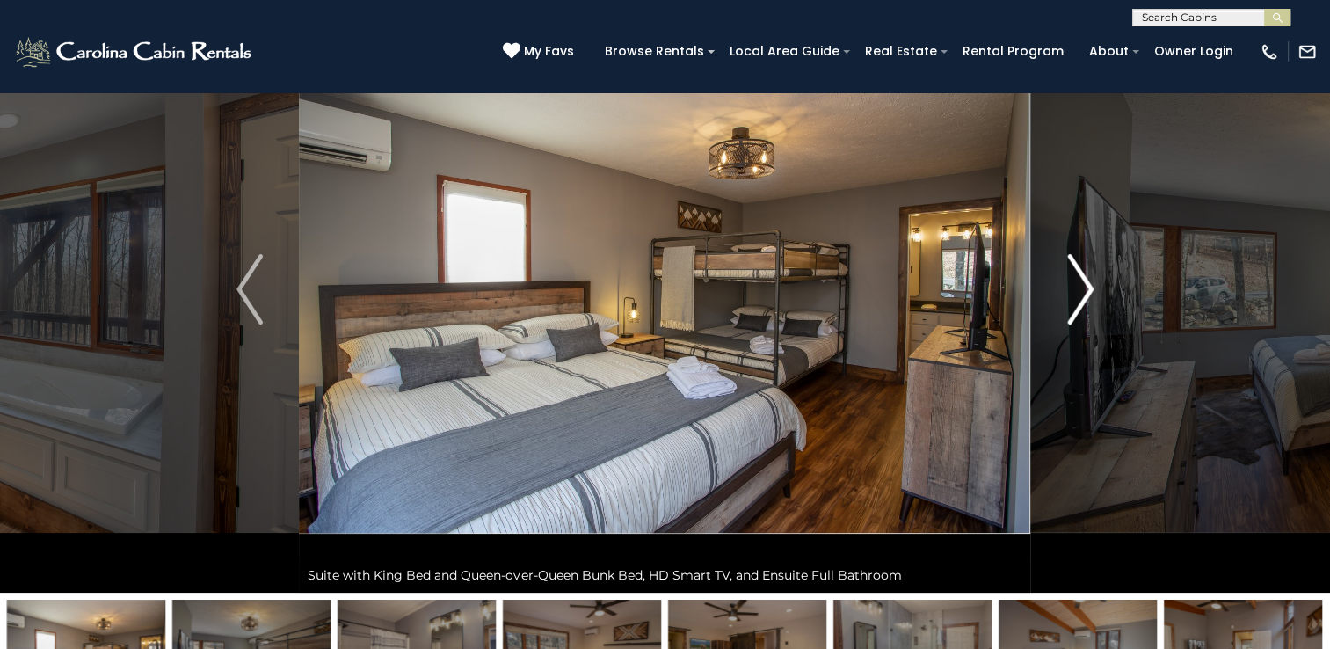
click at [1083, 282] on img "Next" at bounding box center [1080, 289] width 26 height 70
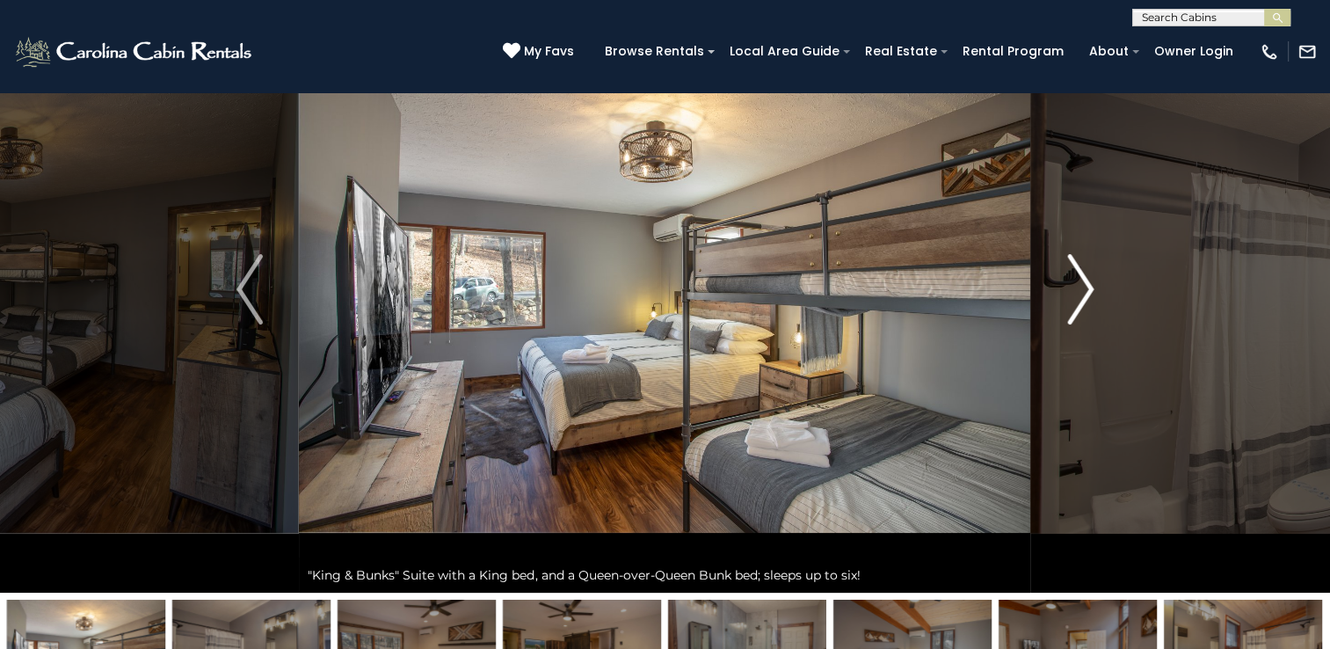
click at [1083, 282] on img "Next" at bounding box center [1080, 289] width 26 height 70
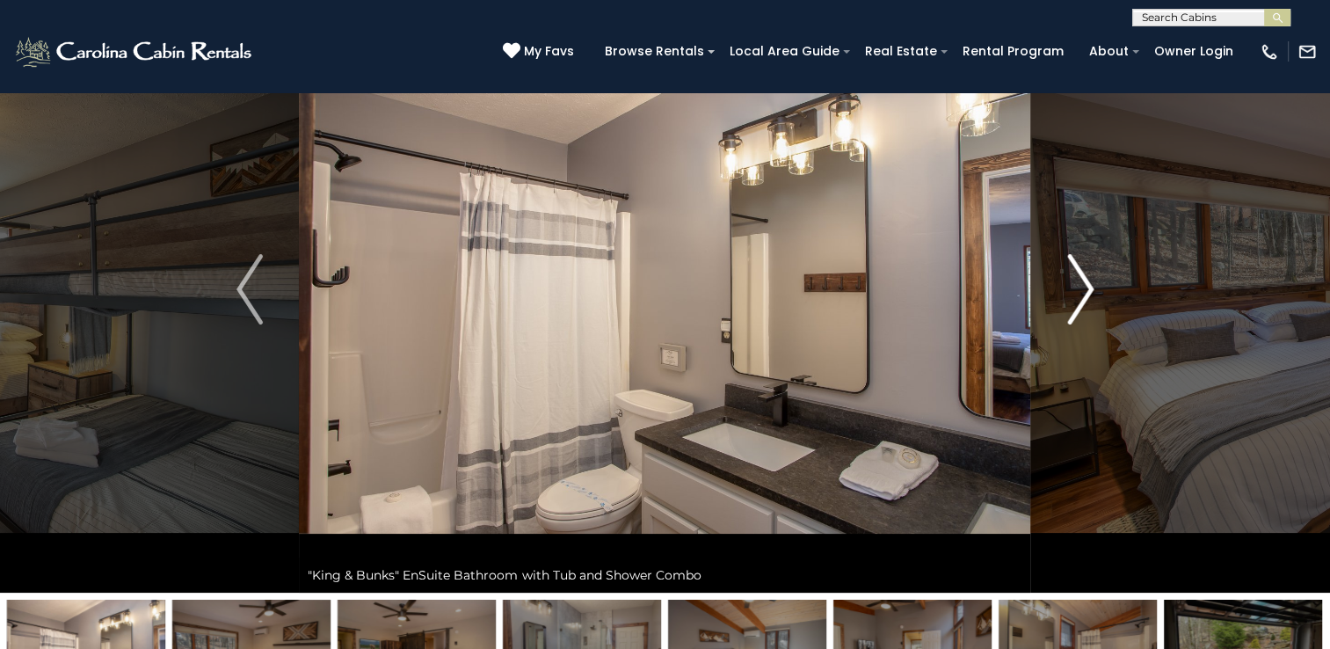
click at [1083, 282] on img "Next" at bounding box center [1080, 289] width 26 height 70
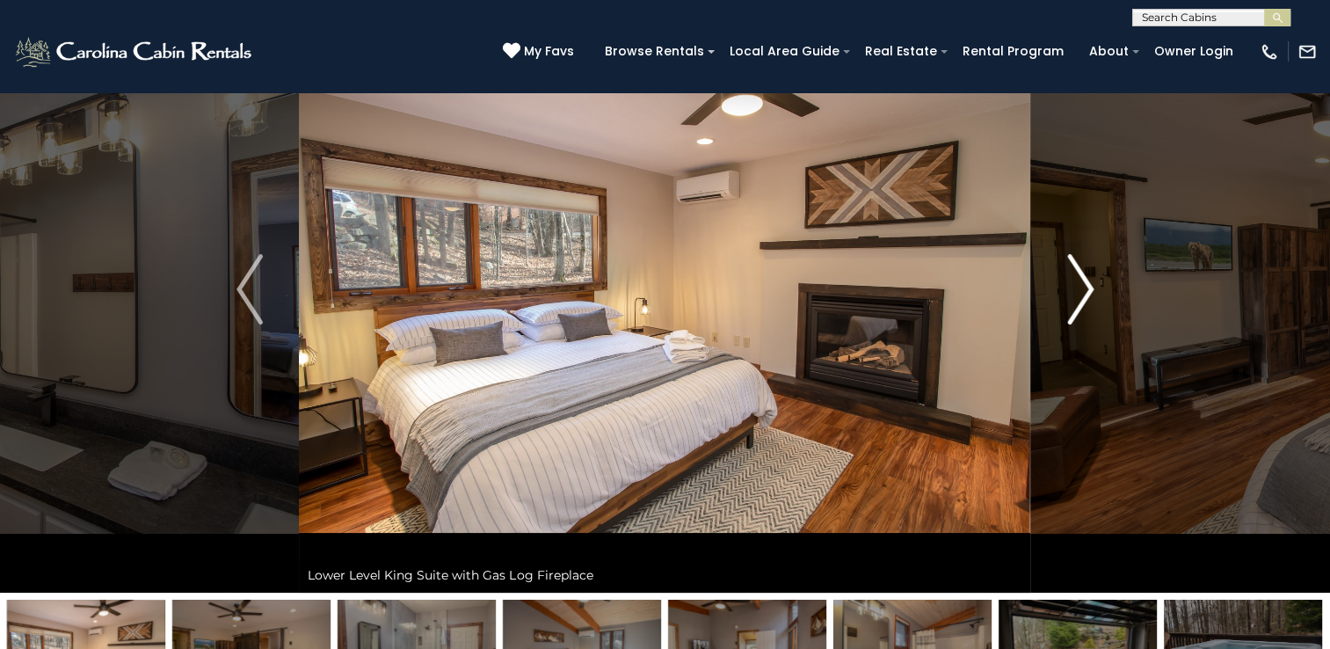
click at [1083, 282] on img "Next" at bounding box center [1080, 289] width 26 height 70
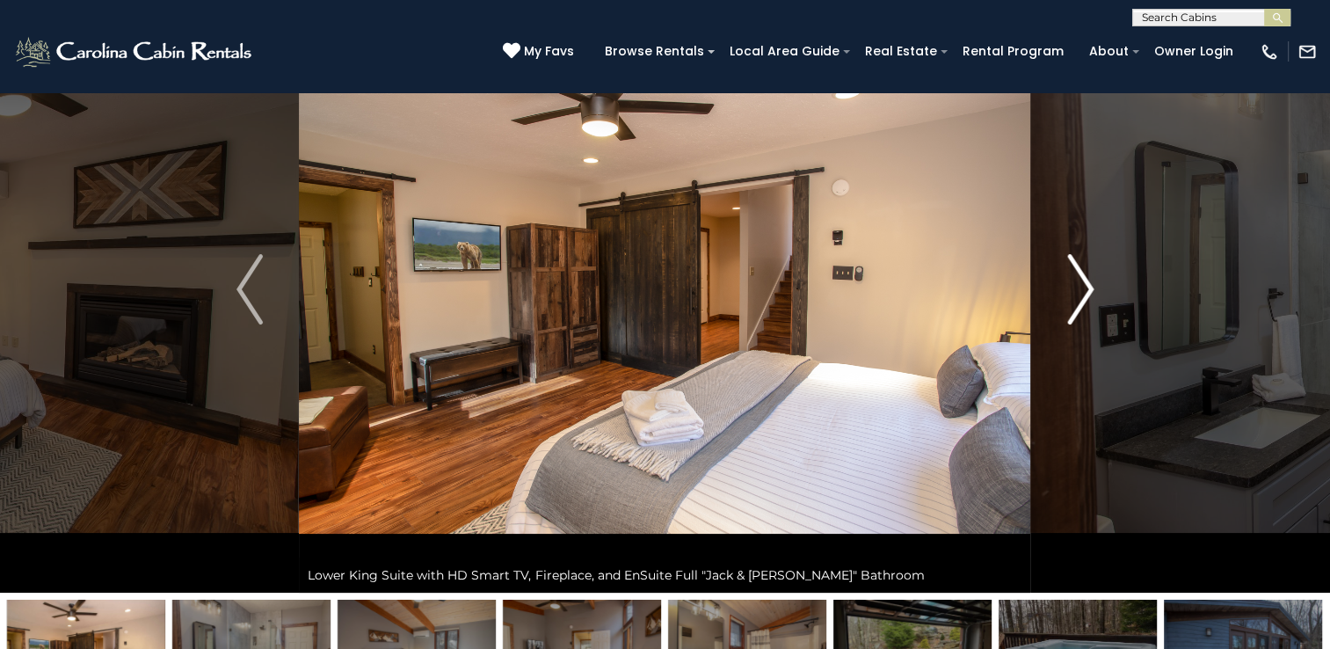
click at [1083, 282] on img "Next" at bounding box center [1080, 289] width 26 height 70
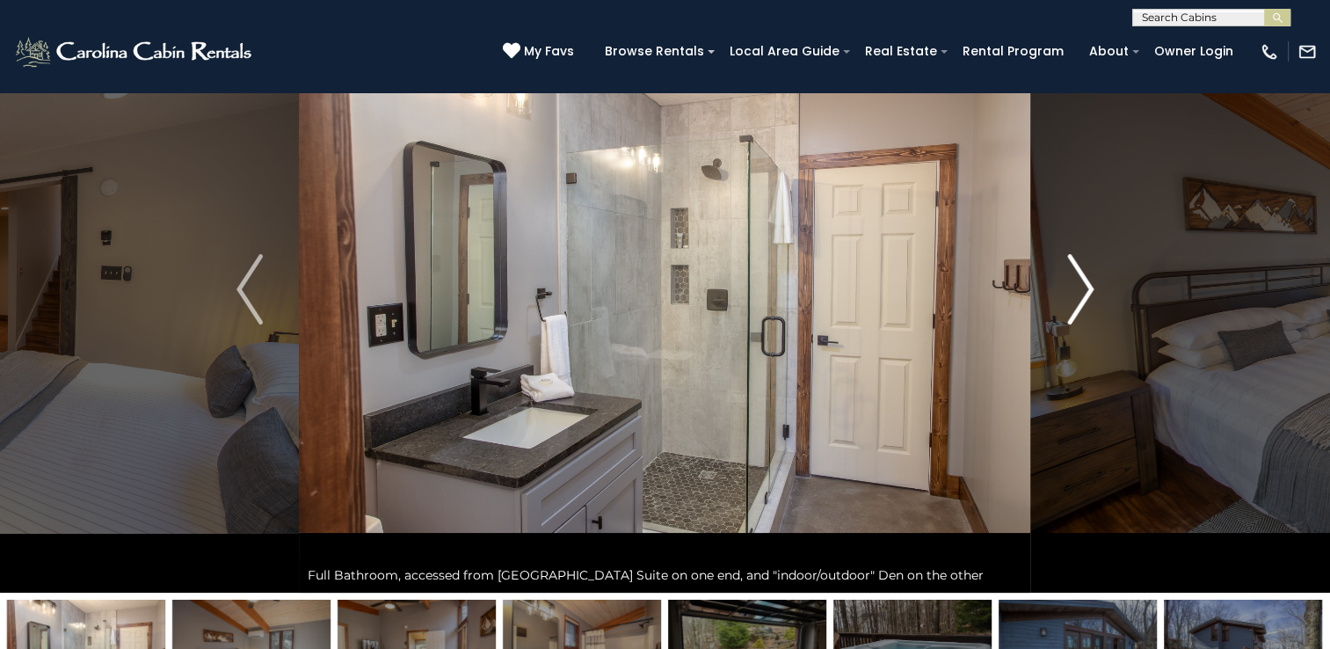
click at [1083, 282] on img "Next" at bounding box center [1080, 289] width 26 height 70
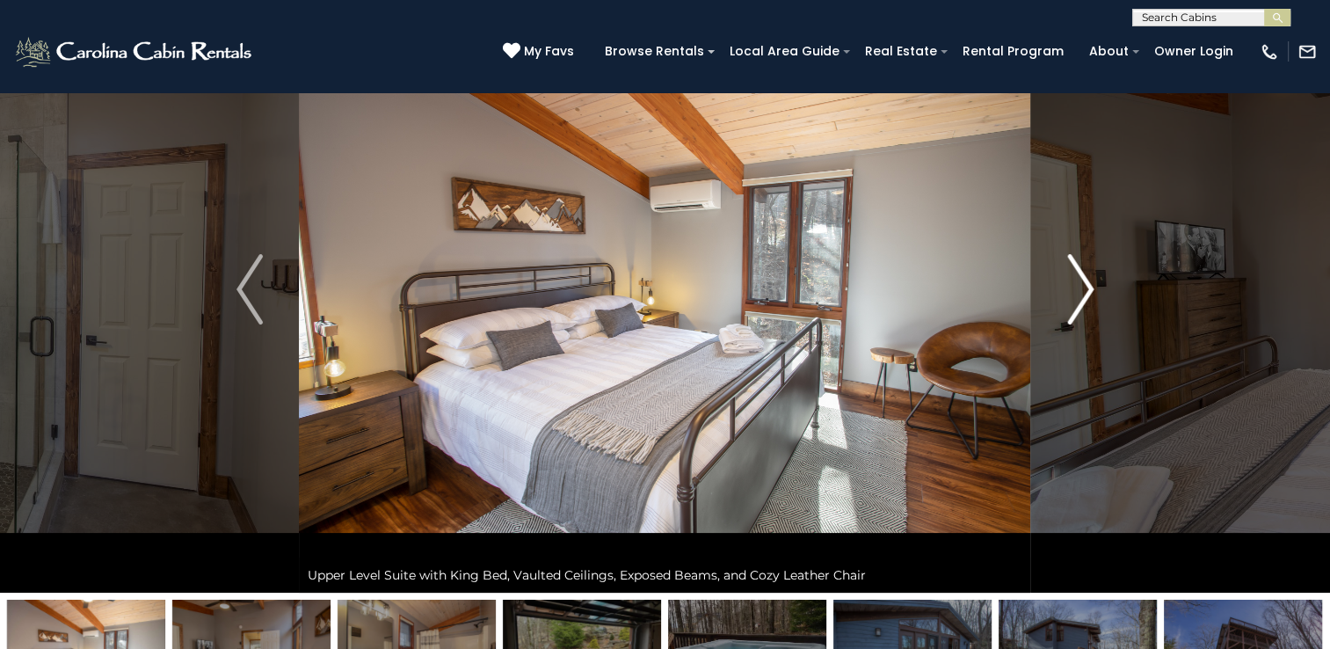
click at [1083, 282] on img "Next" at bounding box center [1080, 289] width 26 height 70
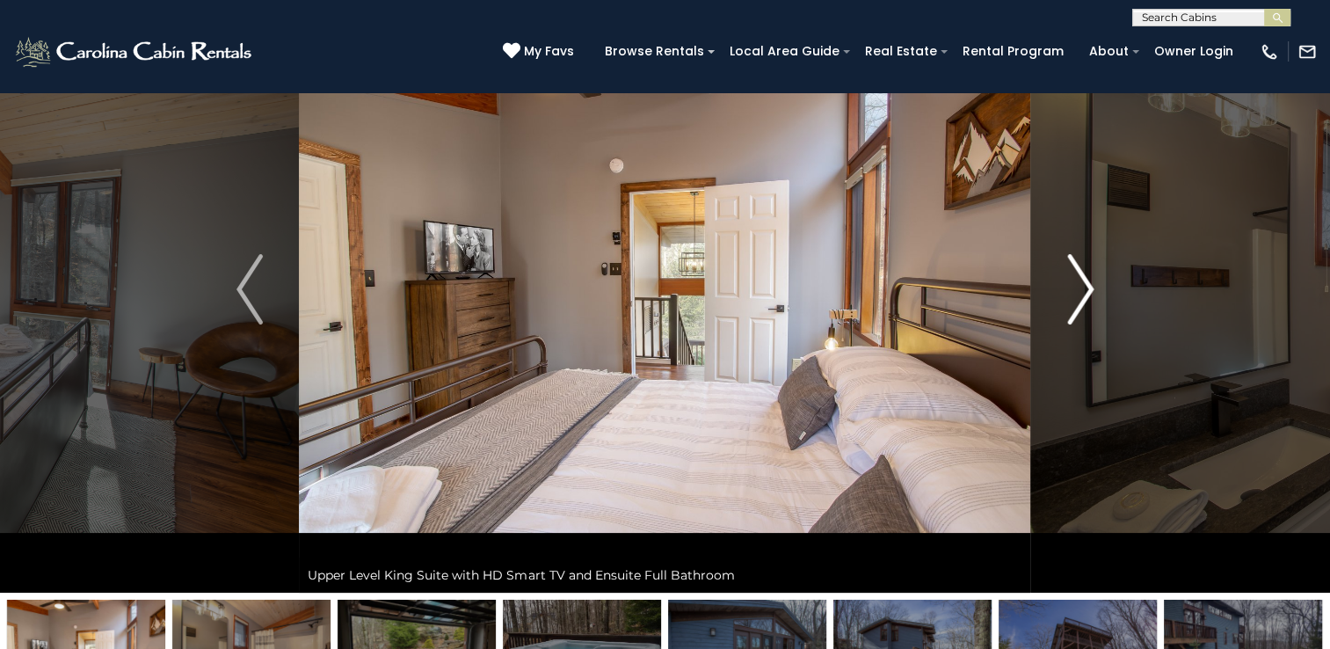
click at [1083, 282] on img "Next" at bounding box center [1080, 289] width 26 height 70
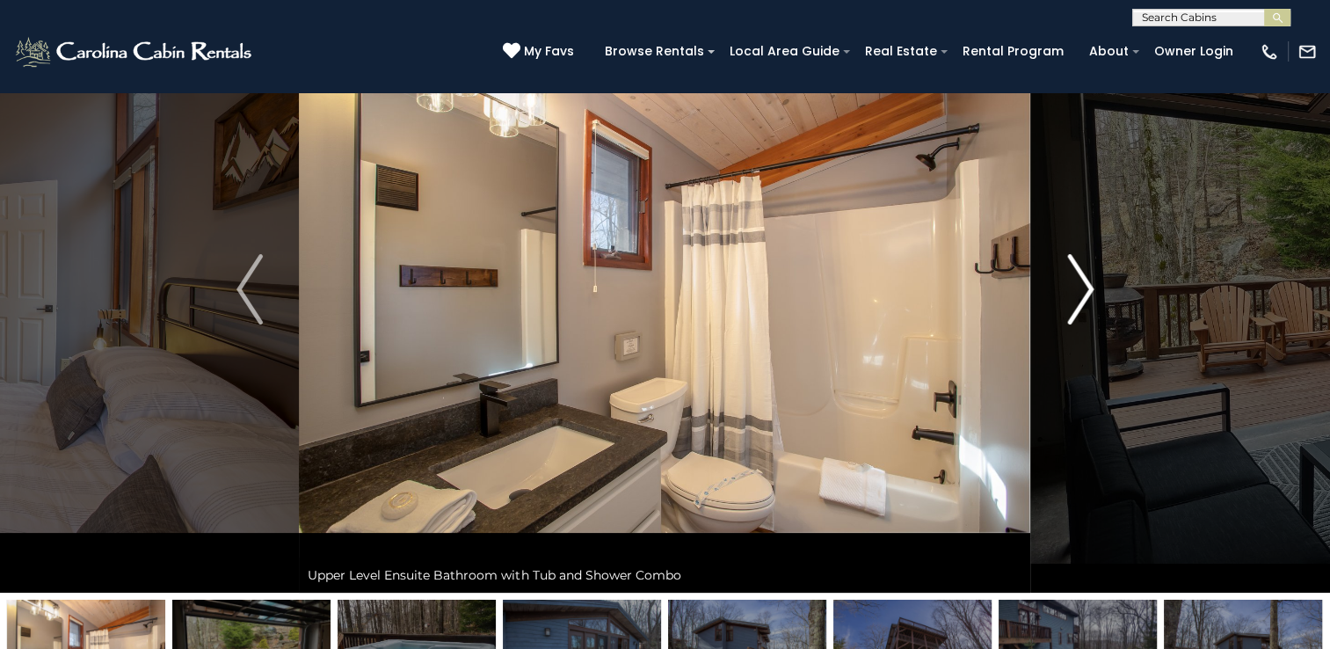
click at [1083, 282] on img "Next" at bounding box center [1080, 289] width 26 height 70
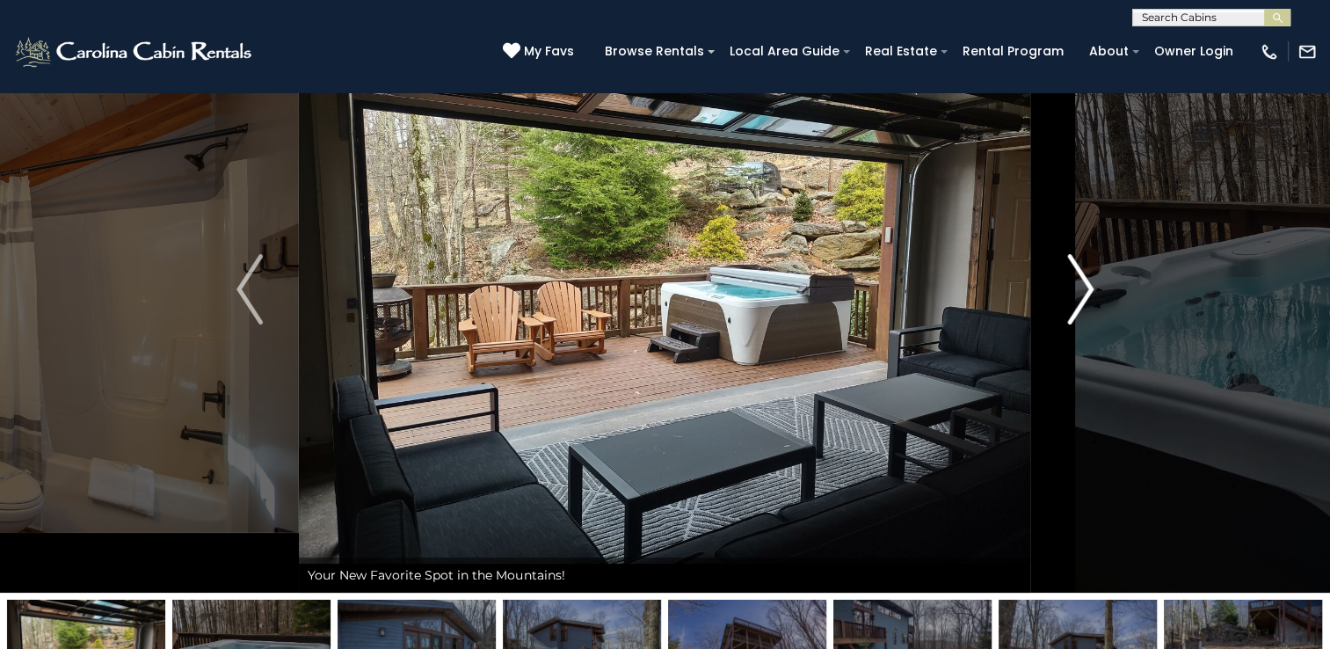
click at [1083, 282] on img "Next" at bounding box center [1080, 289] width 26 height 70
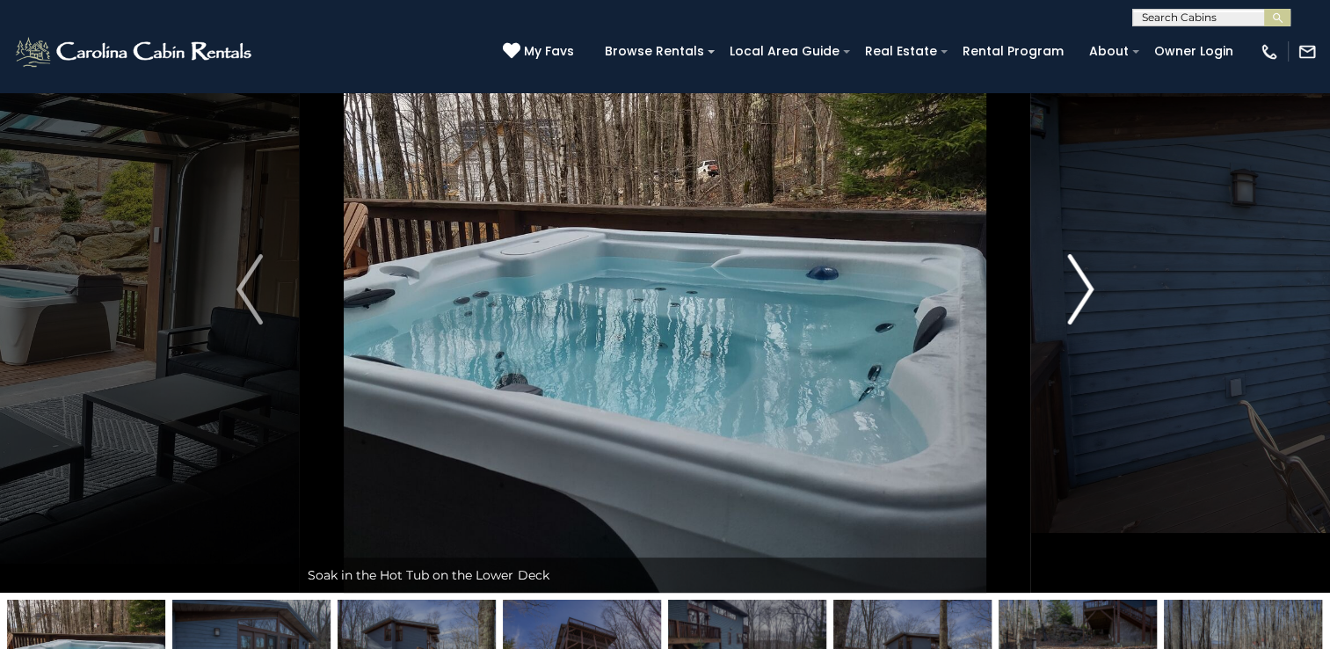
click at [1083, 282] on img "Next" at bounding box center [1080, 289] width 26 height 70
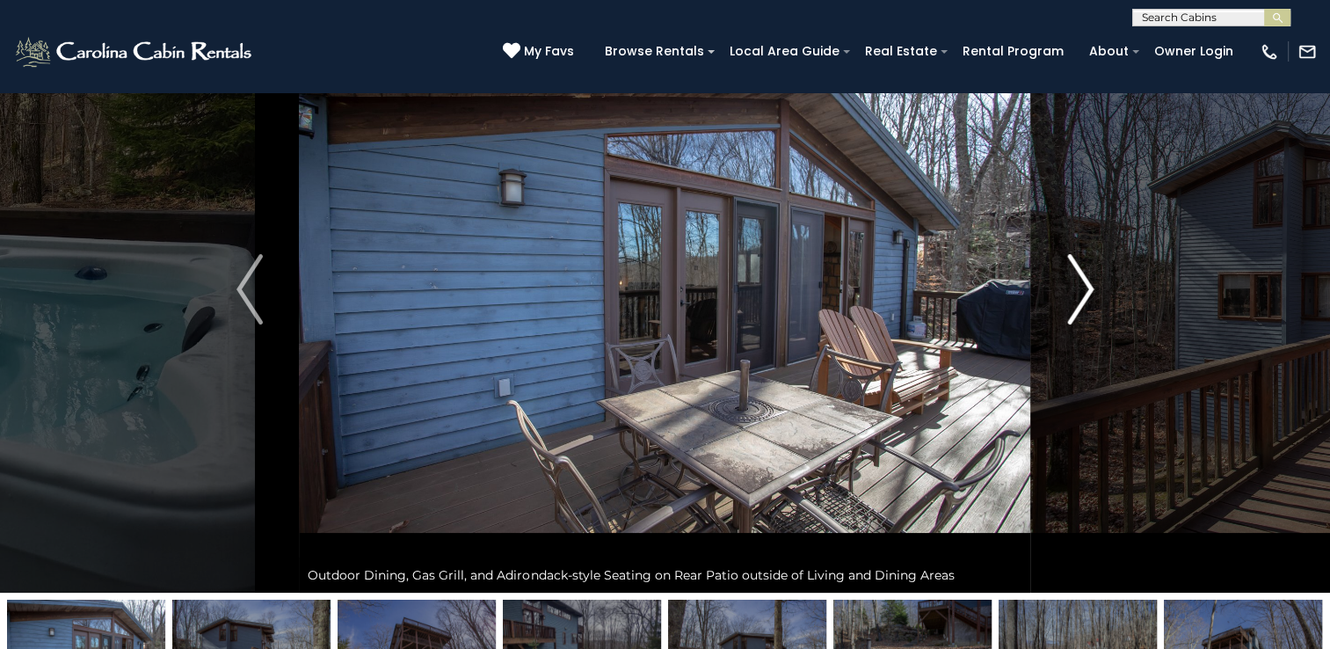
click at [1083, 282] on img "Next" at bounding box center [1080, 289] width 26 height 70
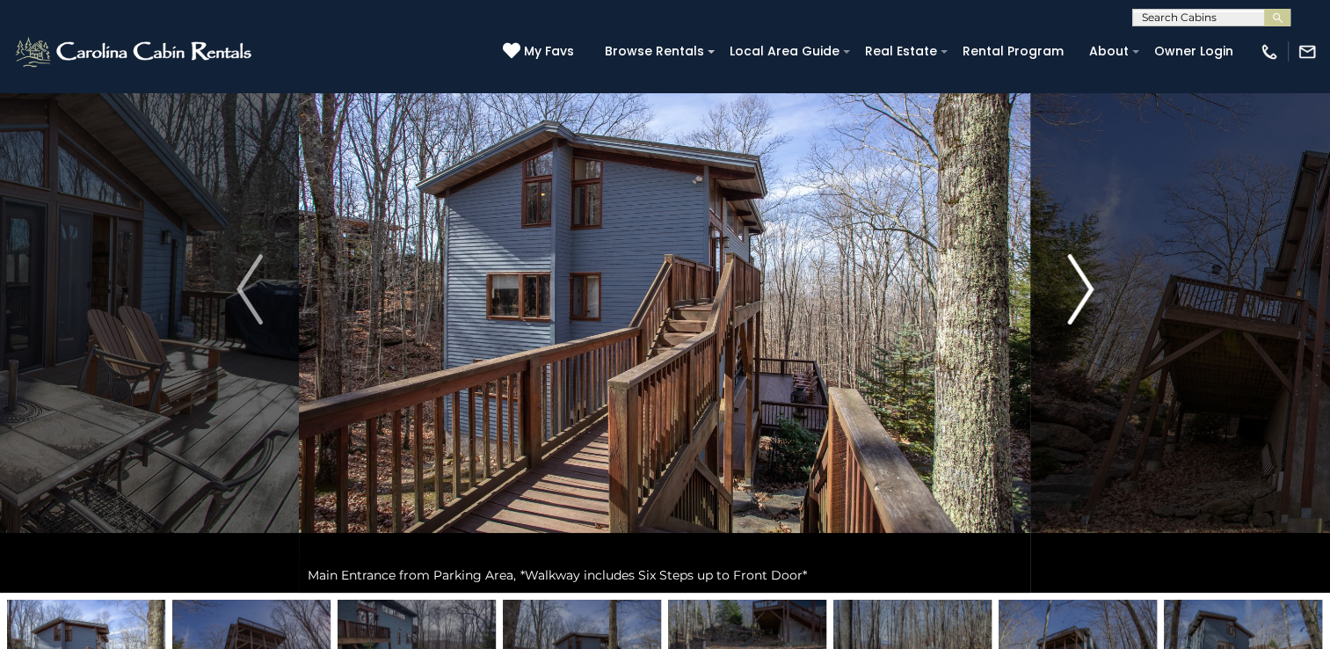
click at [1083, 282] on img "Next" at bounding box center [1080, 289] width 26 height 70
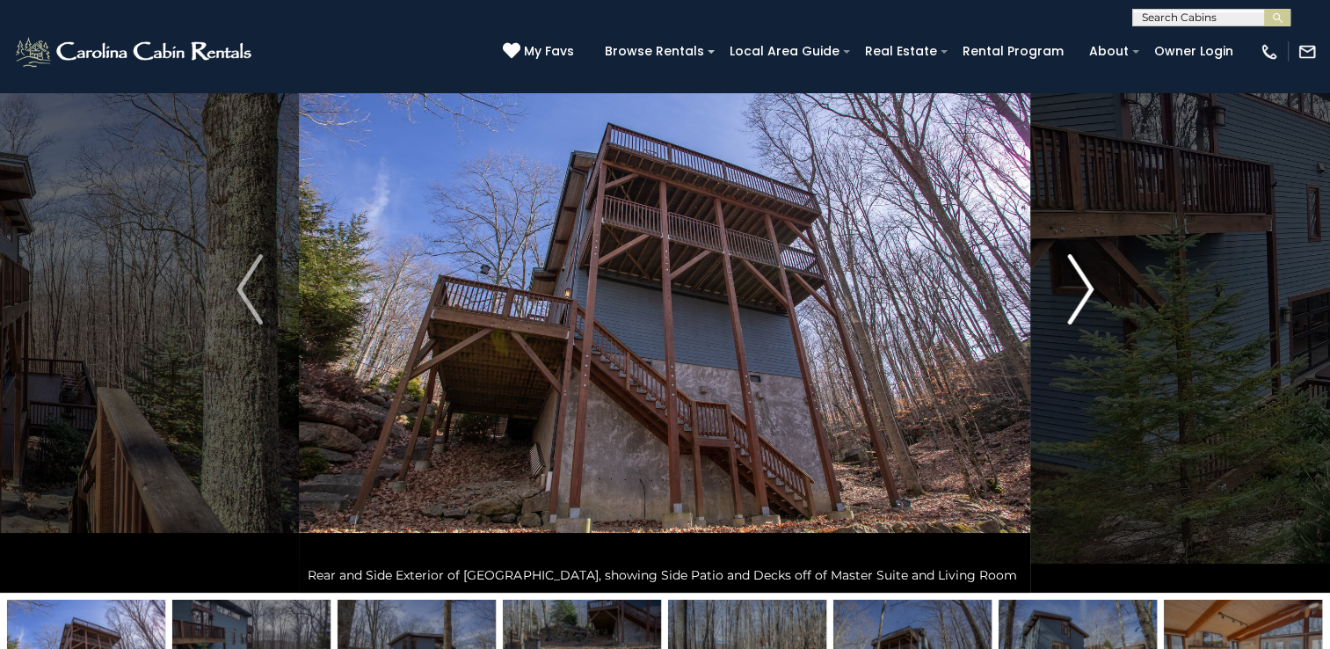
click at [1083, 282] on img "Next" at bounding box center [1080, 289] width 26 height 70
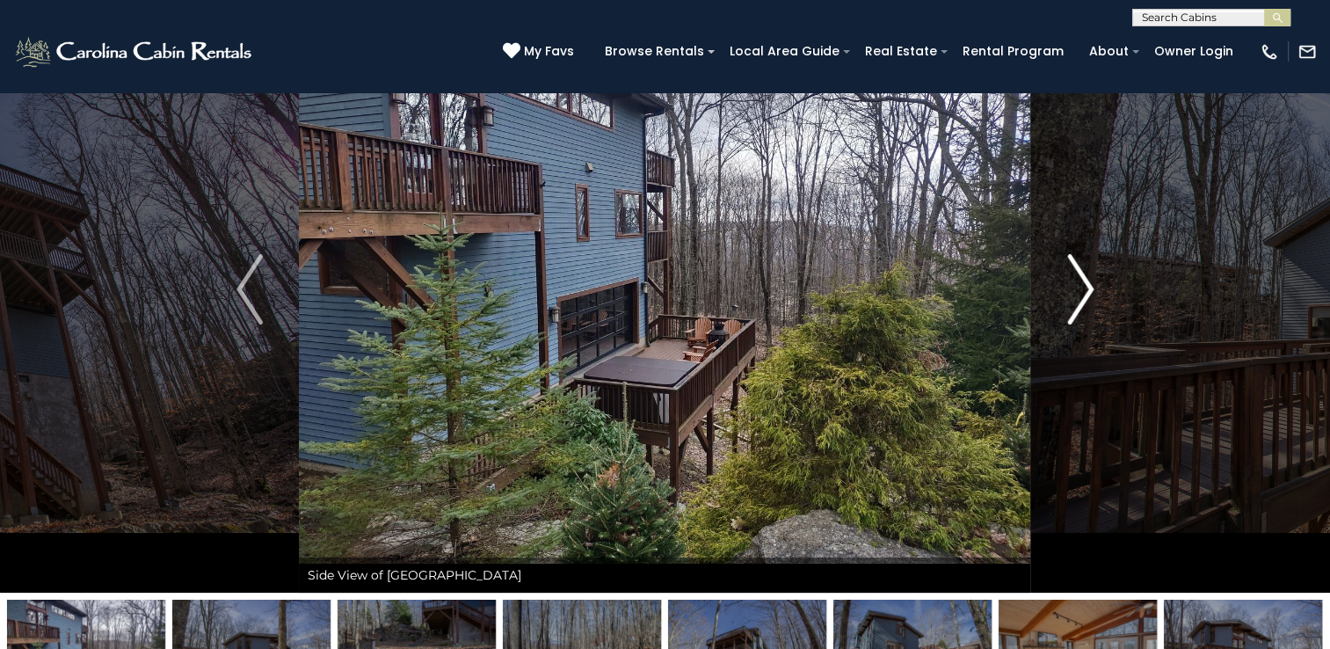
click at [1083, 282] on img "Next" at bounding box center [1080, 289] width 26 height 70
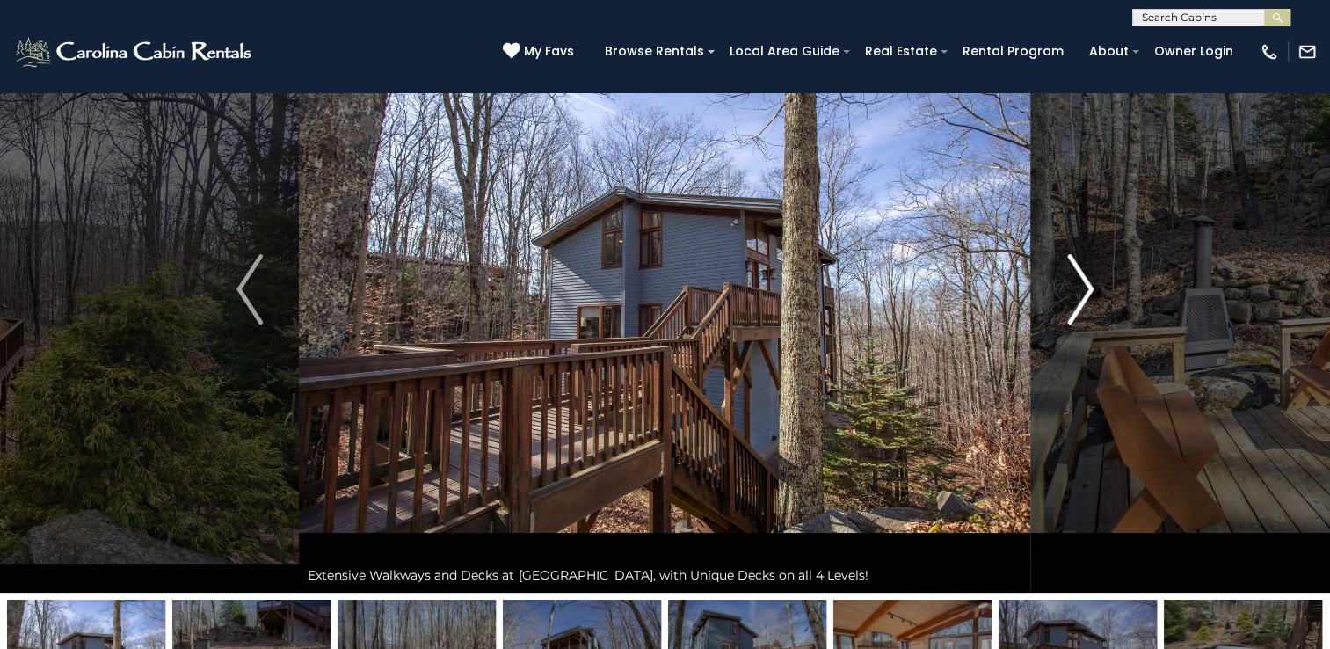
click at [1083, 282] on img "Next" at bounding box center [1080, 289] width 26 height 70
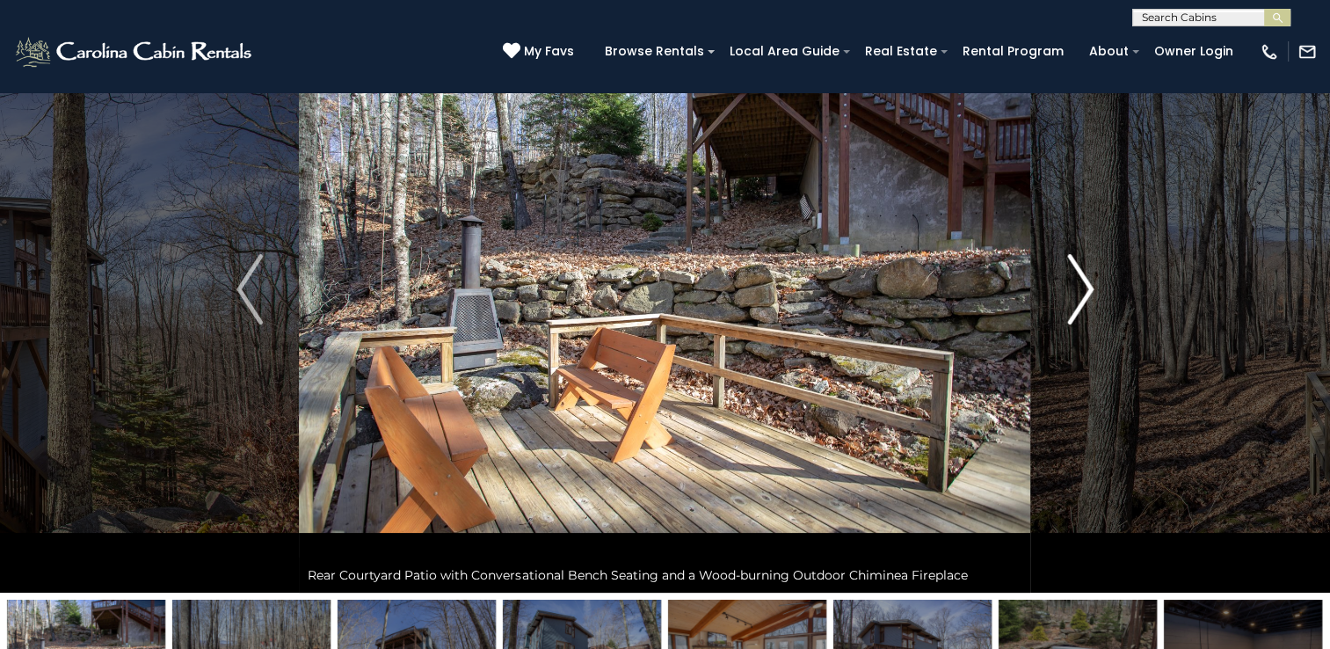
click at [1083, 282] on img "Next" at bounding box center [1080, 289] width 26 height 70
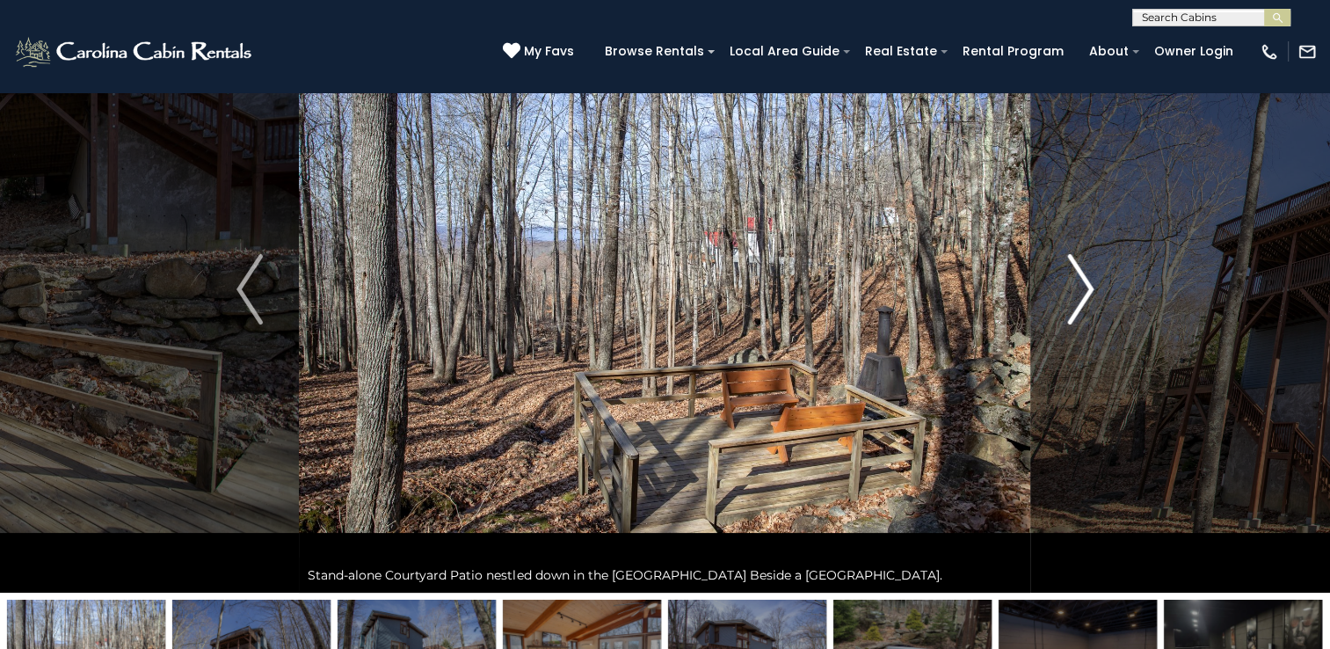
click at [1083, 282] on img "Next" at bounding box center [1080, 289] width 26 height 70
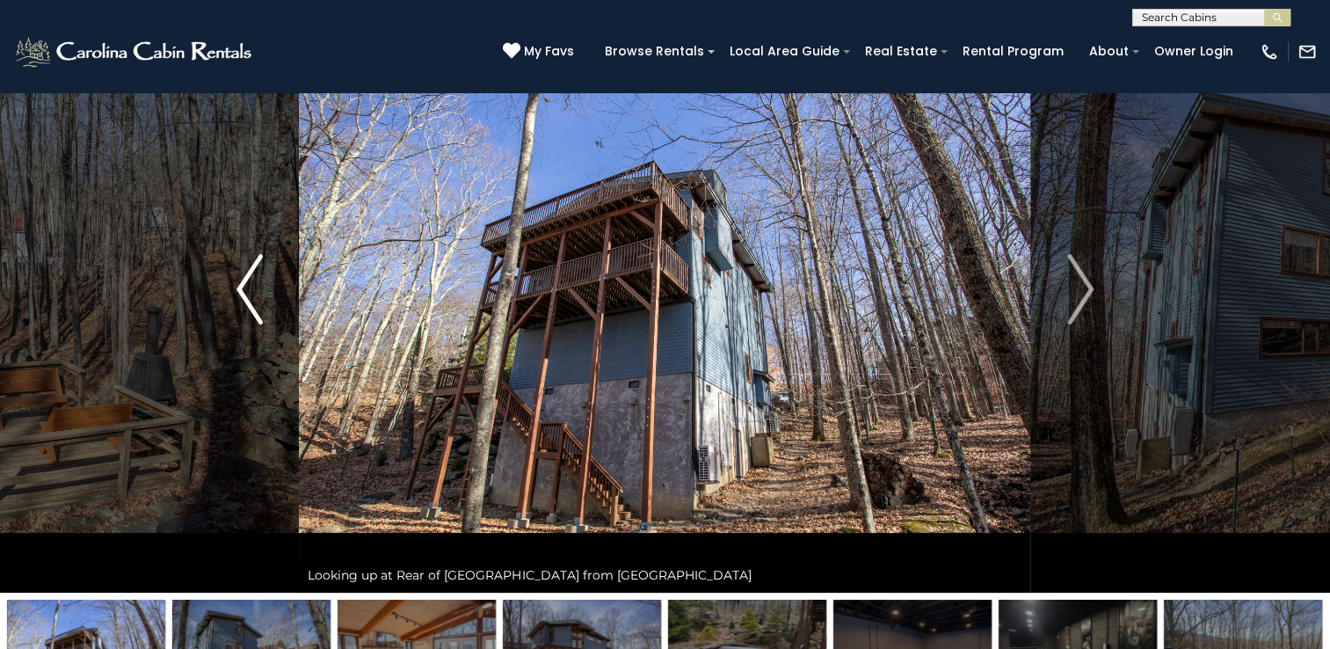
click at [248, 280] on img "Previous" at bounding box center [250, 289] width 26 height 70
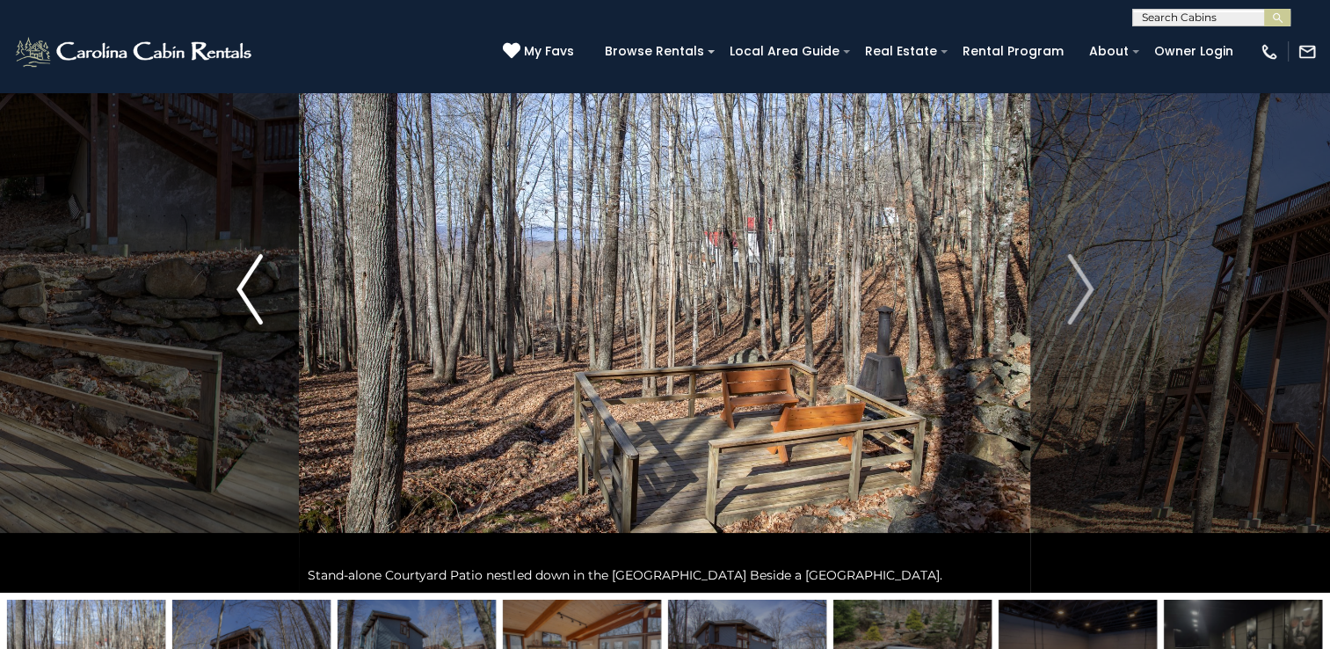
click at [248, 280] on img "Previous" at bounding box center [250, 289] width 26 height 70
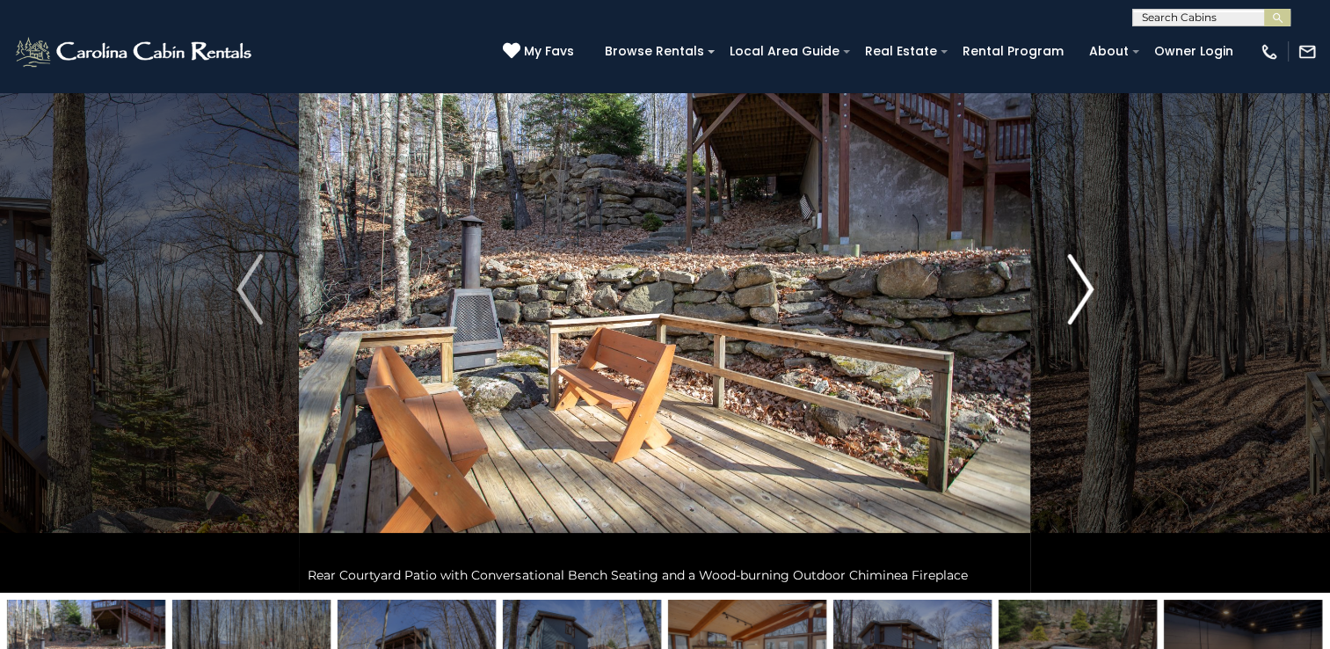
click at [1094, 302] on img "Next" at bounding box center [1080, 289] width 26 height 70
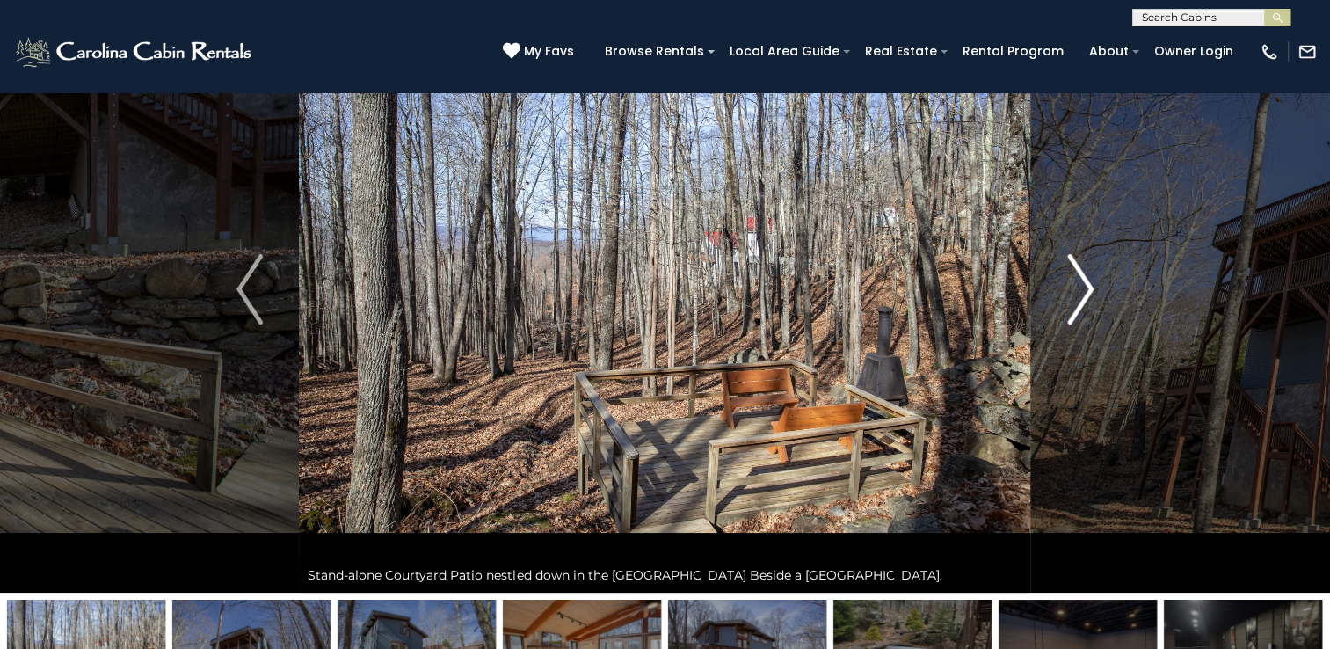
click at [1094, 302] on img "Next" at bounding box center [1080, 289] width 26 height 70
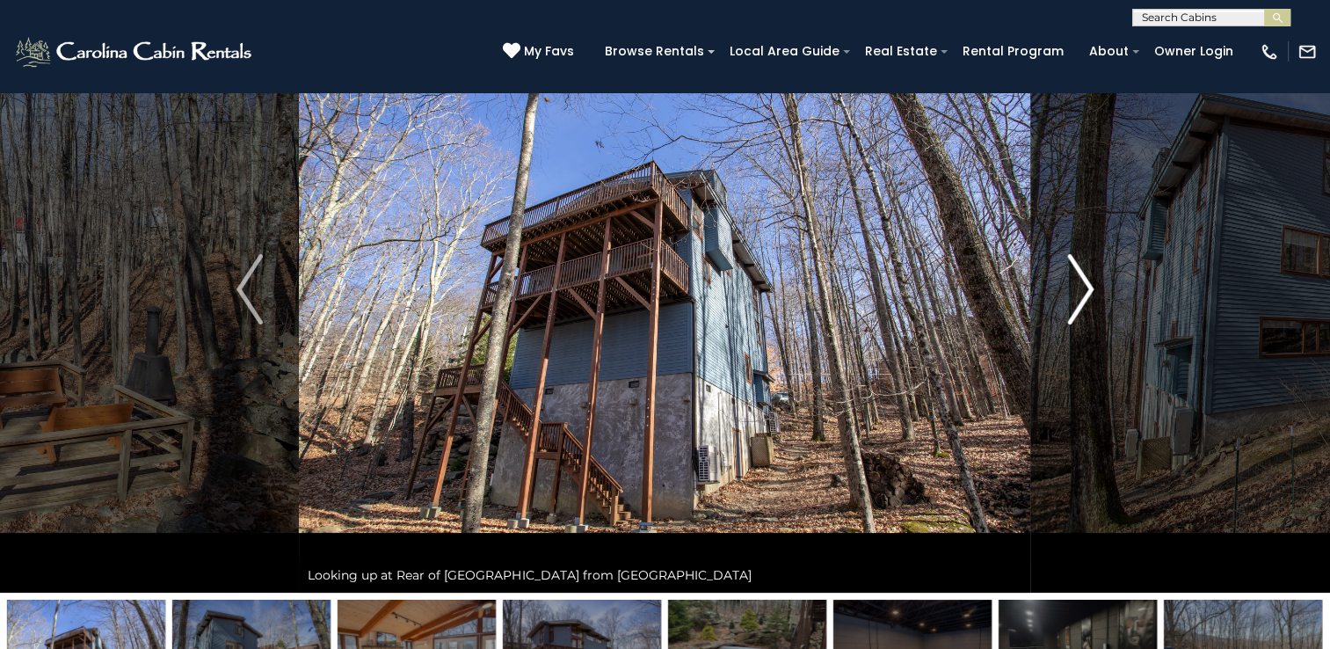
click at [1094, 302] on img "Next" at bounding box center [1080, 289] width 26 height 70
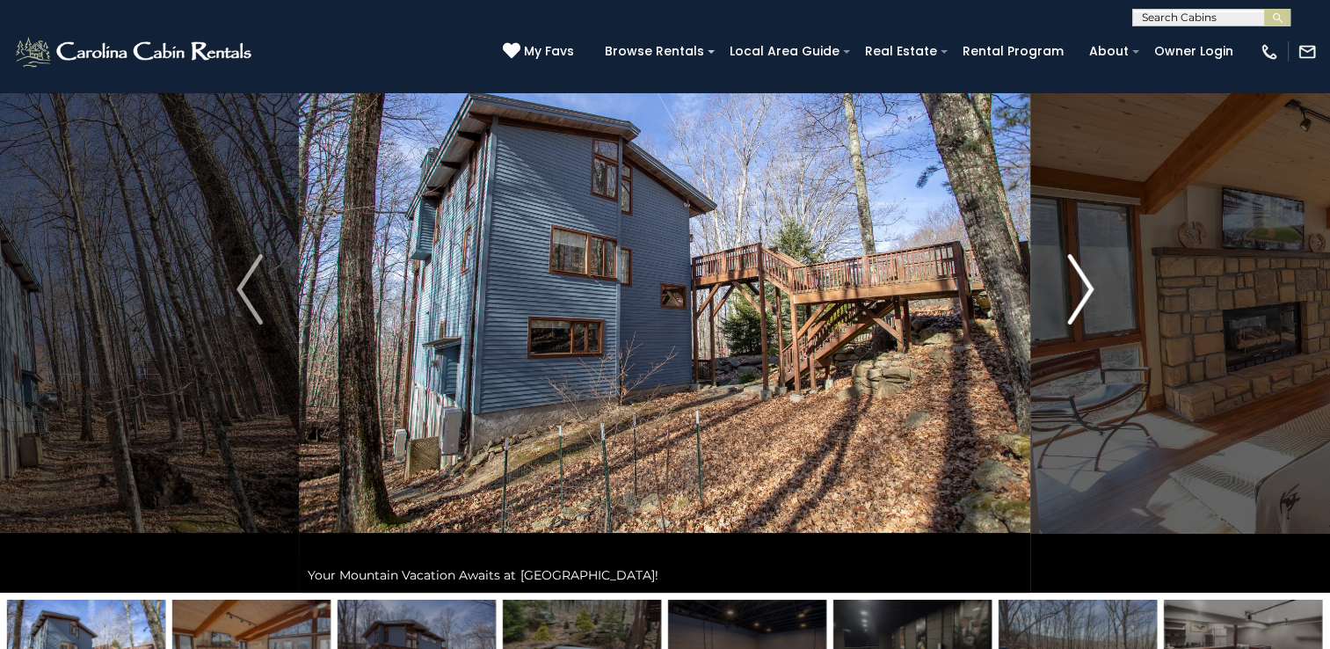
click at [1094, 302] on img "Next" at bounding box center [1080, 289] width 26 height 70
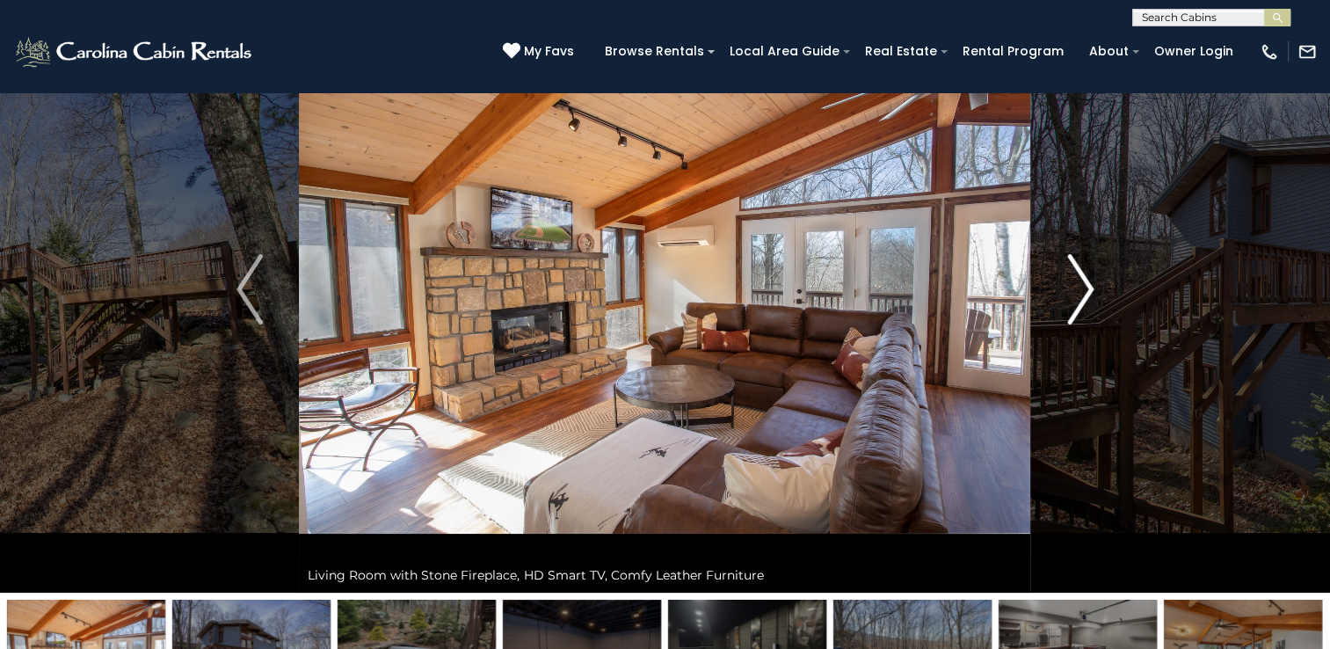
click at [1094, 302] on img "Next" at bounding box center [1080, 289] width 26 height 70
